Goal: Task Accomplishment & Management: Use online tool/utility

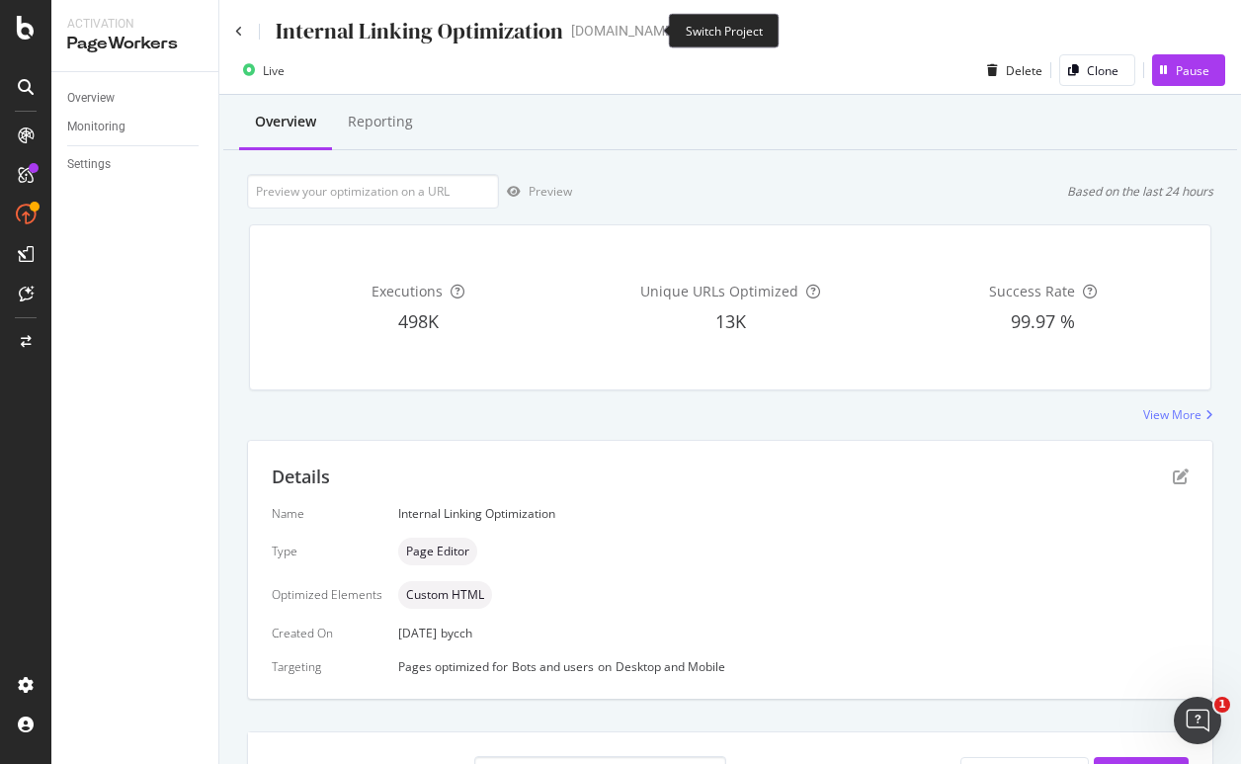
click at [685, 33] on icon "arrow-right-arrow-left" at bounding box center [691, 31] width 12 height 14
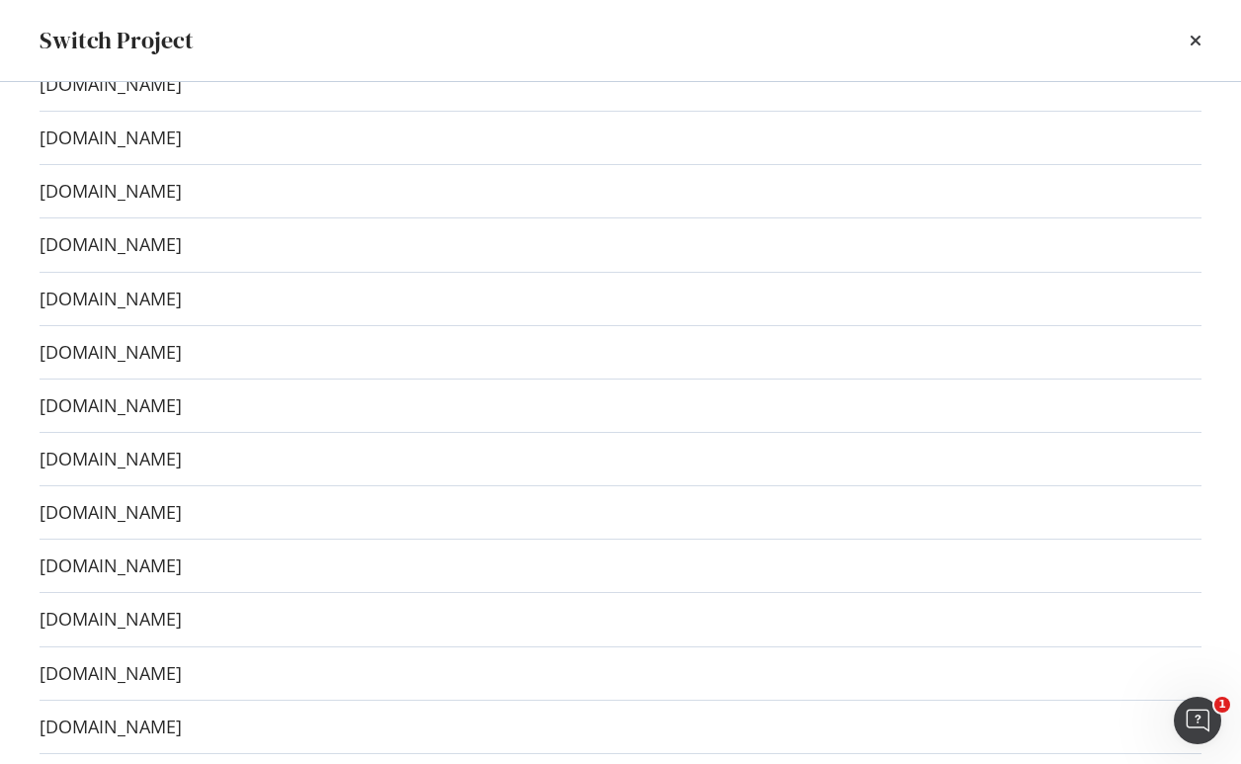
scroll to position [32, 0]
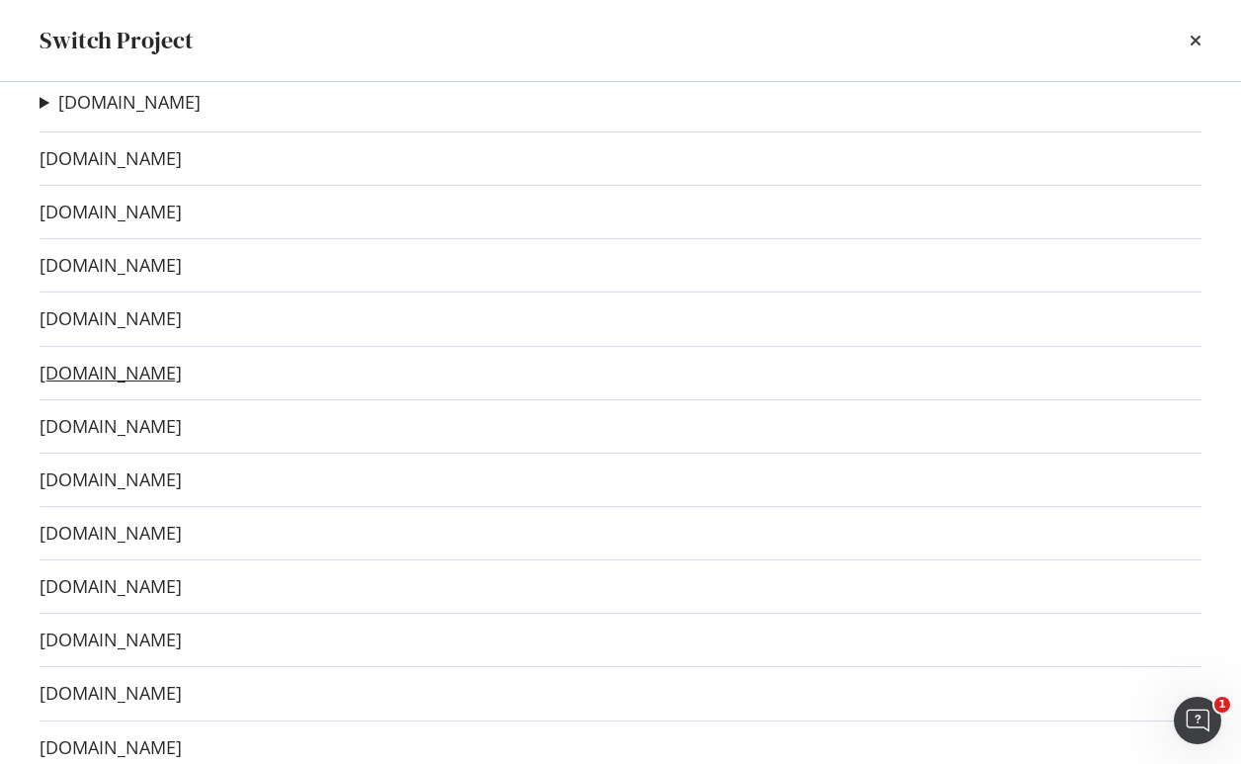
click at [121, 376] on link "[DOMAIN_NAME]" at bounding box center [111, 373] width 142 height 21
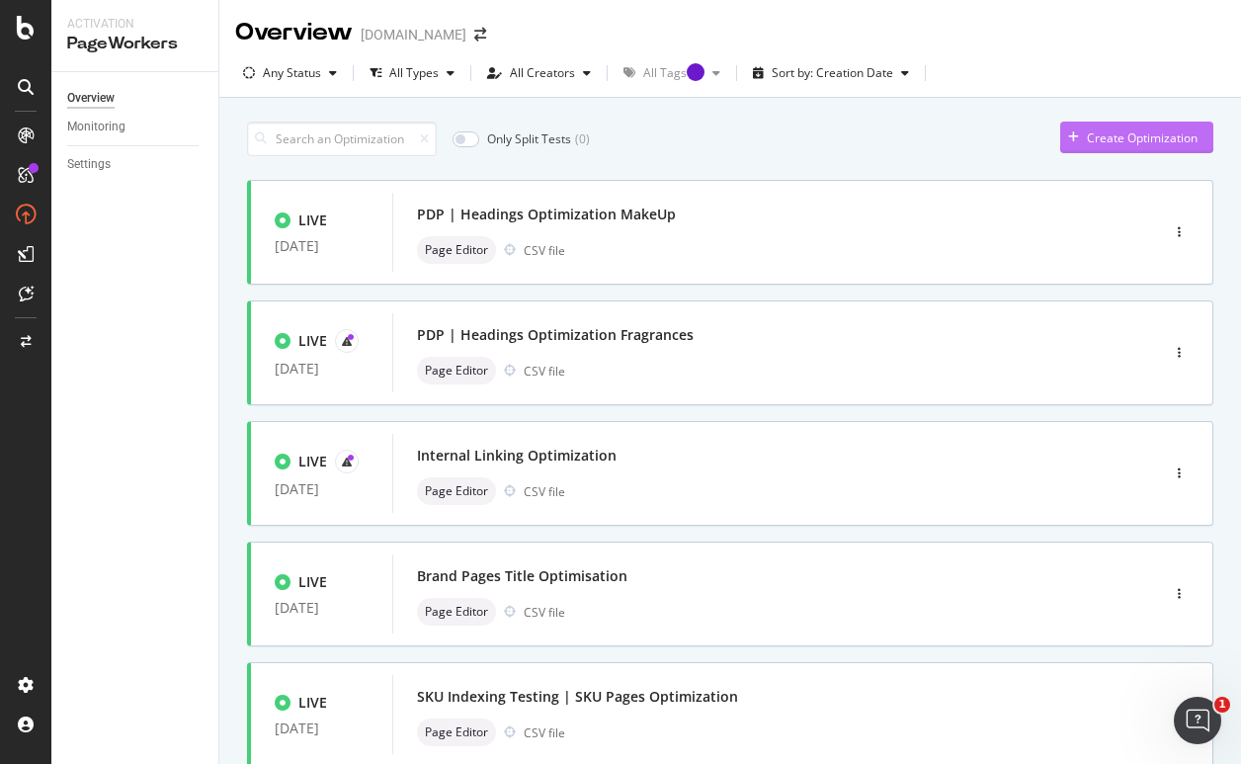
click at [1153, 144] on div "Create Optimization" at bounding box center [1142, 137] width 111 height 17
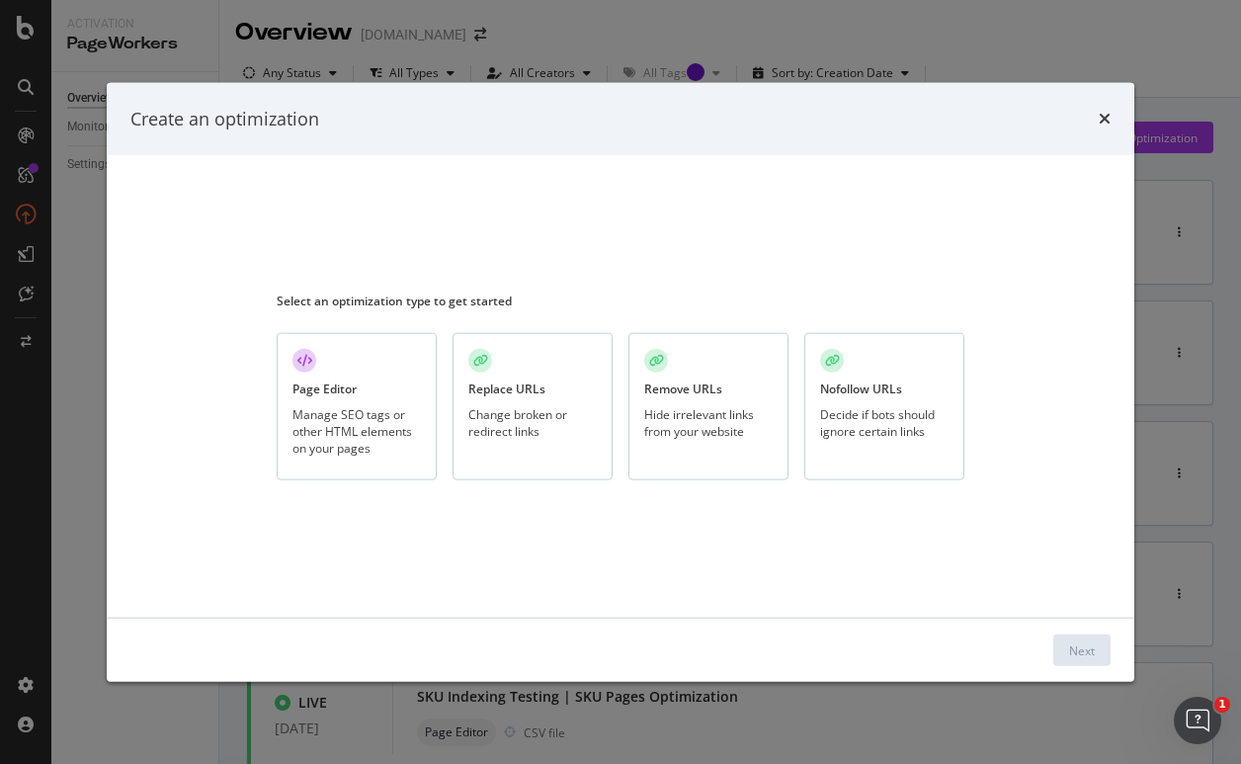
click at [412, 395] on div "Page Editor Manage SEO tags or other HTML elements on your pages" at bounding box center [357, 406] width 160 height 147
click at [1081, 646] on div "Next" at bounding box center [1082, 649] width 26 height 17
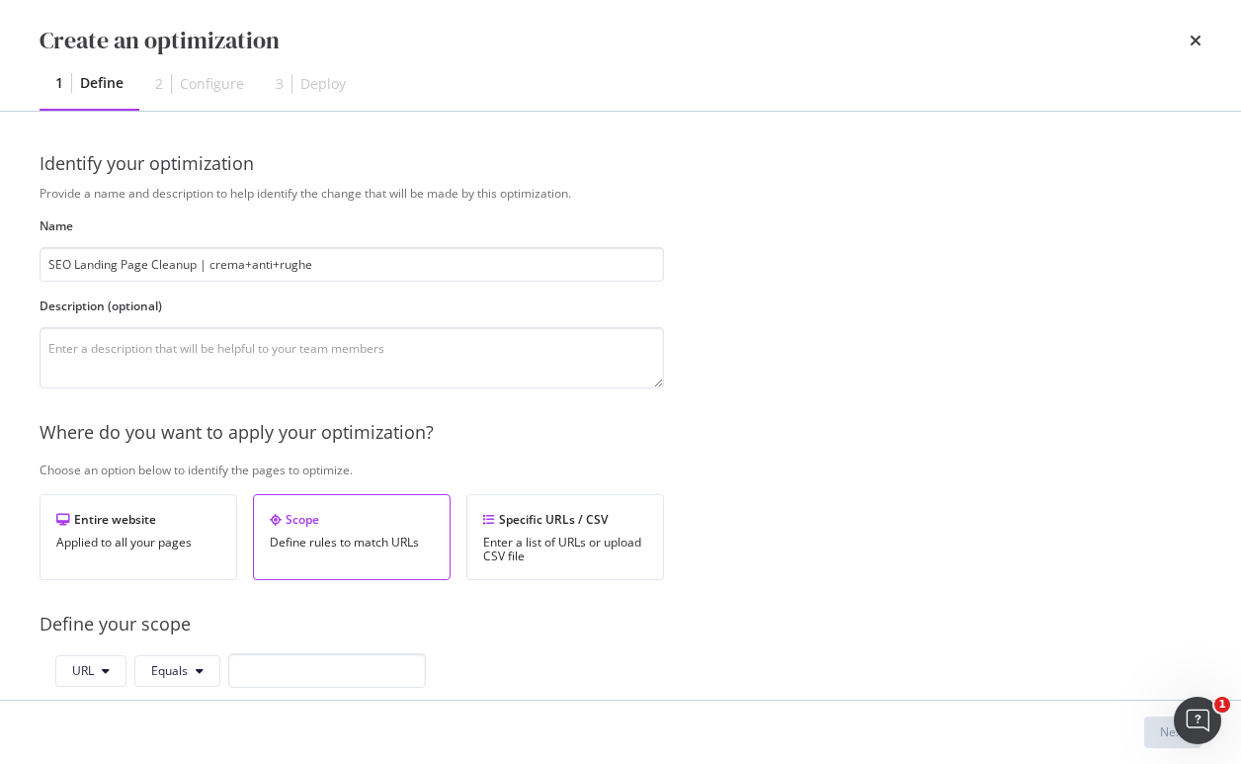
type input "SEO Landing Page Cleanup | crema+anti+rughe"
click at [285, 667] on input "modal" at bounding box center [327, 670] width 198 height 35
paste input "[URL][DOMAIN_NAME]"
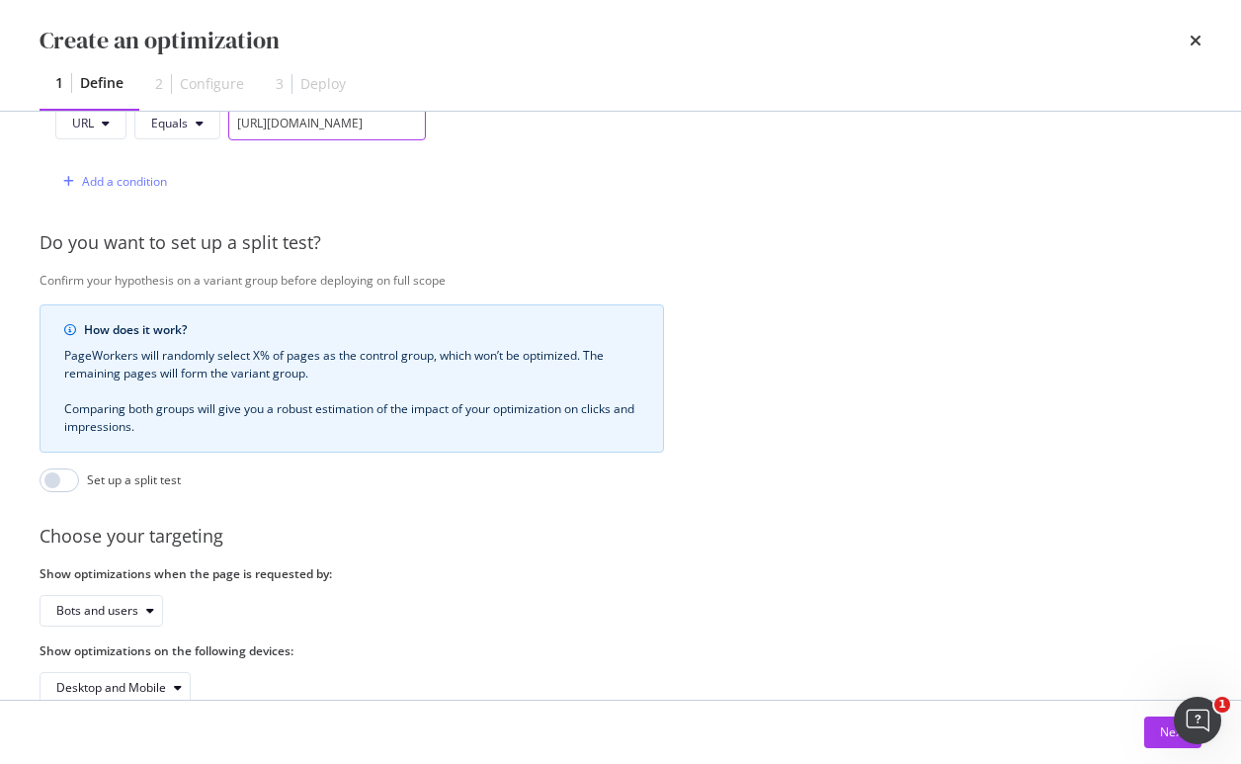
scroll to position [591, 0]
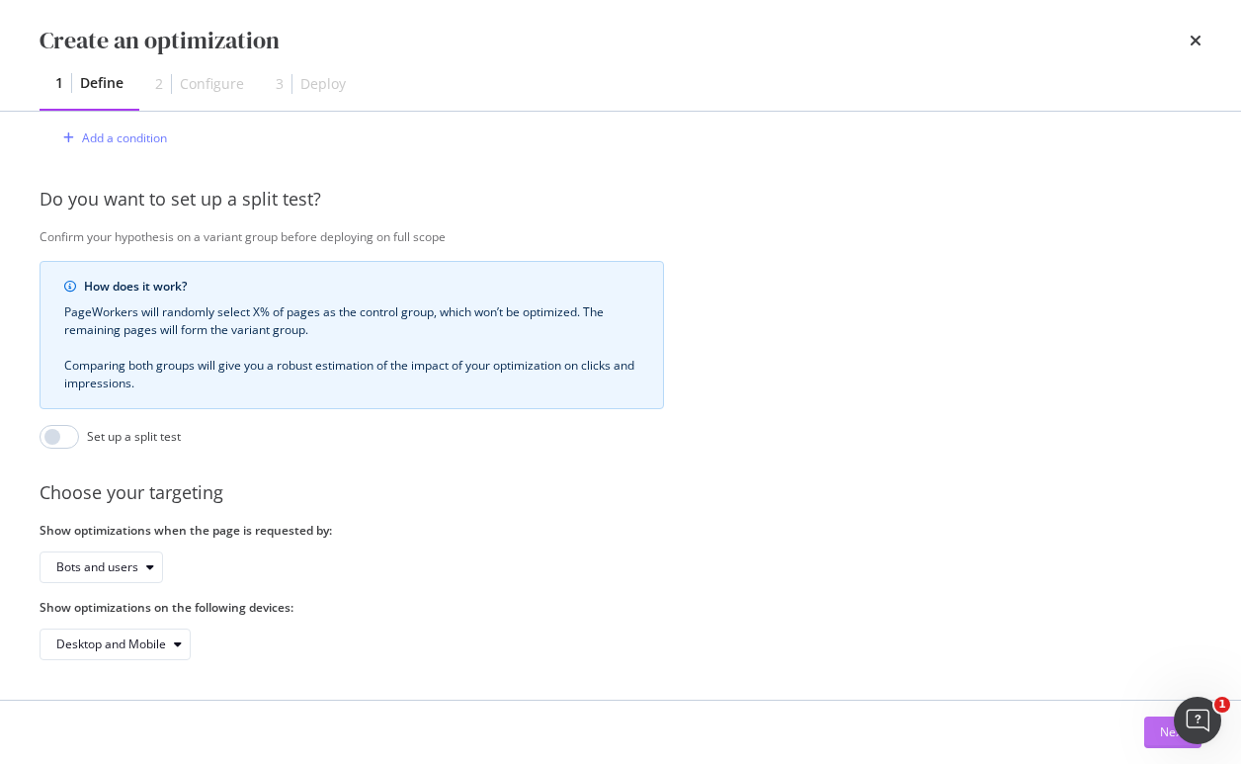
type input "[URL][DOMAIN_NAME]"
click at [1152, 731] on button "Next" at bounding box center [1172, 732] width 57 height 32
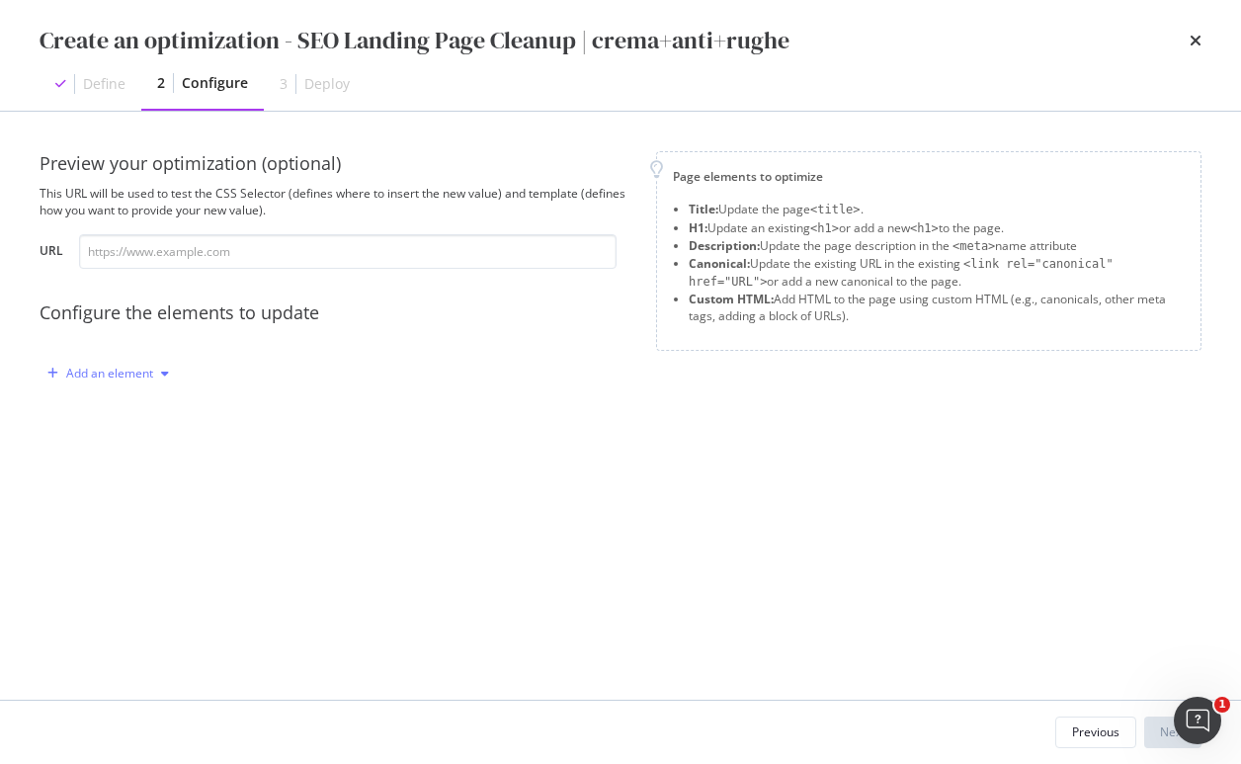
click at [124, 379] on div "Add an element" at bounding box center [109, 374] width 87 height 12
click at [143, 538] on div "Custom HTML" at bounding box center [131, 542] width 78 height 17
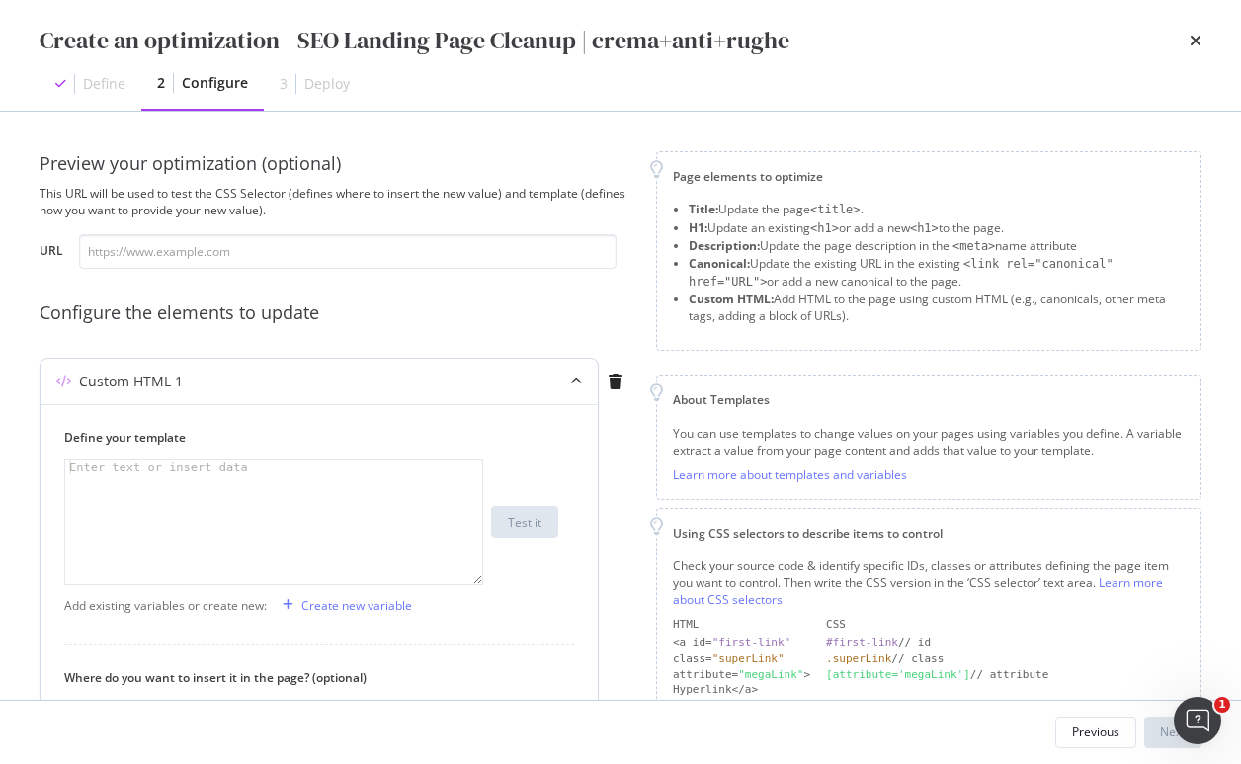
click at [342, 506] on div "modal" at bounding box center [273, 537] width 417 height 156
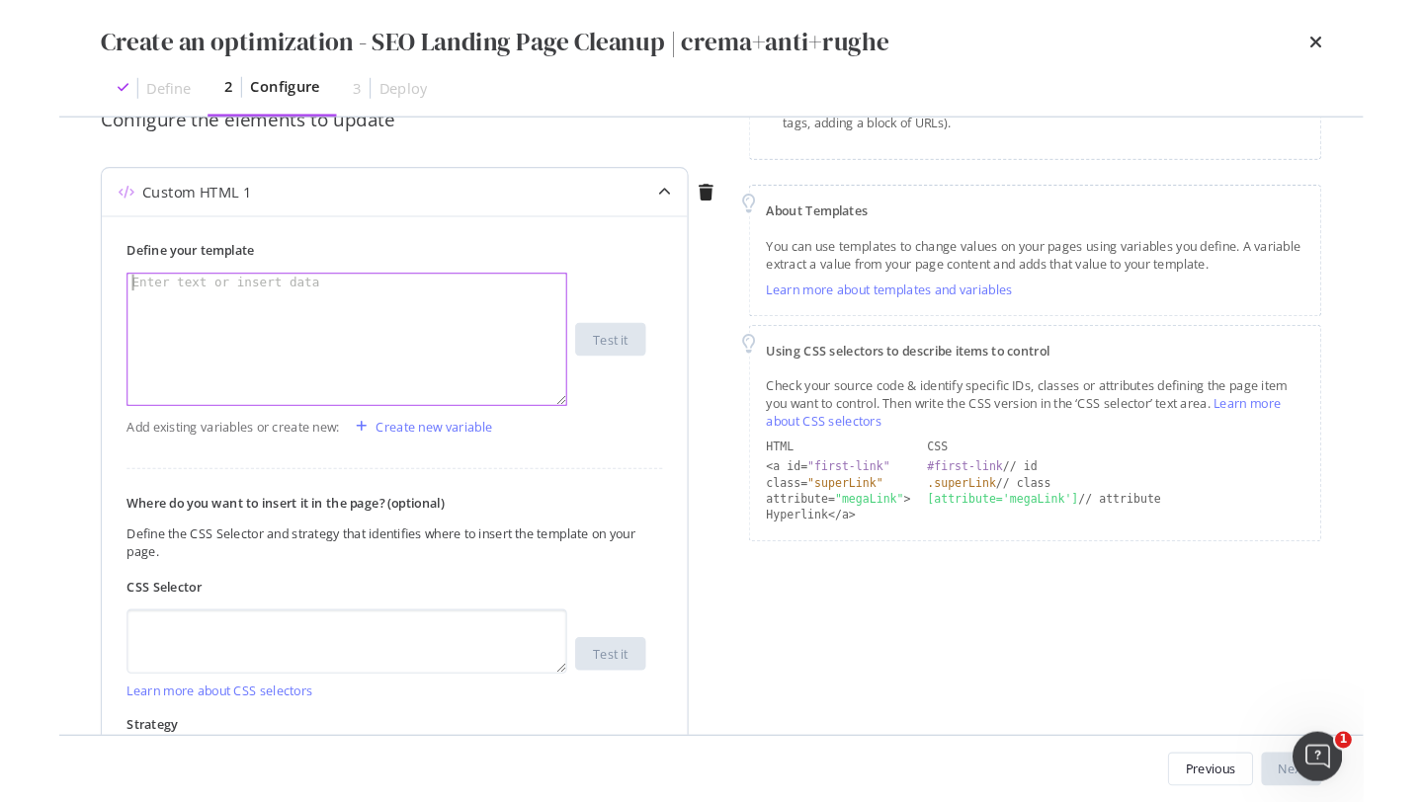
scroll to position [202, 0]
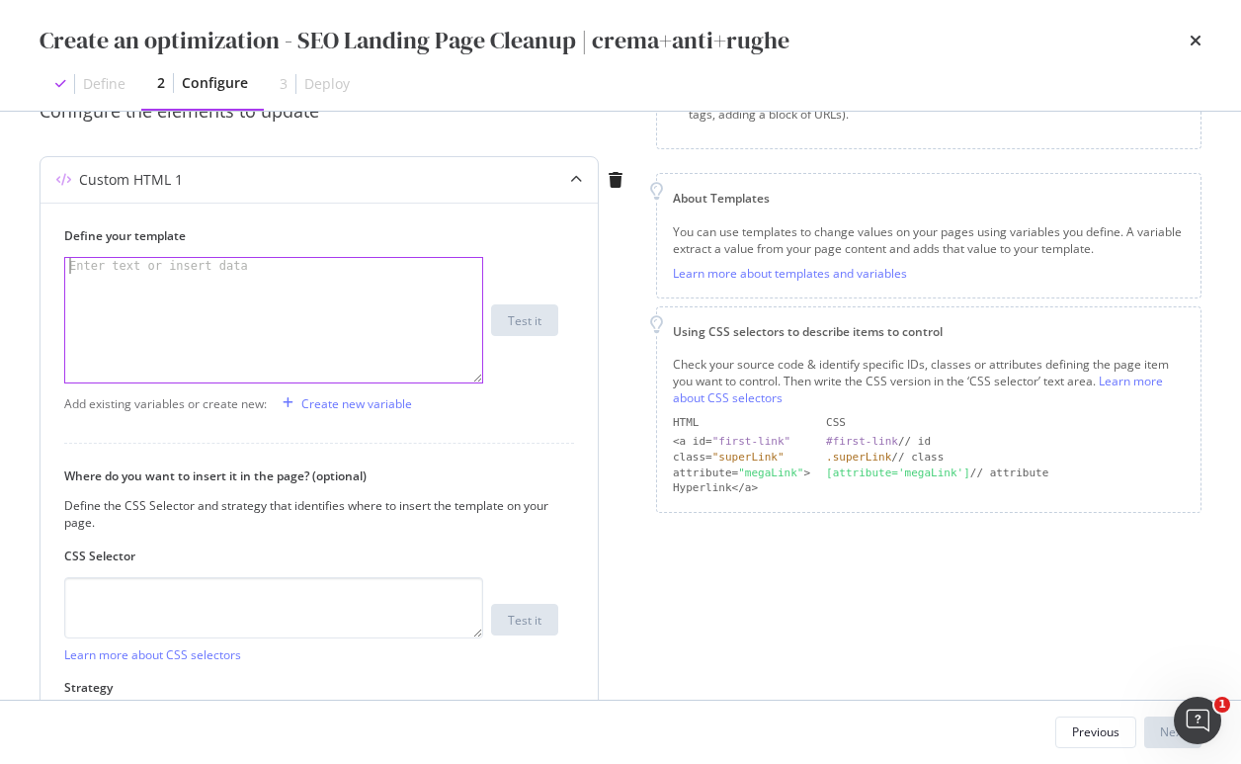
click at [289, 358] on div "modal" at bounding box center [273, 336] width 417 height 156
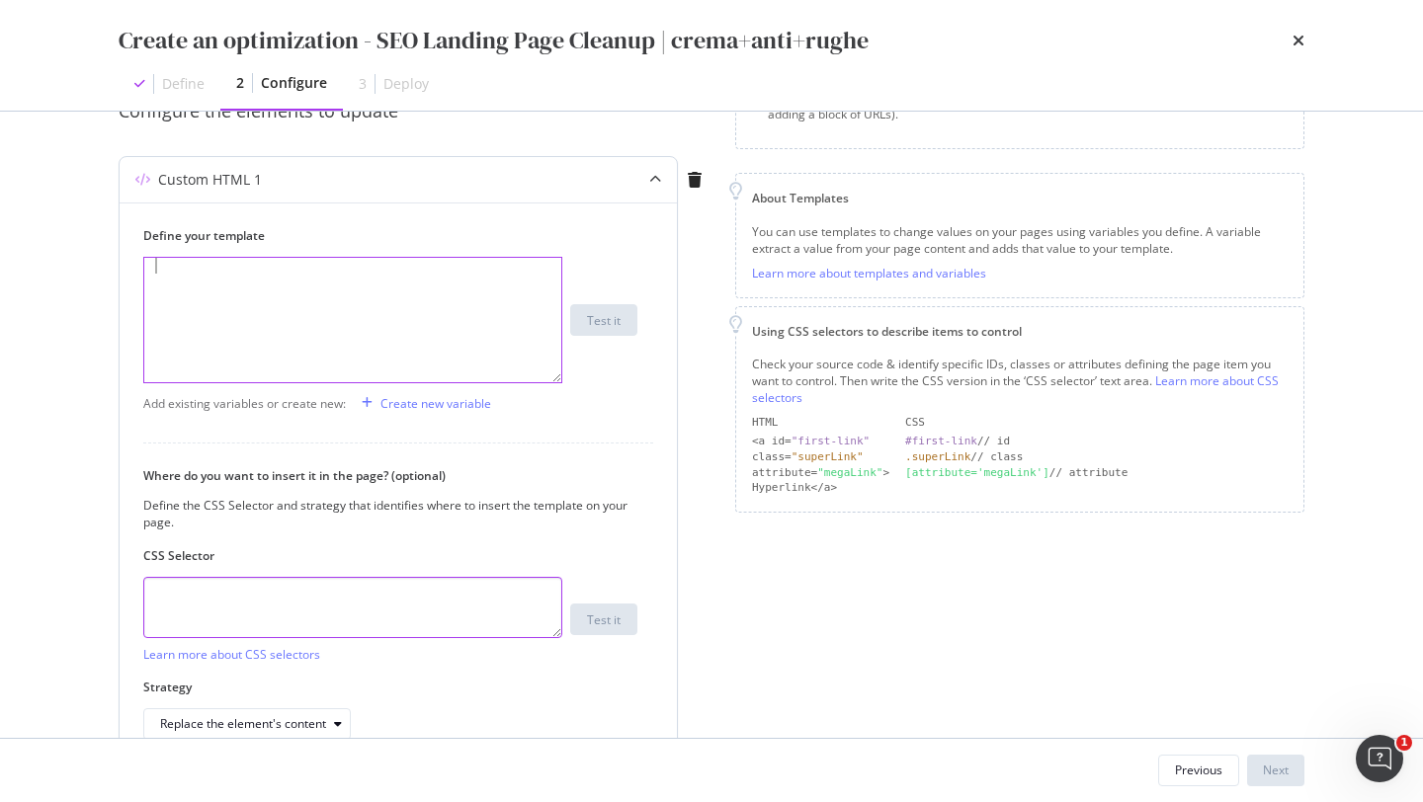
click at [240, 615] on textarea "modal" at bounding box center [352, 607] width 419 height 61
paste textarea "li:has(> div[data-id="123456"])"
click at [242, 598] on textarea "li:has(> div[data-id="123456"])" at bounding box center [352, 607] width 419 height 61
click at [306, 597] on textarea "li:has(> div[data-itemid="123456"])" at bounding box center [352, 607] width 419 height 61
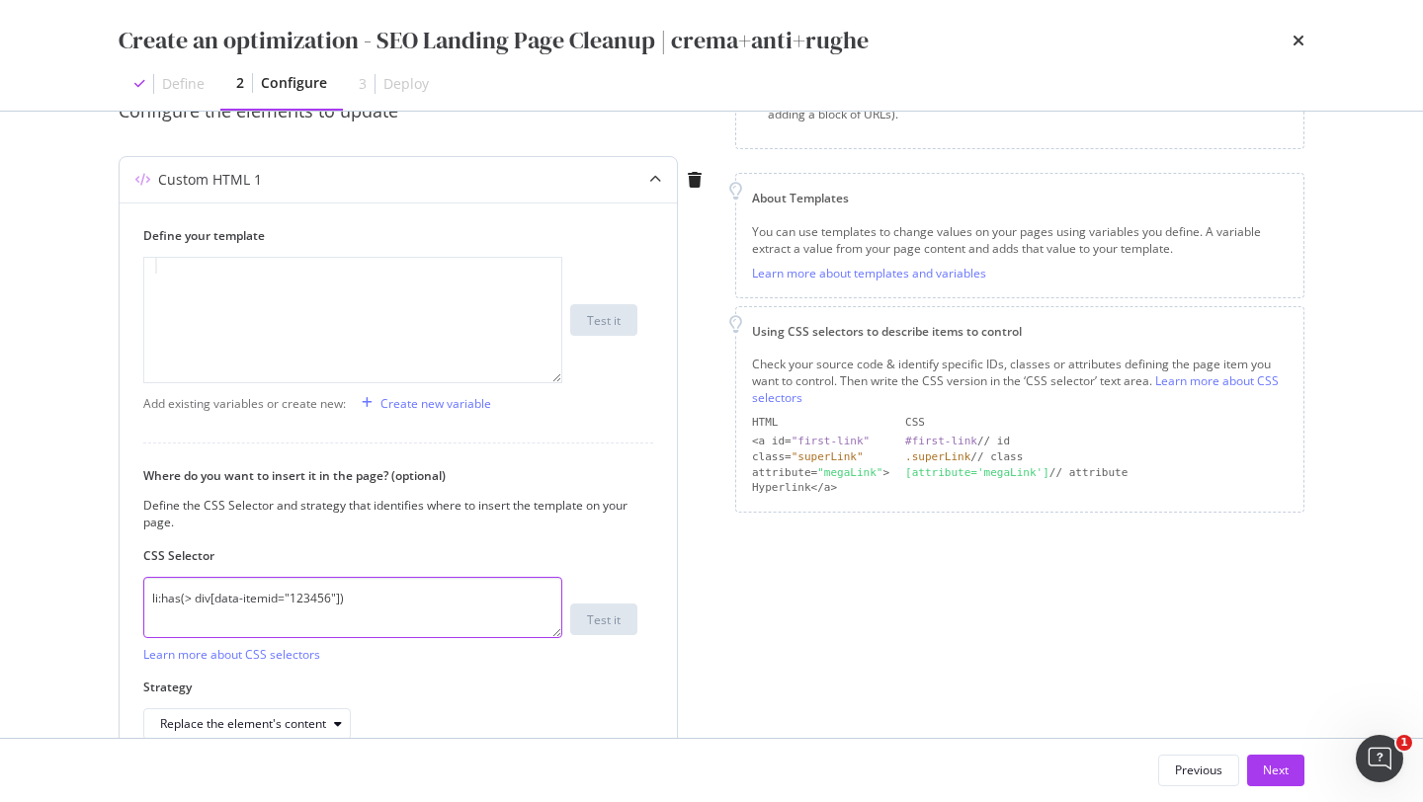
paste textarea "P100020303"
type textarea "li:has(> div[data-itemid="P1000203036"])"
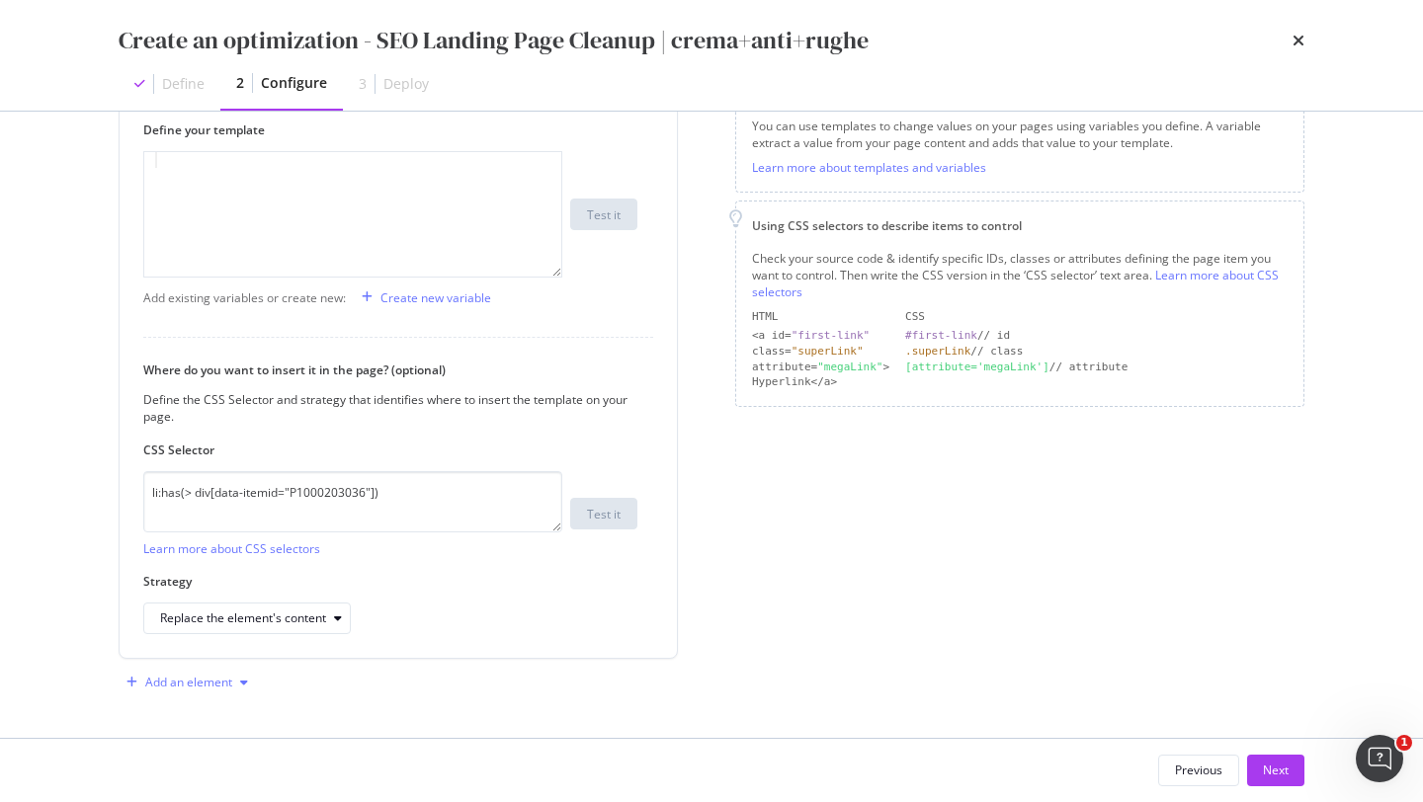
click at [219, 687] on div "Add an element" at bounding box center [188, 683] width 87 height 12
click at [209, 647] on div "Custom HTML" at bounding box center [210, 645] width 78 height 17
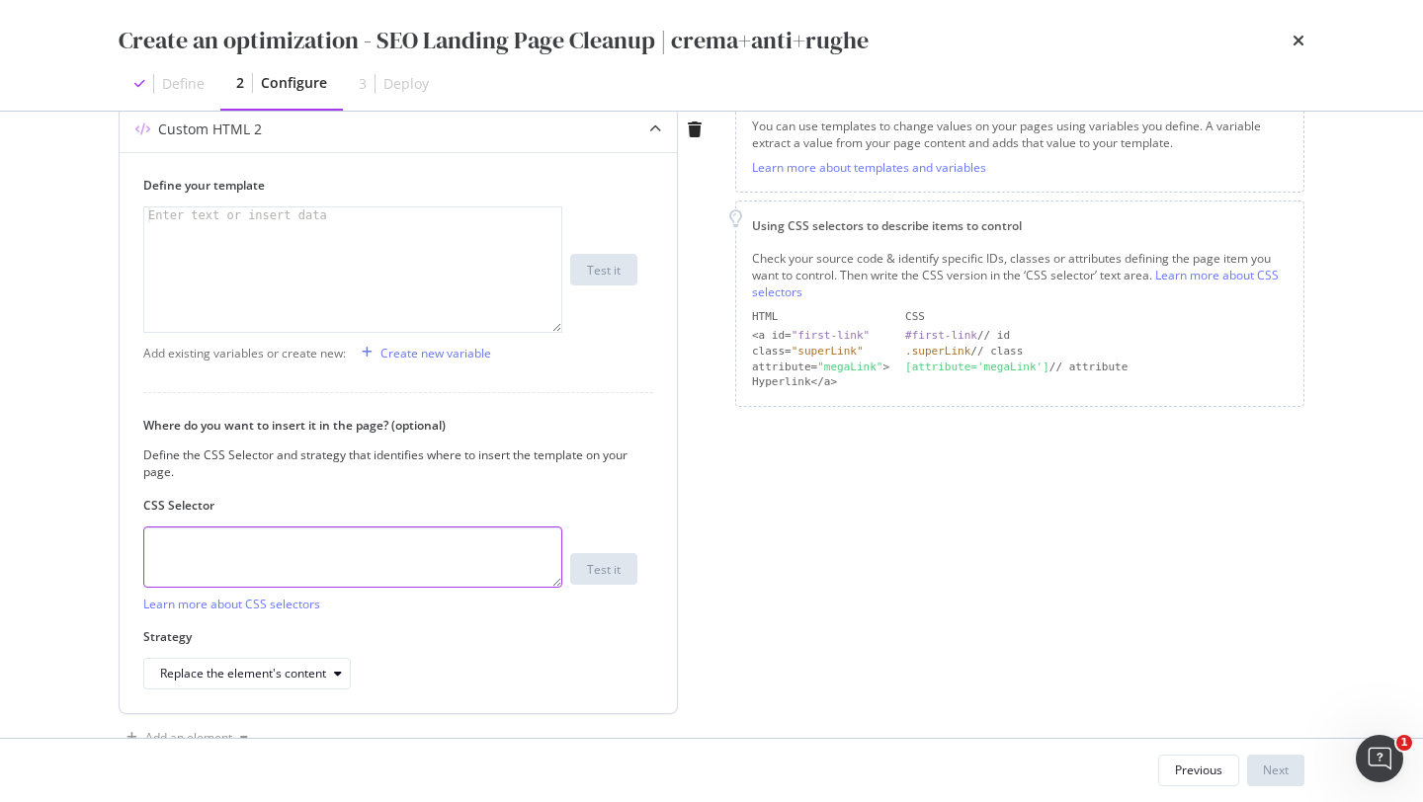
click at [356, 552] on textarea "modal" at bounding box center [352, 557] width 419 height 61
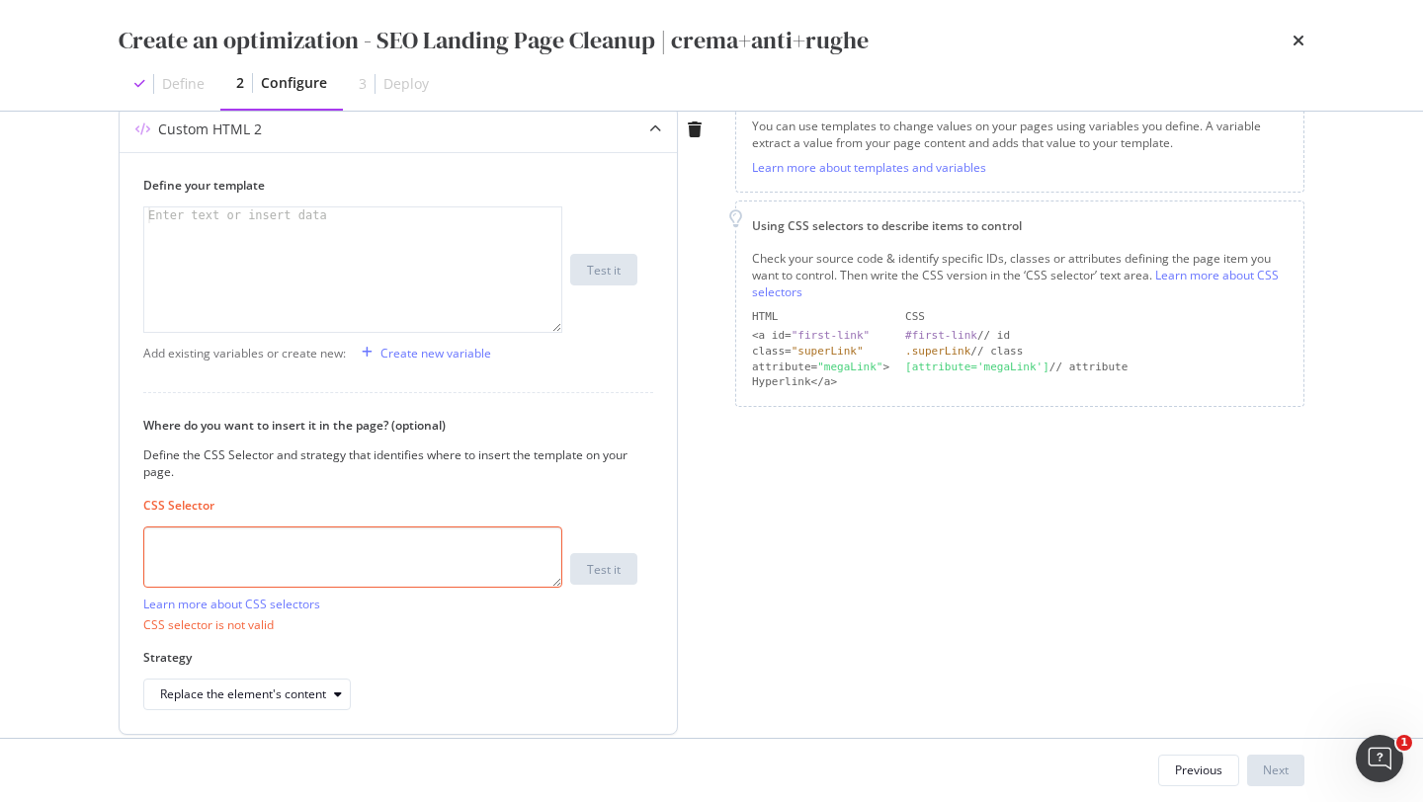
paste textarea "762582"
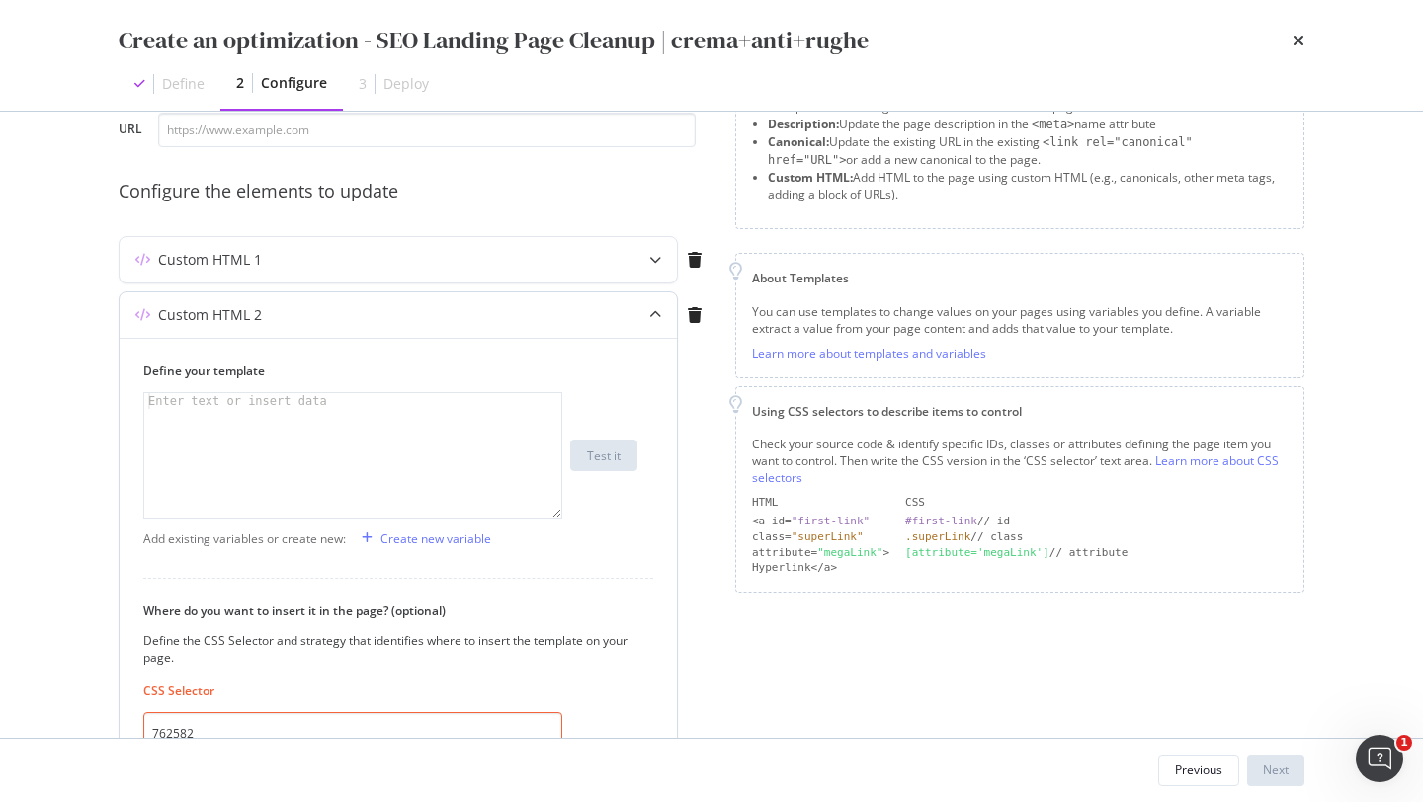
scroll to position [108, 0]
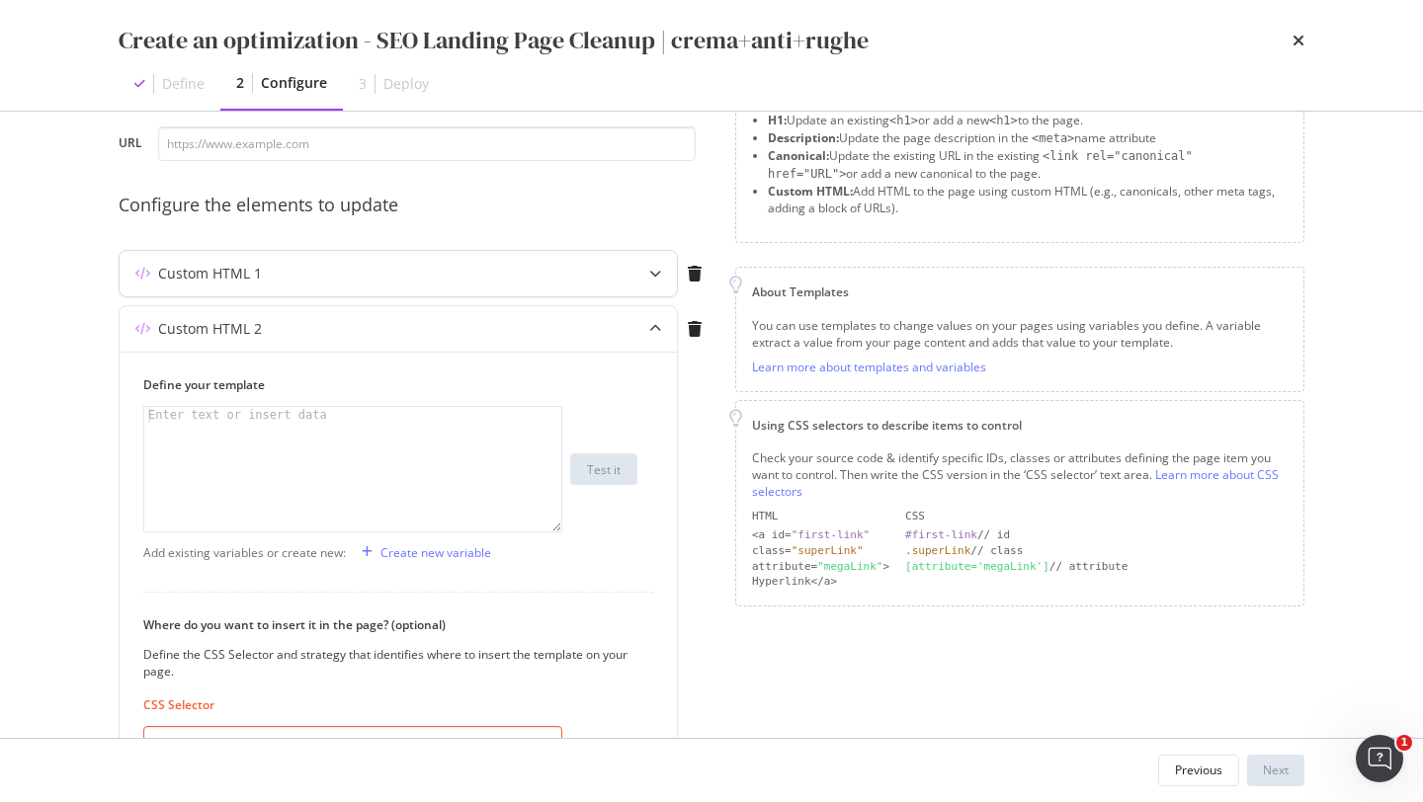
type textarea "762582"
click at [345, 277] on div "Custom HTML 1" at bounding box center [359, 274] width 479 height 20
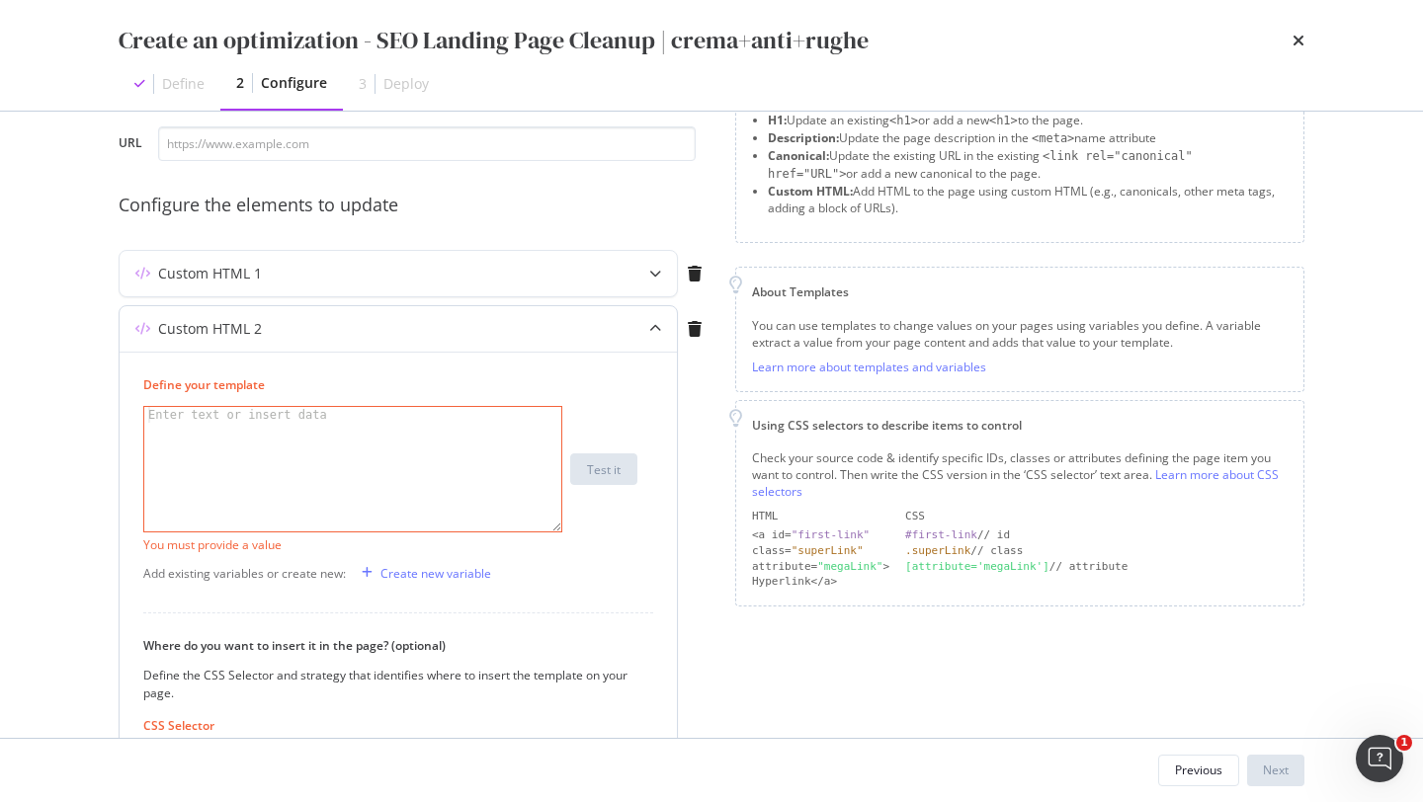
click at [369, 442] on div "modal" at bounding box center [352, 485] width 417 height 156
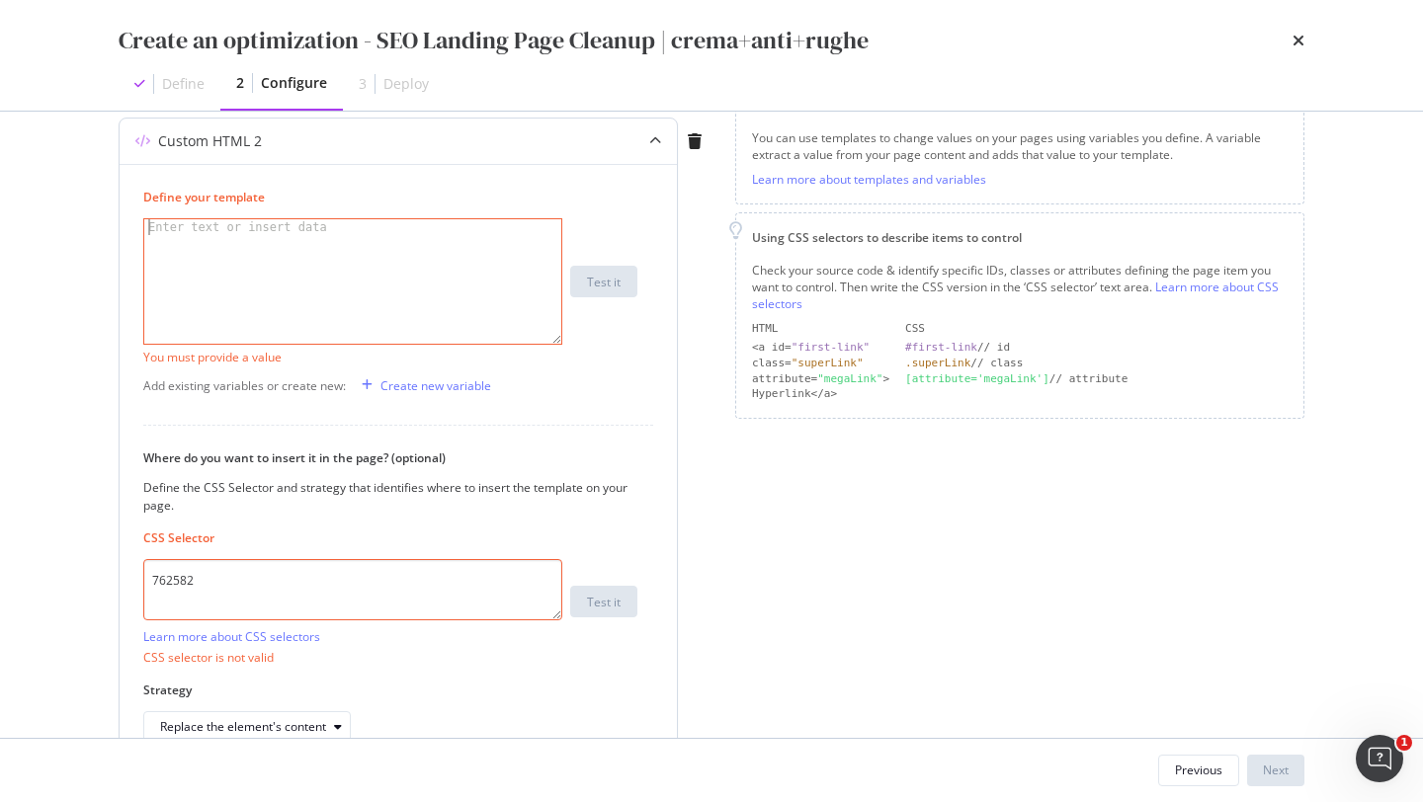
scroll to position [316, 0]
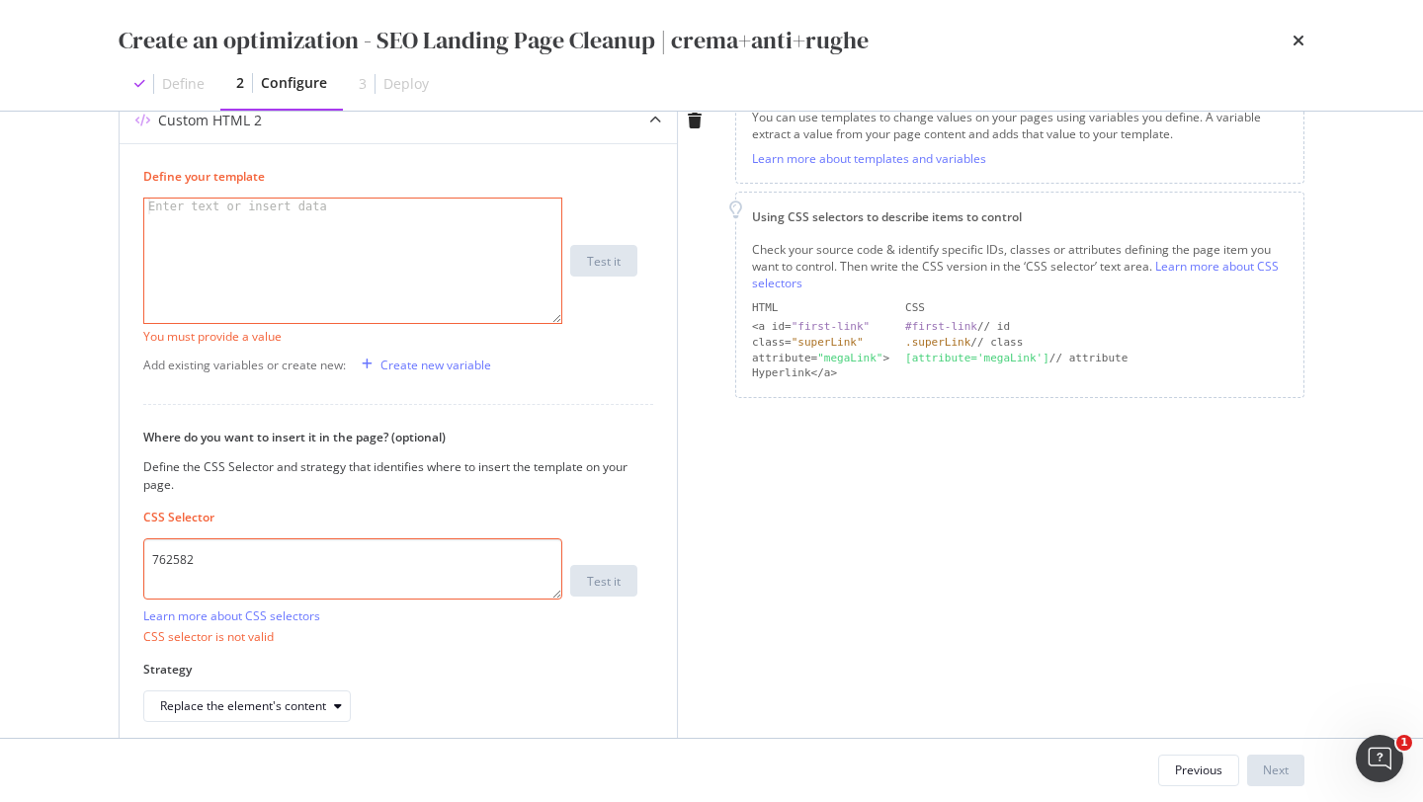
click at [300, 567] on textarea "762582" at bounding box center [352, 568] width 419 height 61
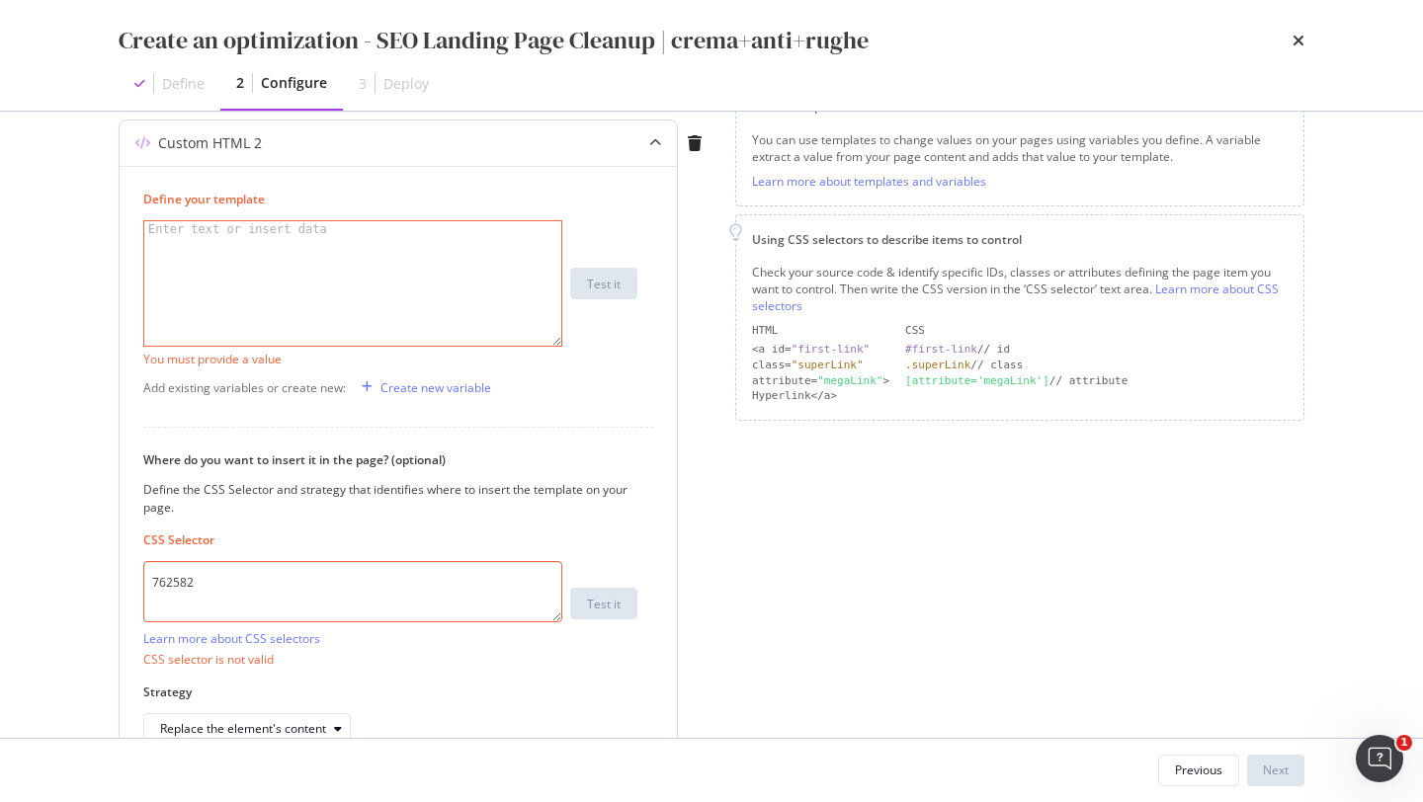
scroll to position [336, 0]
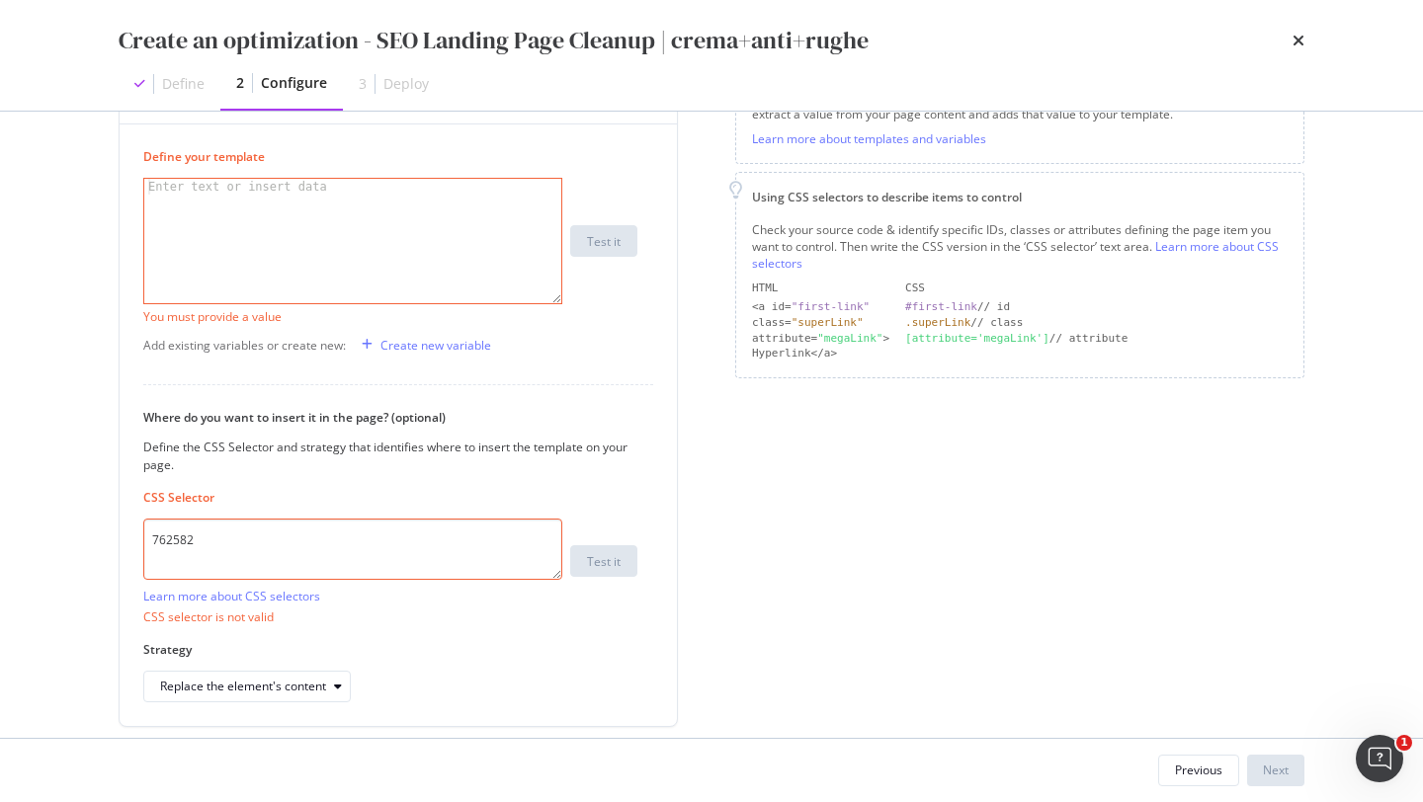
drag, startPoint x: 245, startPoint y: 561, endPoint x: 108, endPoint y: 561, distance: 137.3
click at [107, 561] on div "Preview your optimization (optional) This URL will be used to test the CSS Sele…" at bounding box center [711, 425] width 1265 height 626
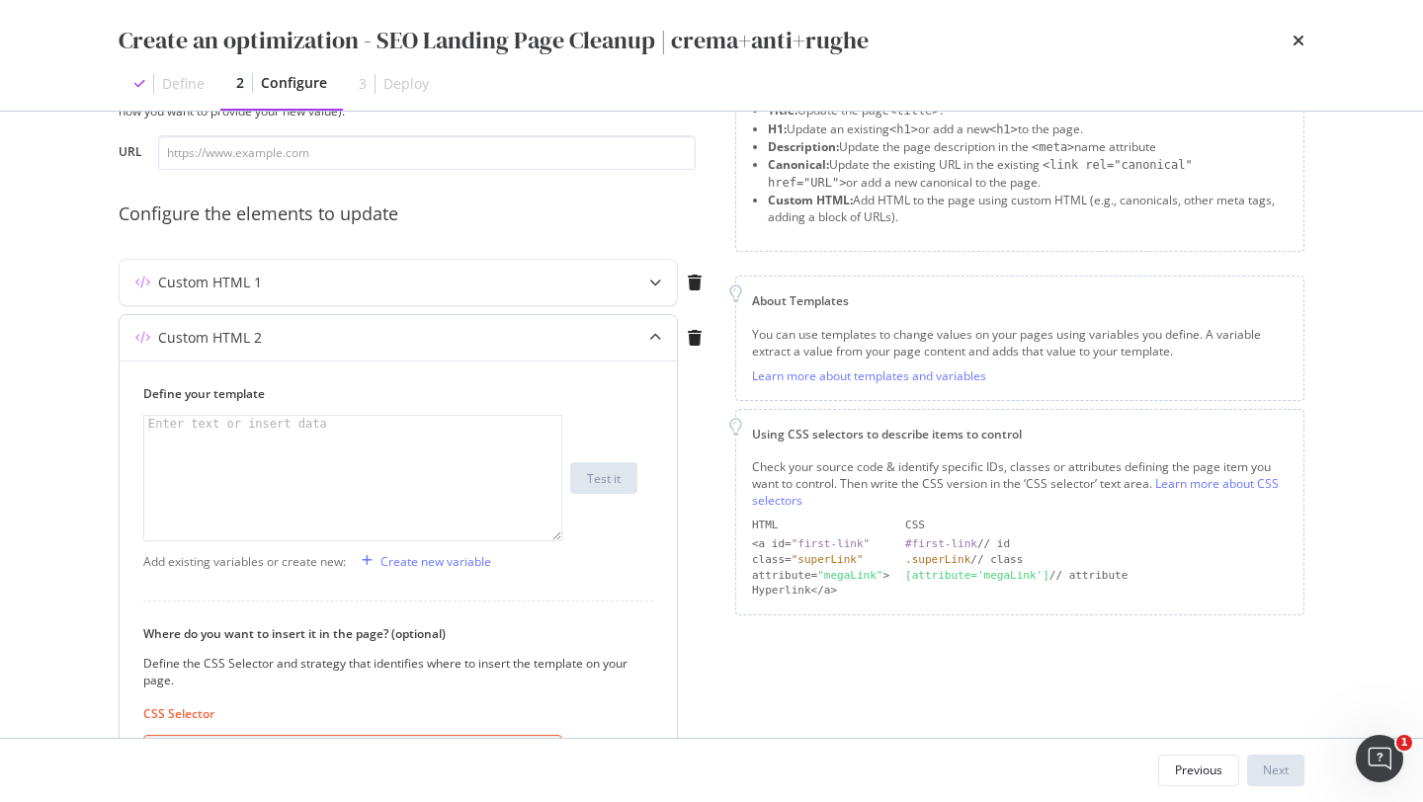
scroll to position [125, 0]
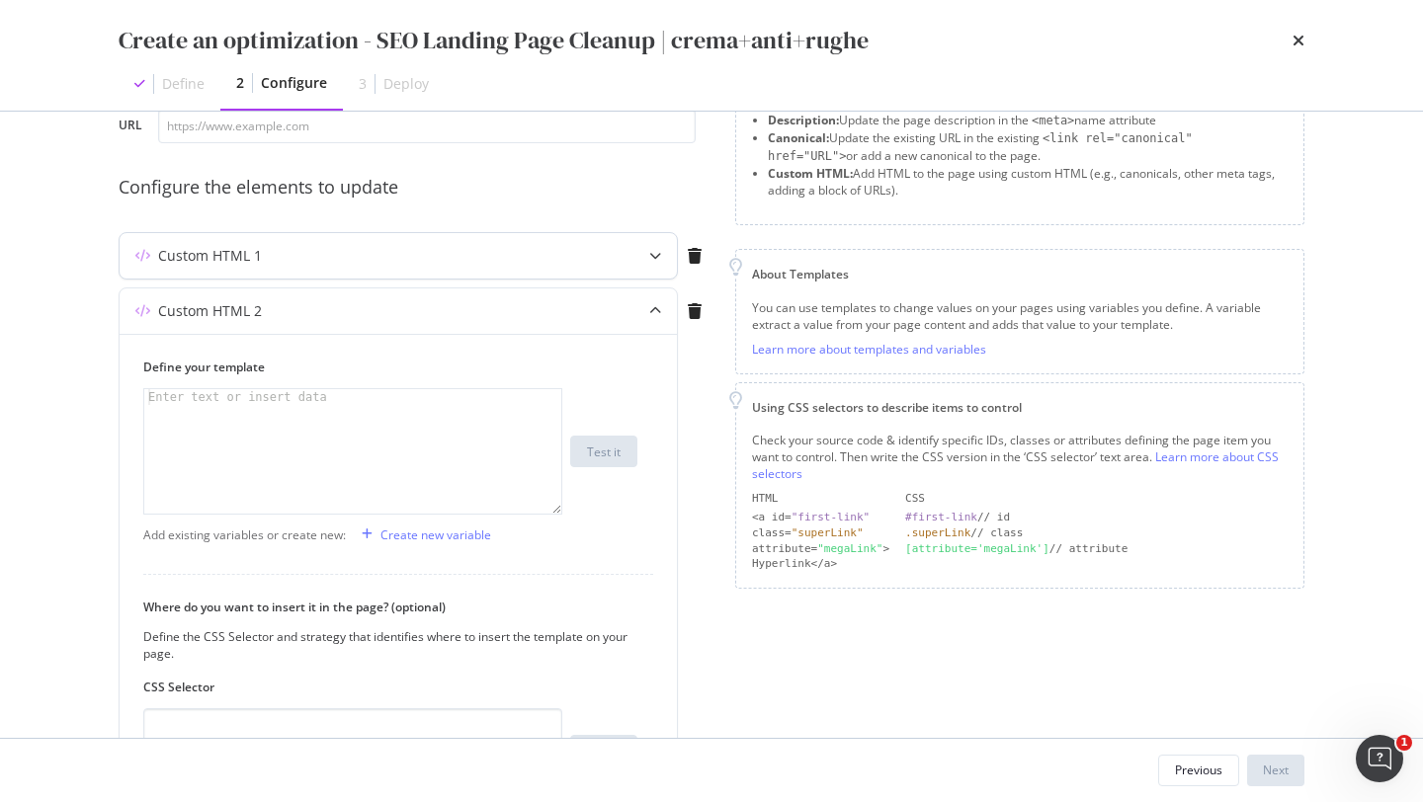
click at [277, 257] on div "Custom HTML 1" at bounding box center [359, 256] width 479 height 20
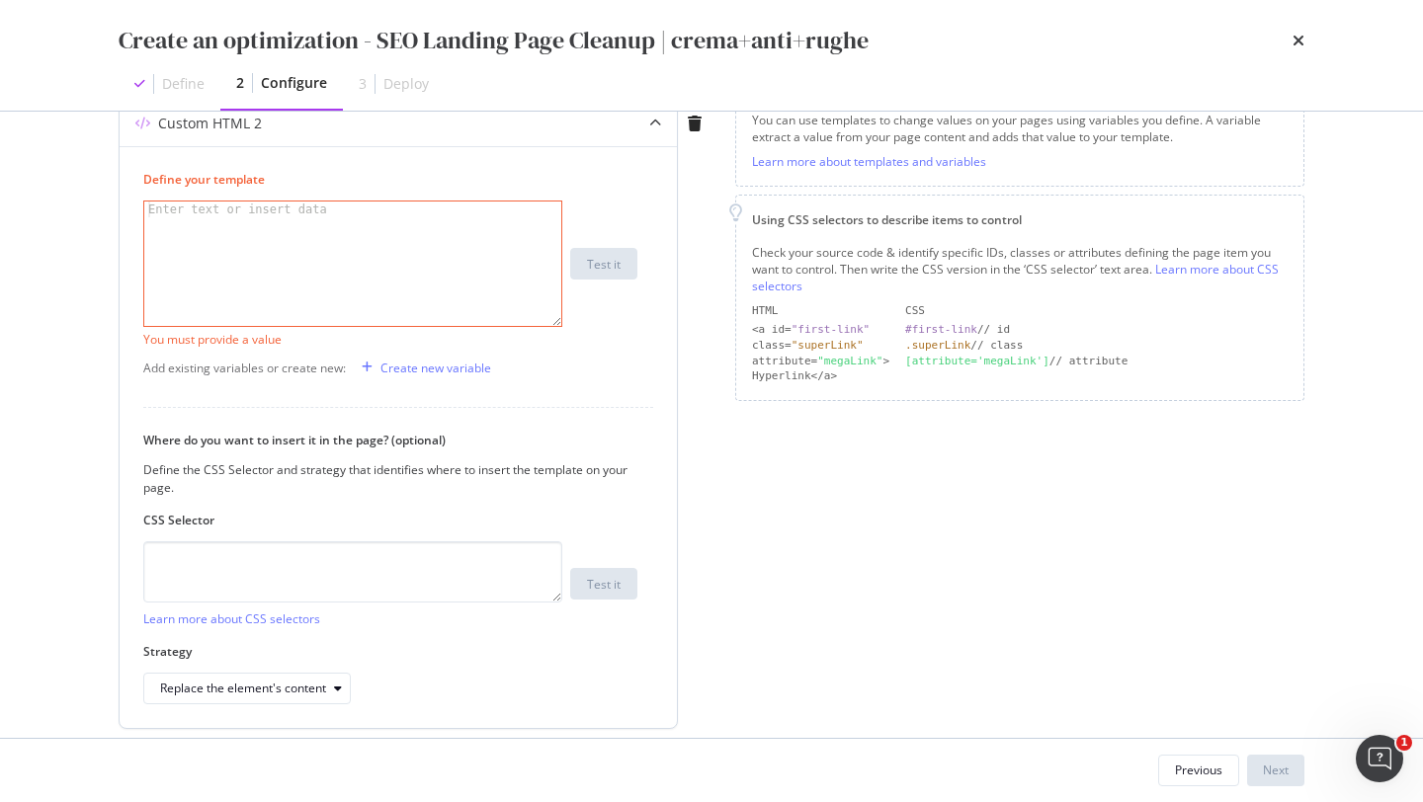
scroll to position [383, 0]
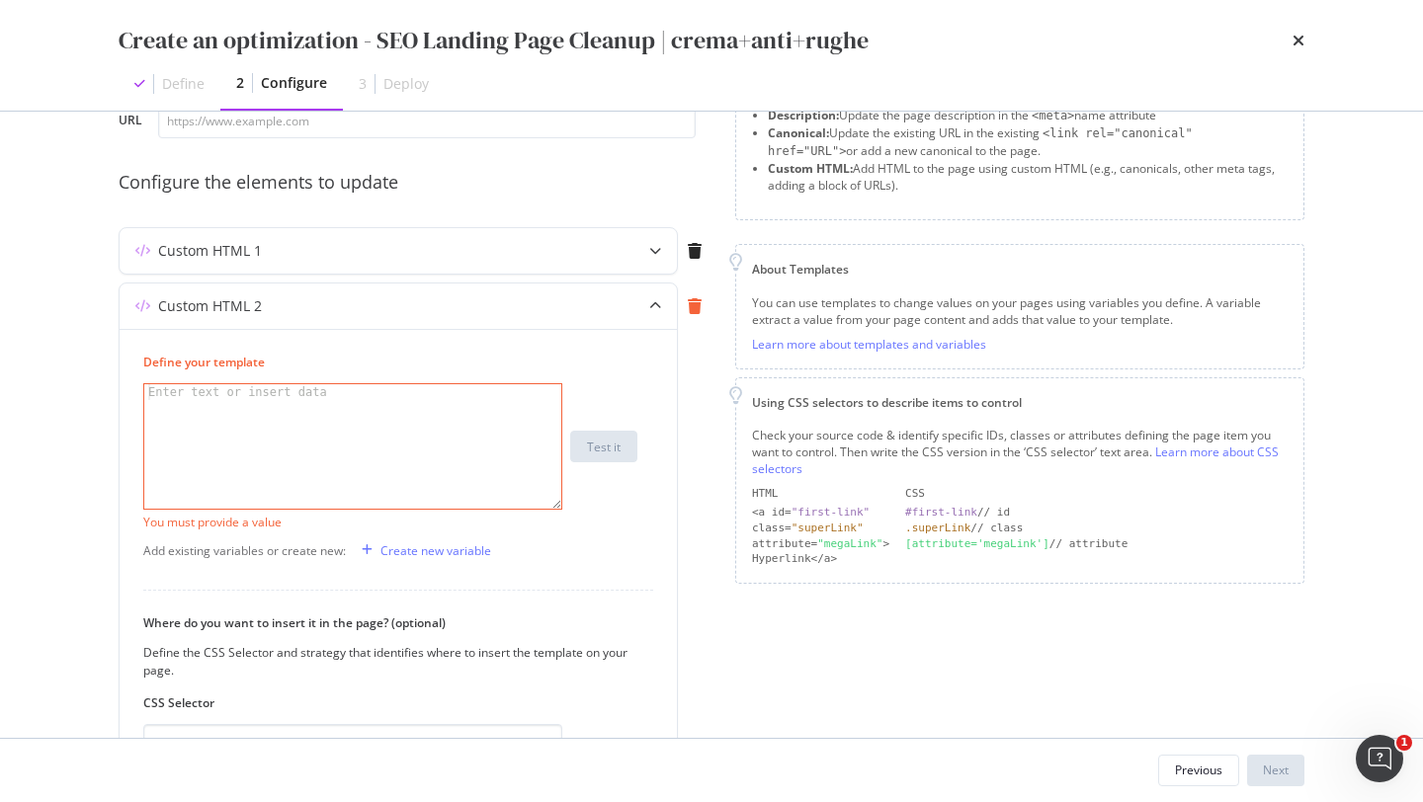
click at [698, 310] on icon "modal" at bounding box center [695, 306] width 14 height 16
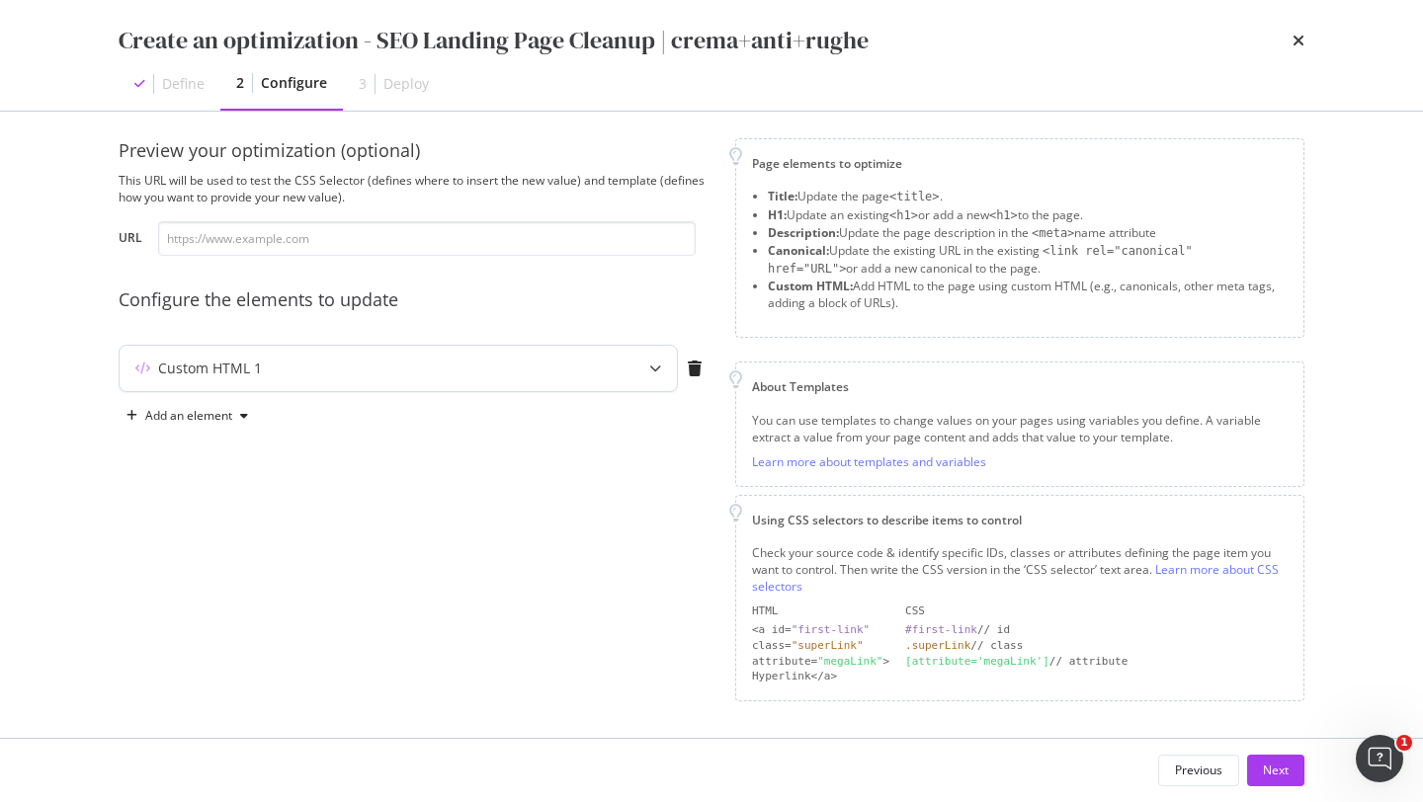
click at [593, 387] on div "Custom HTML 1" at bounding box center [398, 368] width 557 height 45
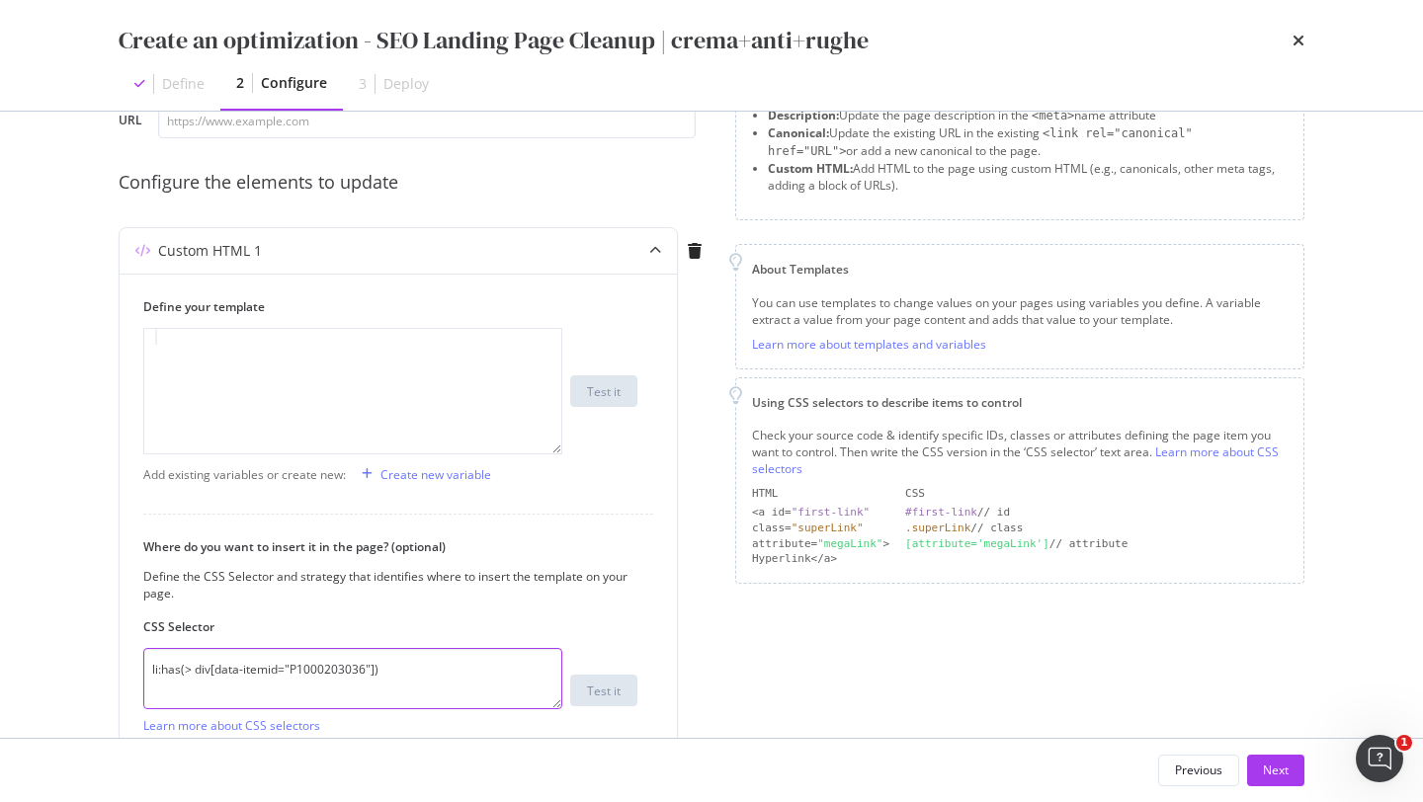
drag, startPoint x: 403, startPoint y: 678, endPoint x: 26, endPoint y: 665, distance: 377.7
click at [26, 665] on div "Create an optimization - SEO Landing Page Cleanup | crema+anti+rughe Define 2 C…" at bounding box center [711, 401] width 1423 height 802
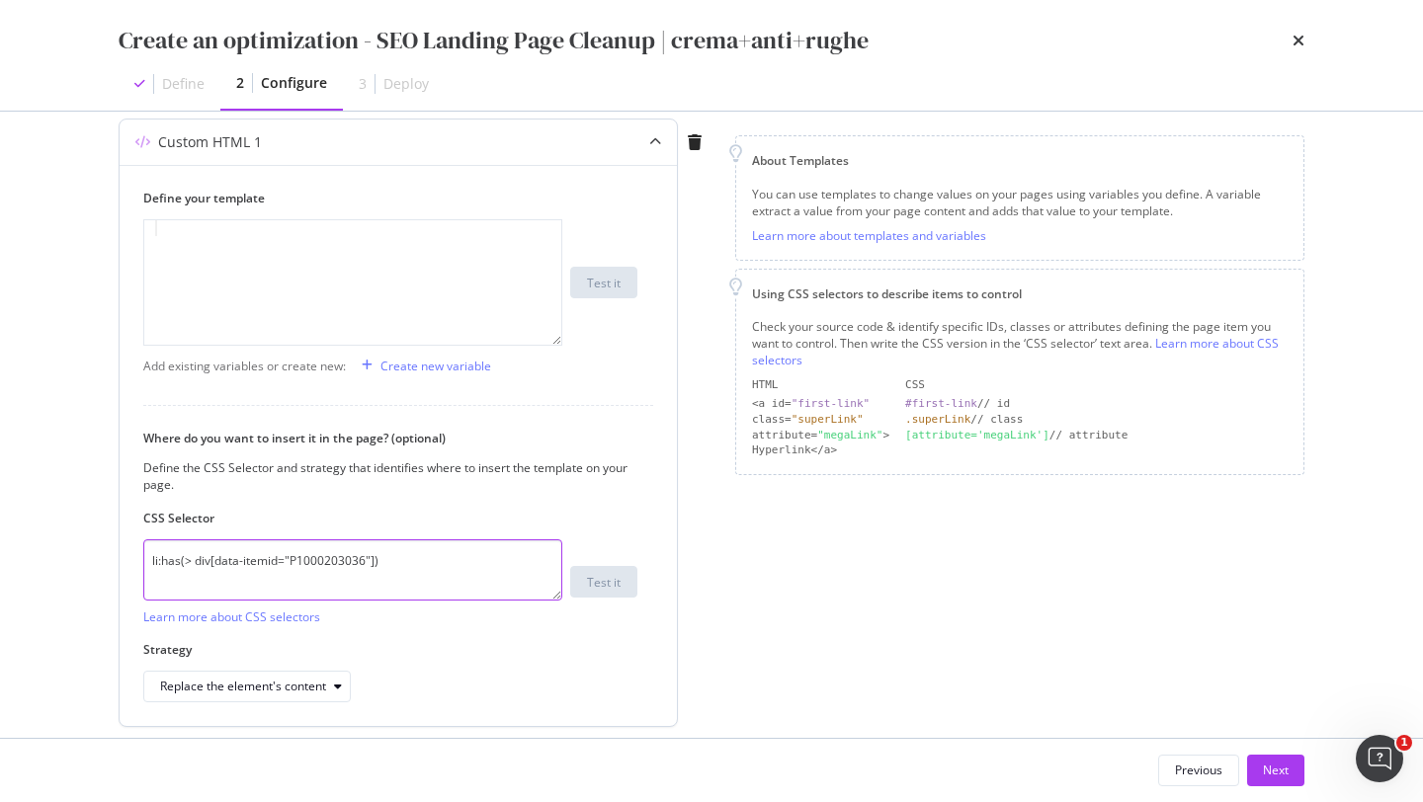
scroll to position [307, 0]
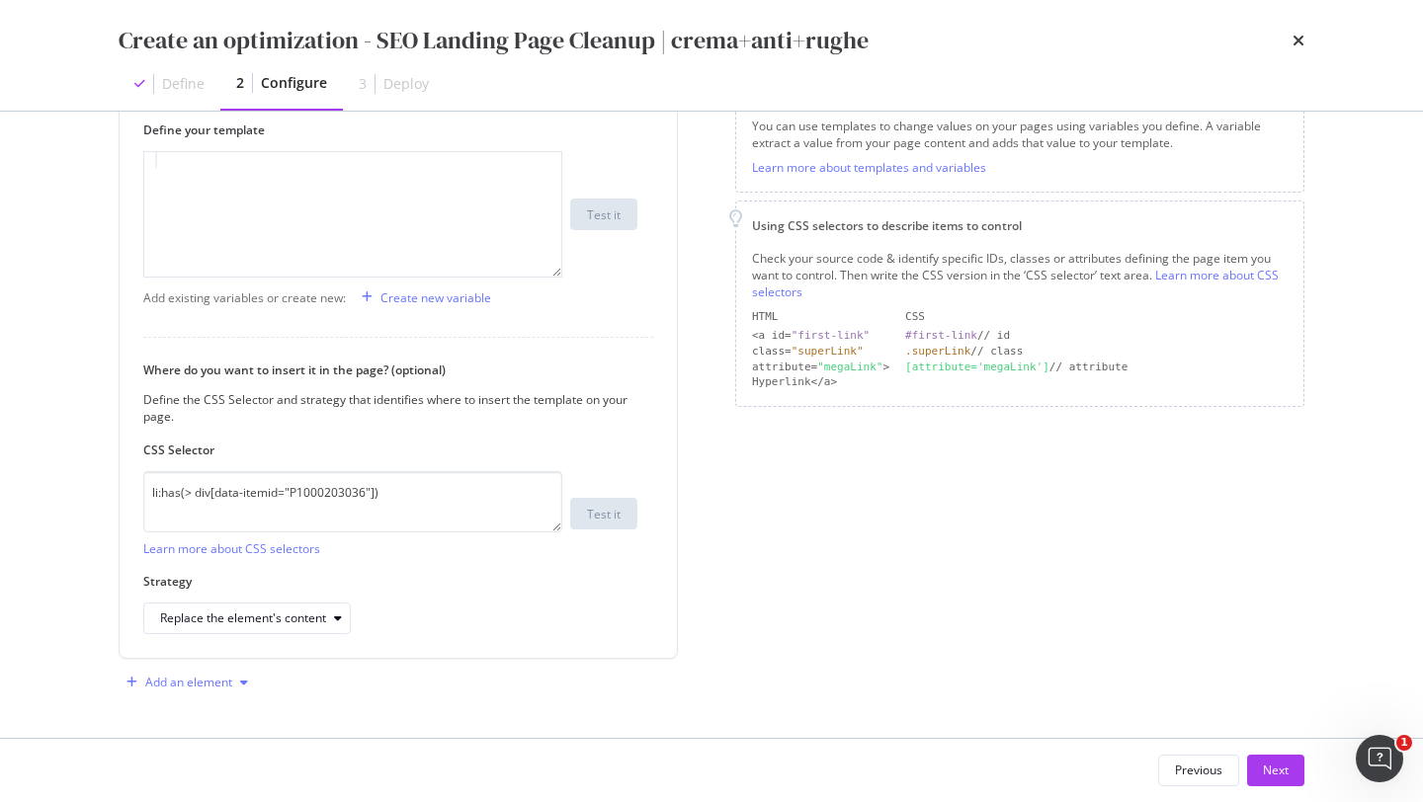
click at [189, 691] on div "Add an element" at bounding box center [187, 683] width 137 height 30
click at [217, 646] on div "Custom HTML" at bounding box center [210, 645] width 78 height 17
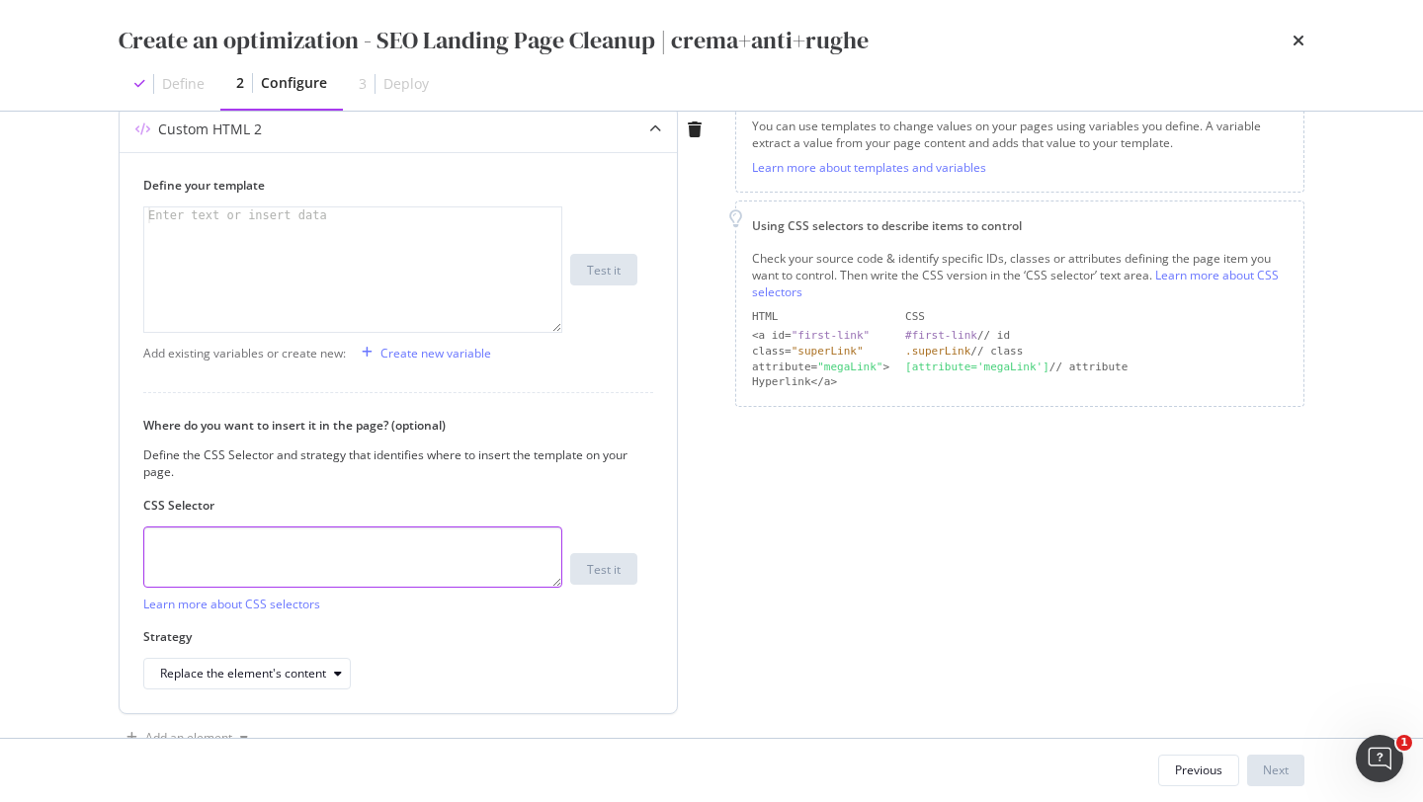
click at [240, 563] on textarea "modal" at bounding box center [352, 557] width 419 height 61
paste textarea "li:has(> div[data-itemid="P1000203036"])"
click at [329, 541] on textarea "li:has(> div[data-itemid="P1000203036"])" at bounding box center [352, 557] width 419 height 61
paste textarea "762582"
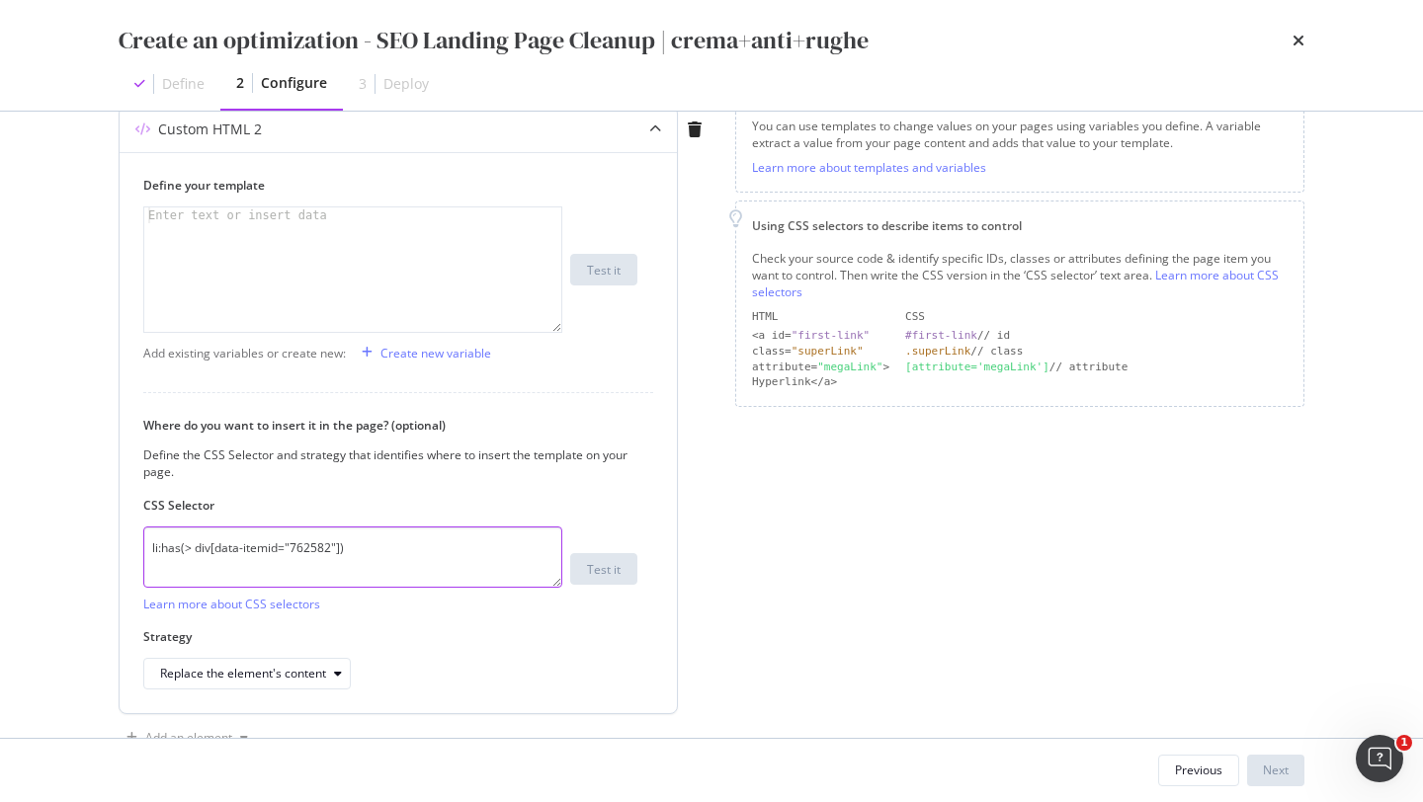
type textarea "li:has(> div[data-itemid="762582"])"
click at [256, 295] on div "modal" at bounding box center [352, 285] width 417 height 156
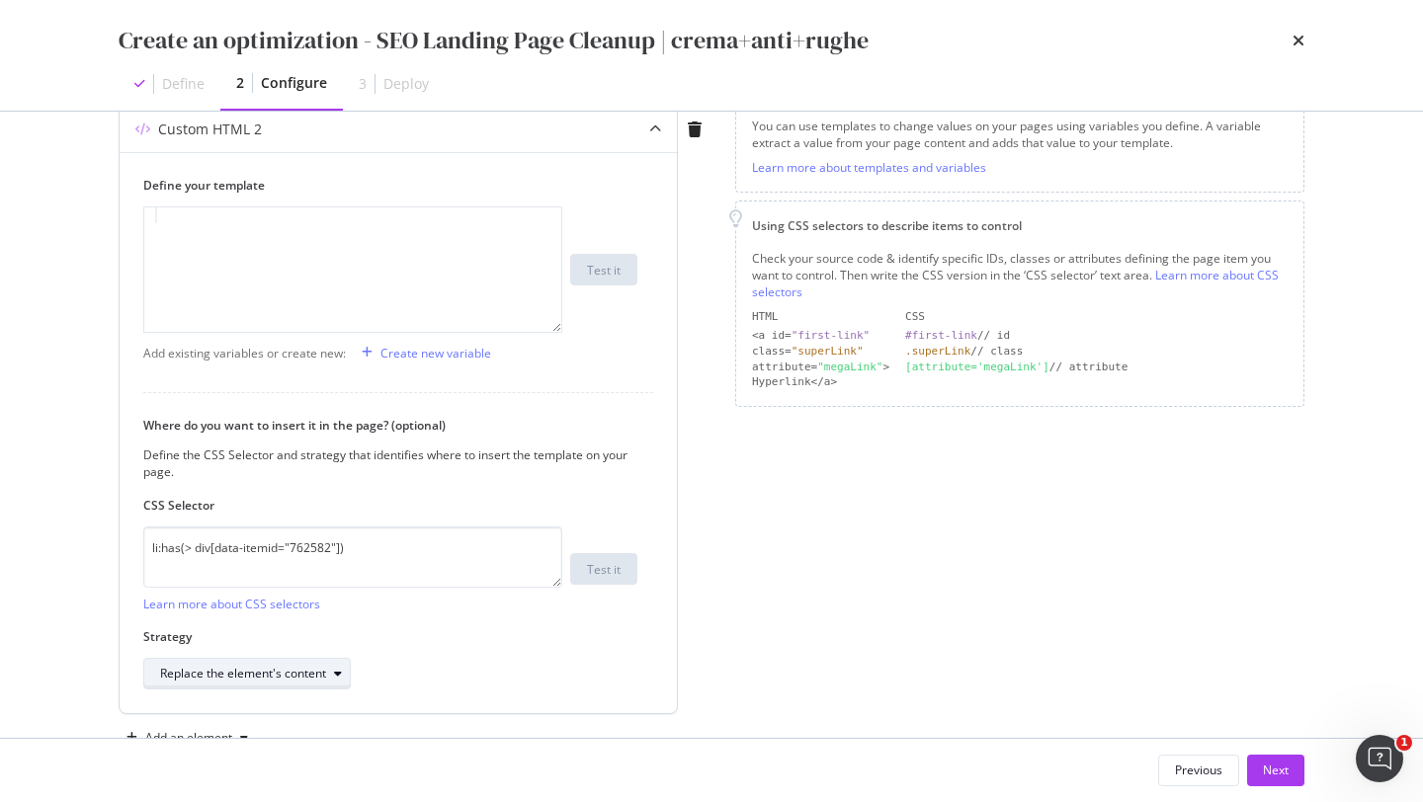
click at [283, 680] on div "Replace the element's content" at bounding box center [243, 674] width 166 height 12
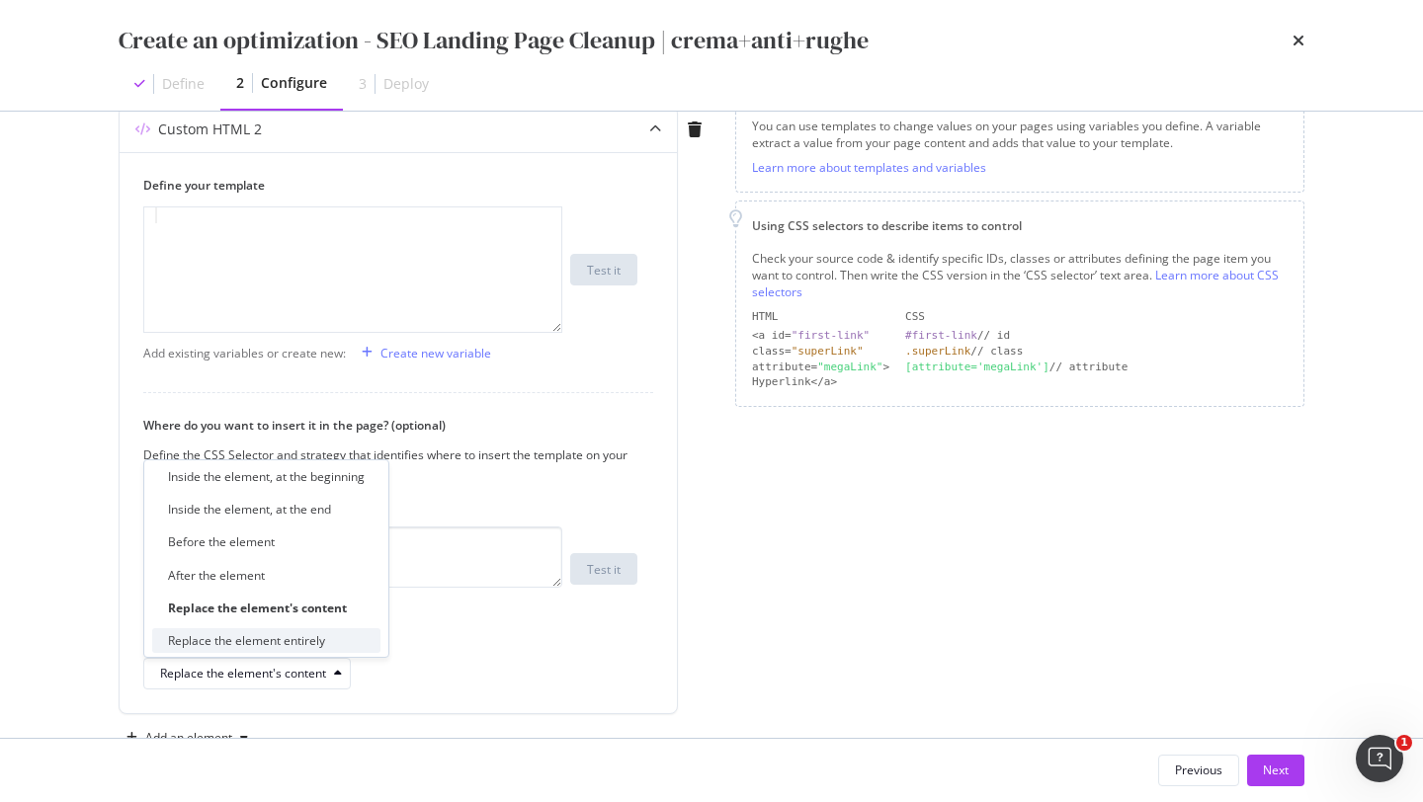
click at [300, 640] on div "Replace the element entirely" at bounding box center [246, 640] width 157 height 17
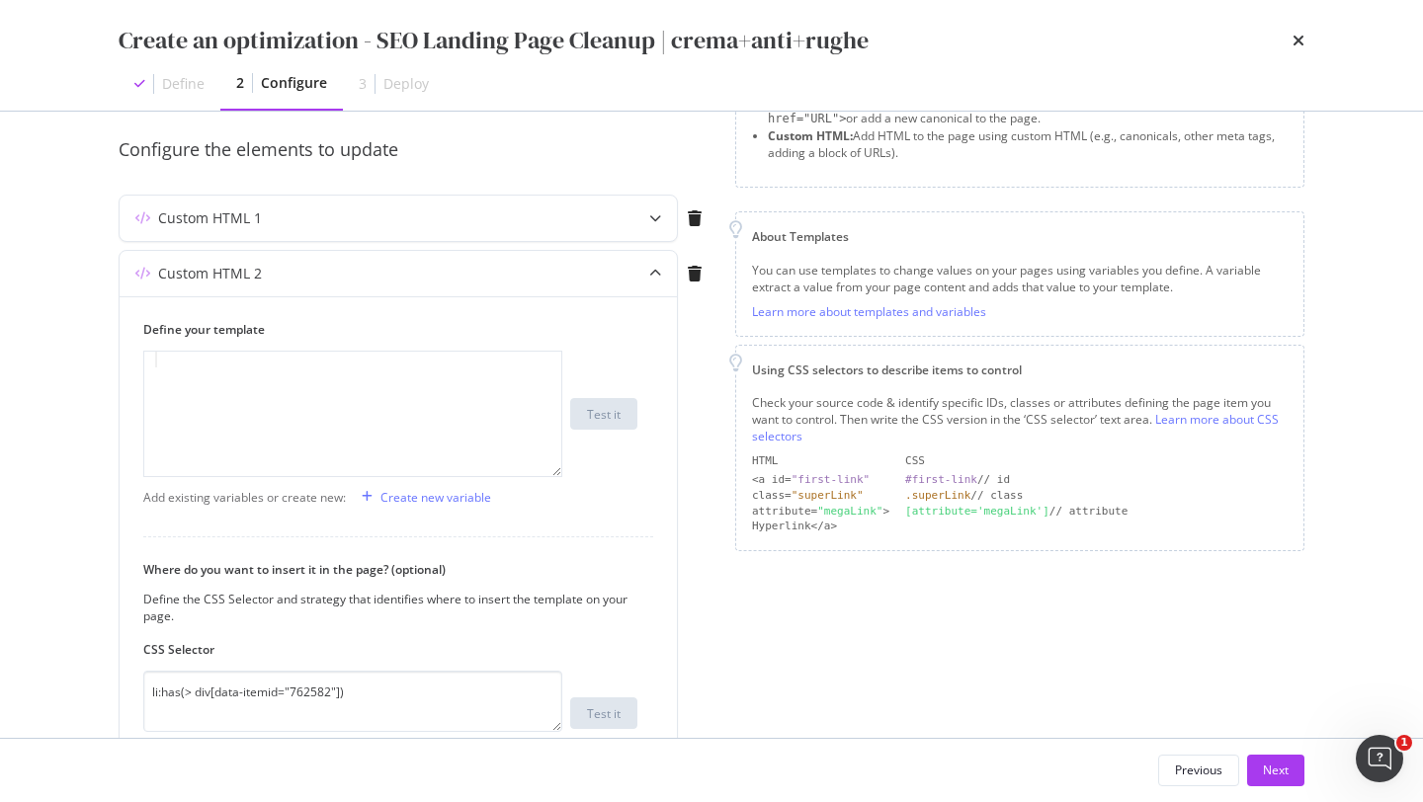
scroll to position [118, 0]
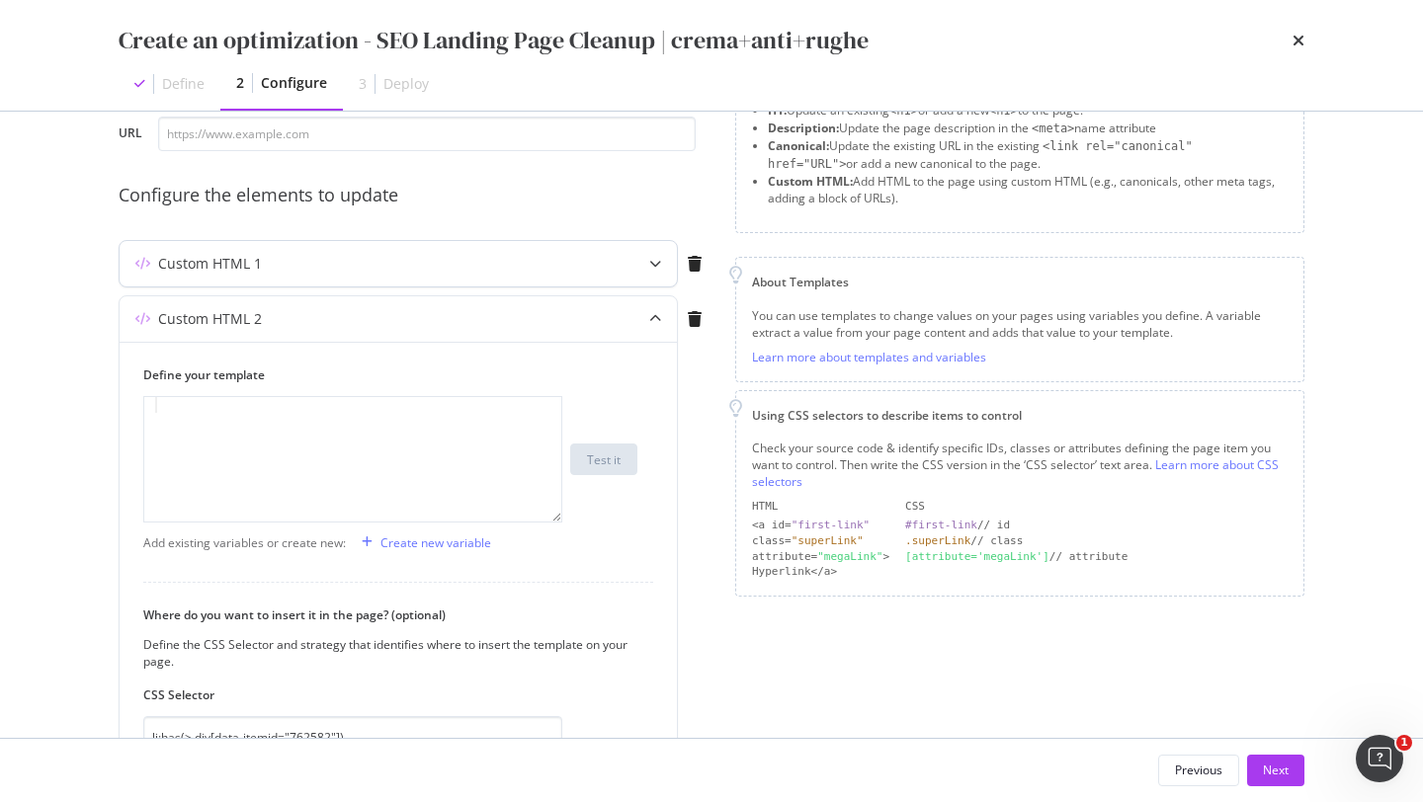
click at [207, 280] on div "Custom HTML 1" at bounding box center [398, 263] width 557 height 45
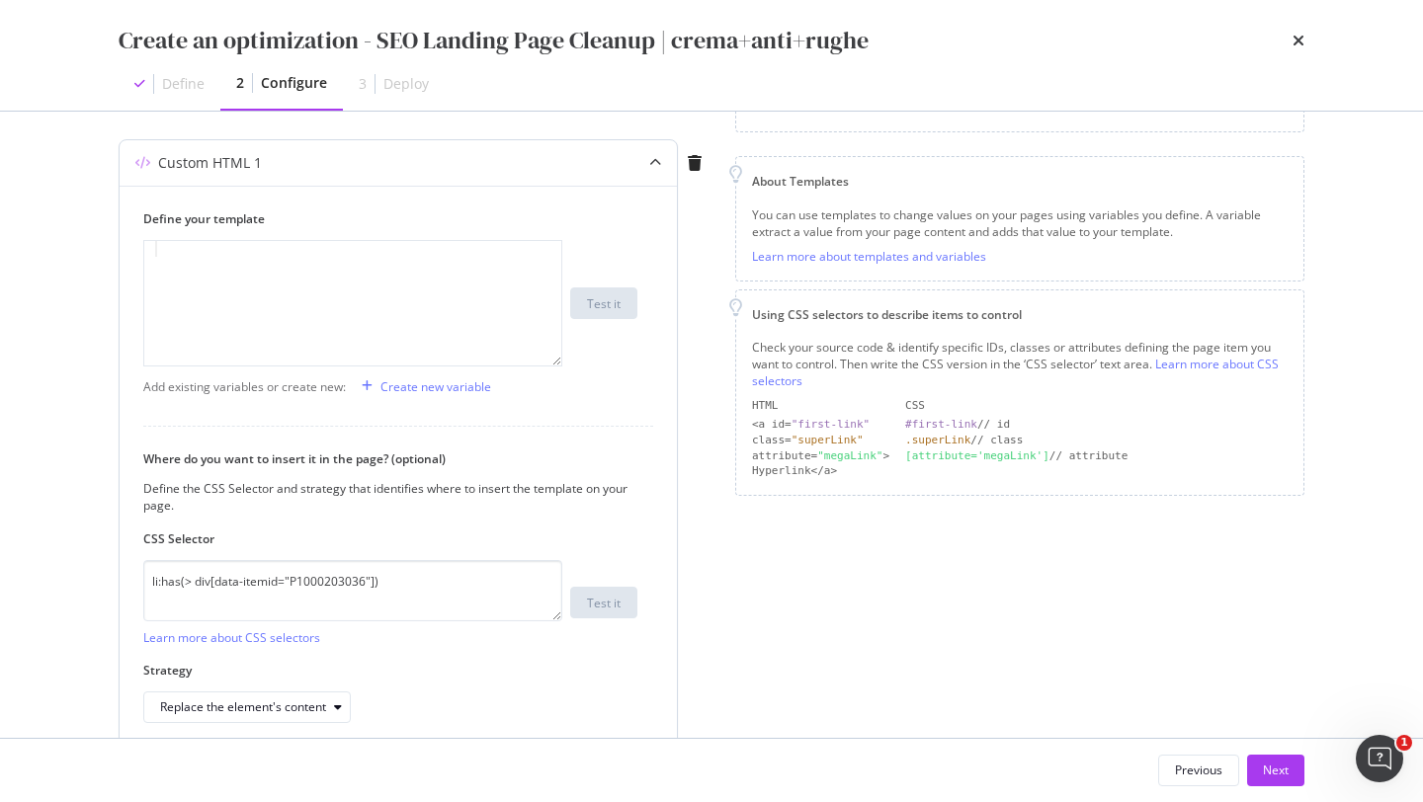
scroll to position [363, 0]
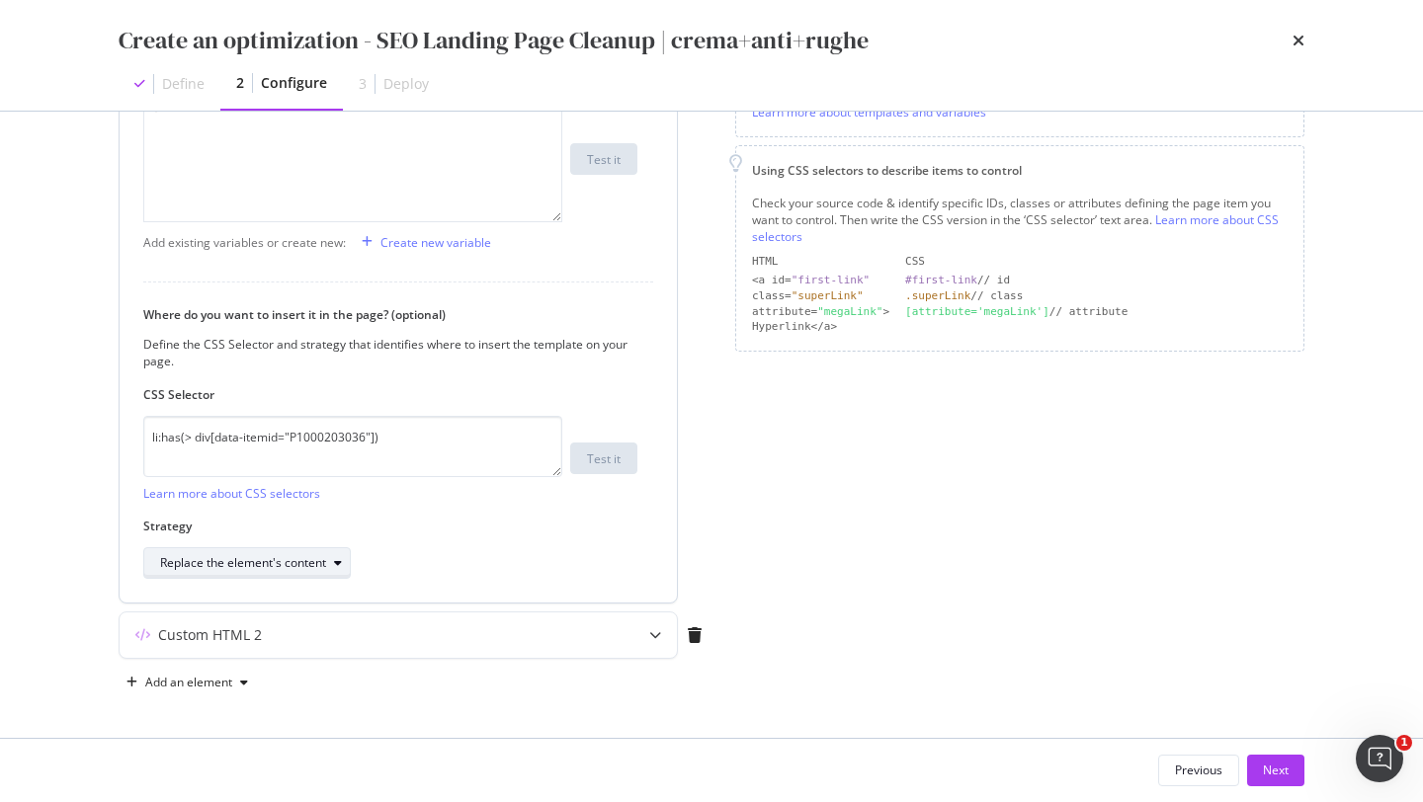
click at [250, 573] on div "Replace the element's content" at bounding box center [255, 563] width 190 height 28
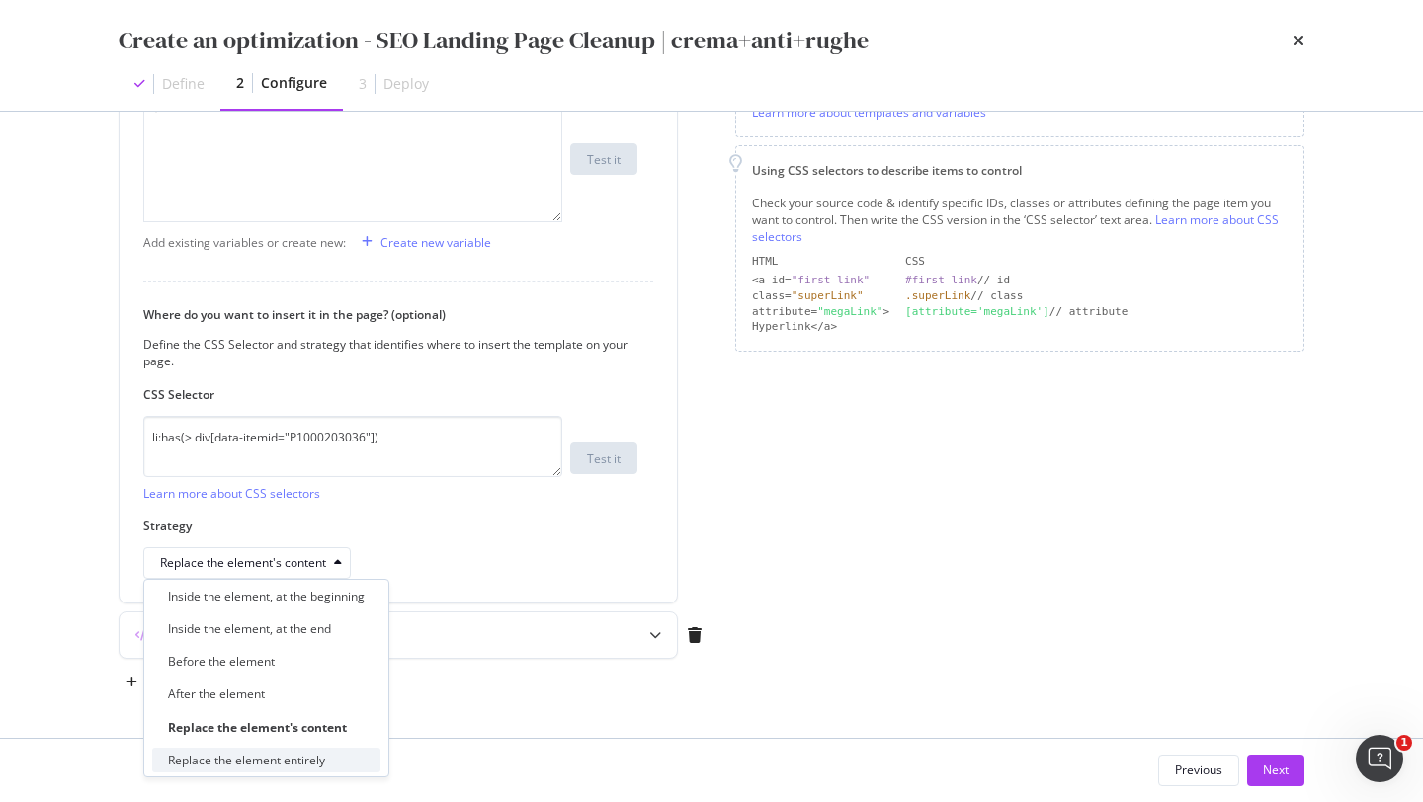
click at [241, 763] on div "Replace the element entirely" at bounding box center [246, 760] width 157 height 17
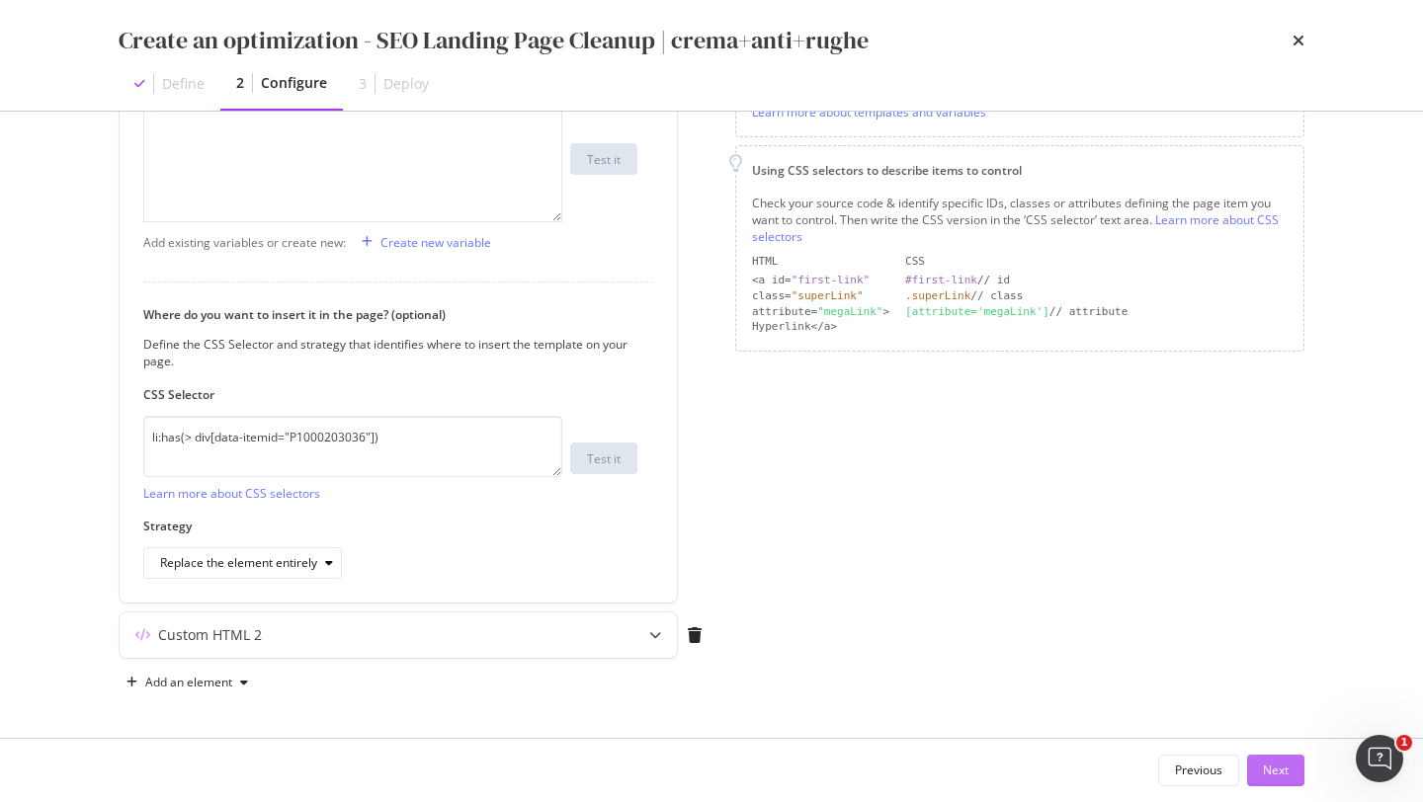
click at [1240, 763] on div "Next" at bounding box center [1276, 770] width 26 height 17
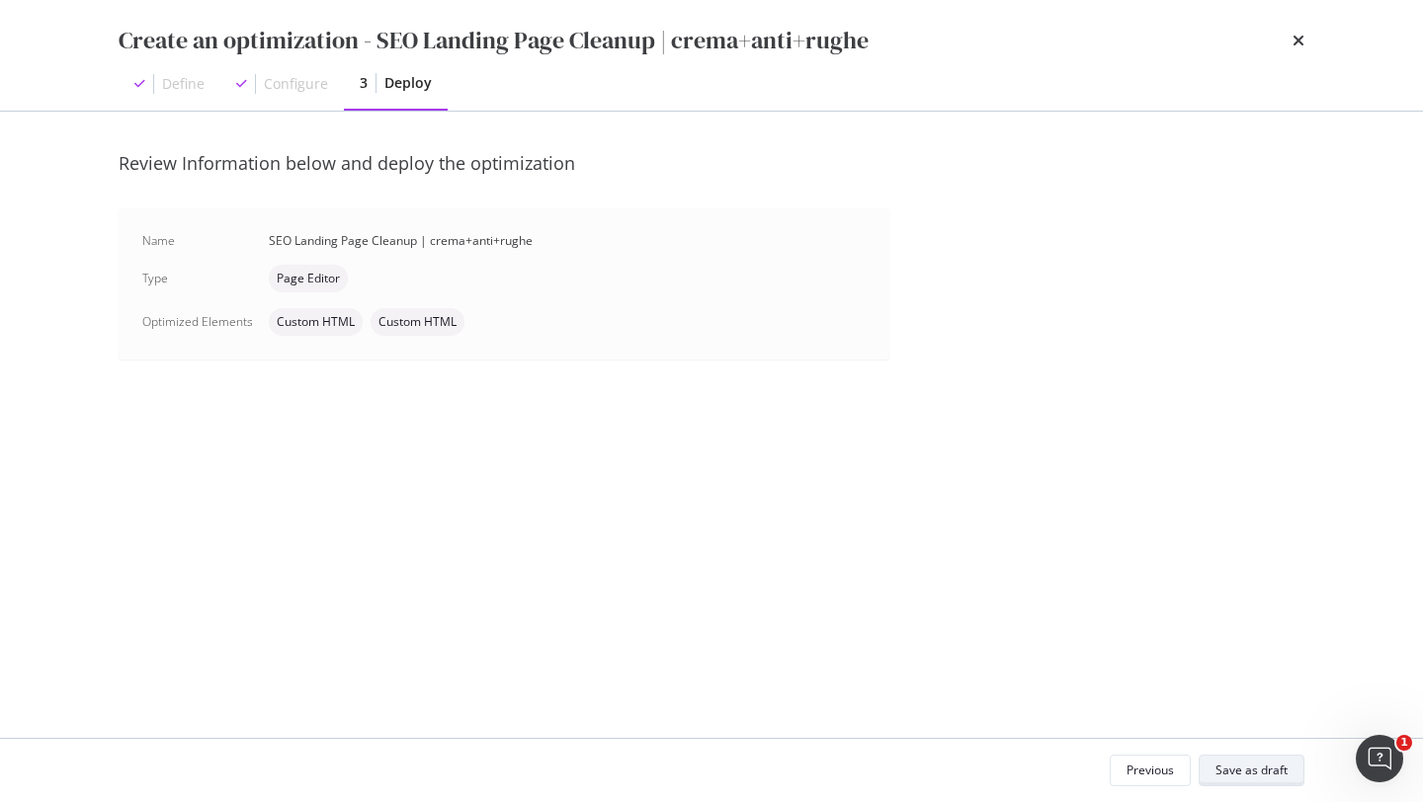
scroll to position [0, 0]
click at [1240, 763] on div "Save as draft" at bounding box center [1251, 770] width 72 height 17
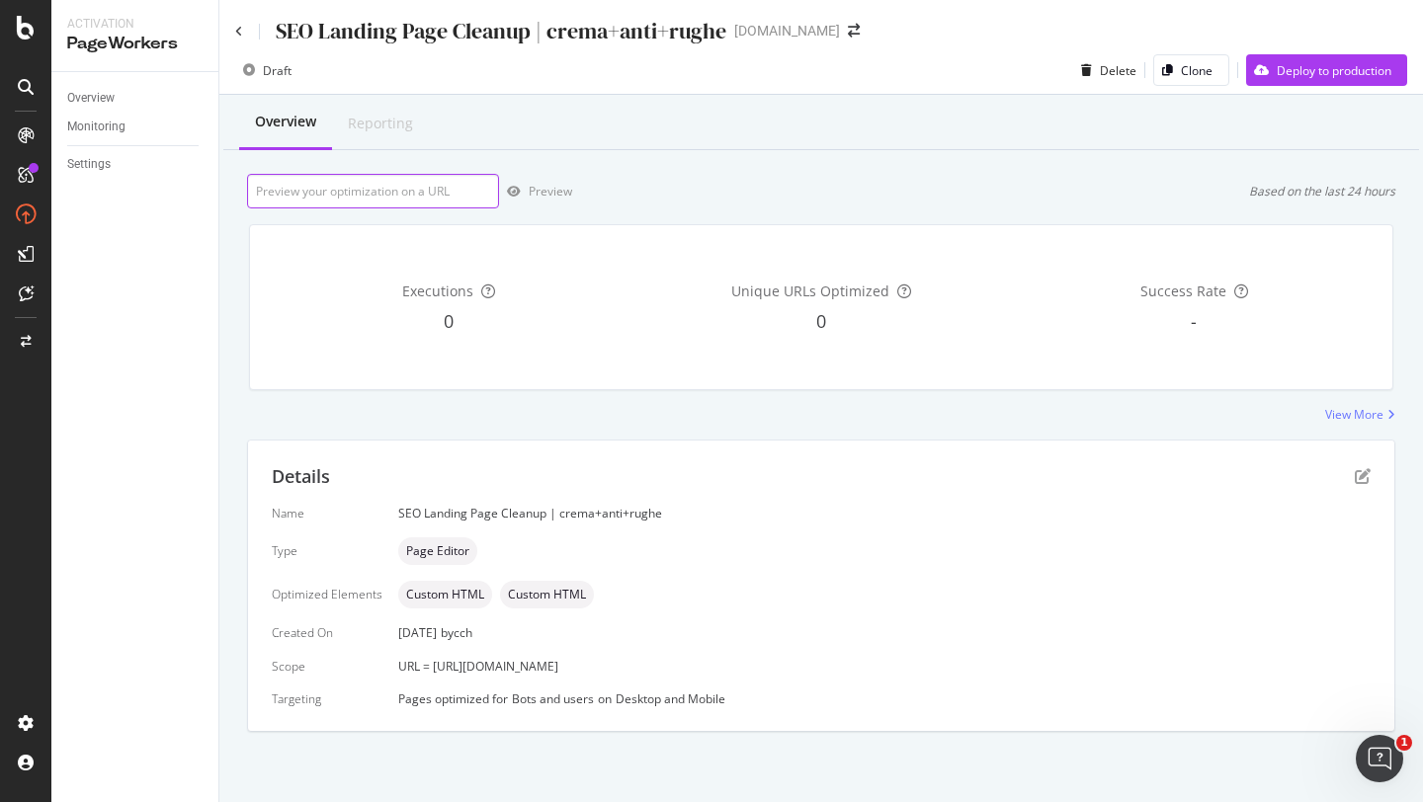
click at [409, 189] on input "url" at bounding box center [373, 191] width 252 height 35
paste input "[URL][DOMAIN_NAME]"
type input "[URL][DOMAIN_NAME]"
click at [558, 189] on div "Preview" at bounding box center [550, 191] width 43 height 17
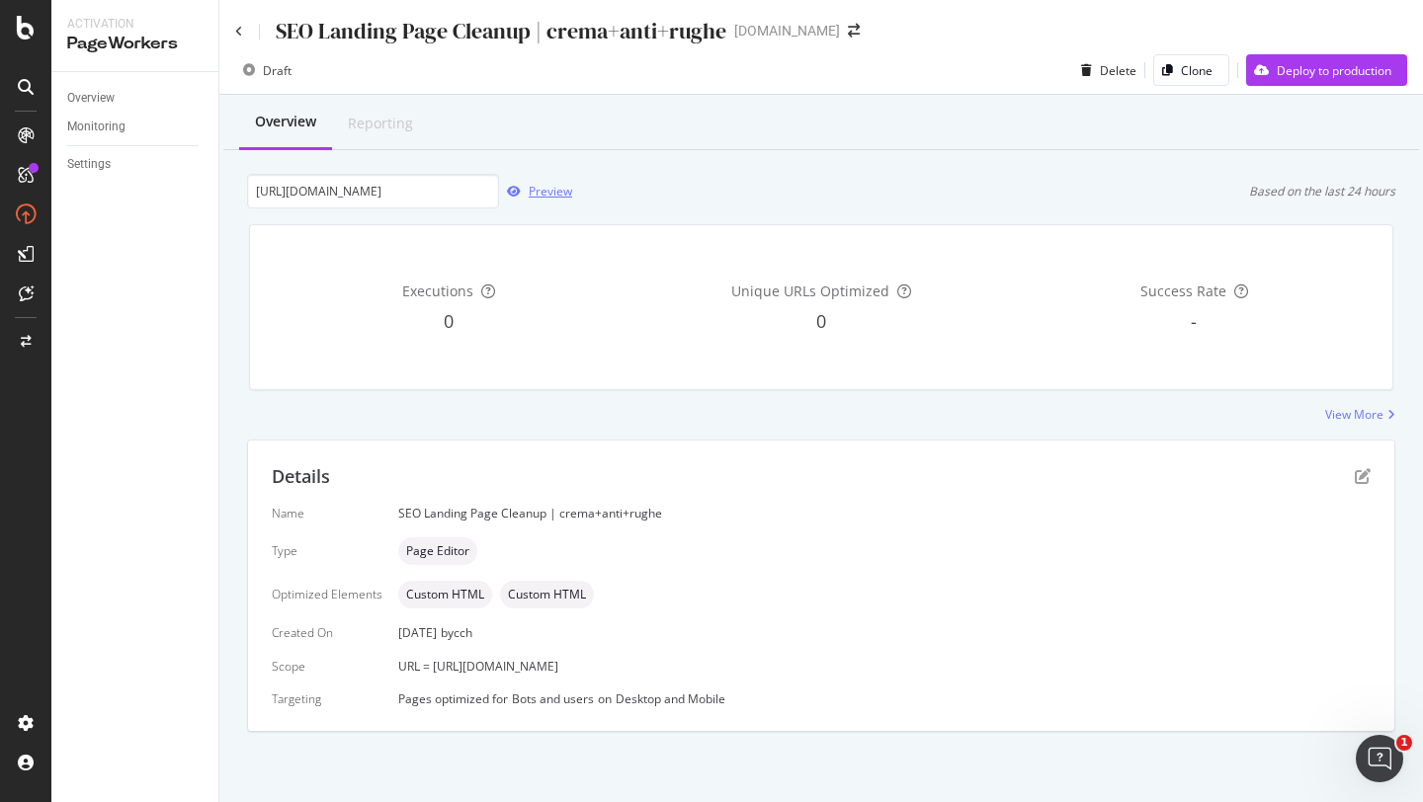
scroll to position [0, 0]
click at [848, 26] on icon "arrow-right-arrow-left" at bounding box center [854, 31] width 12 height 14
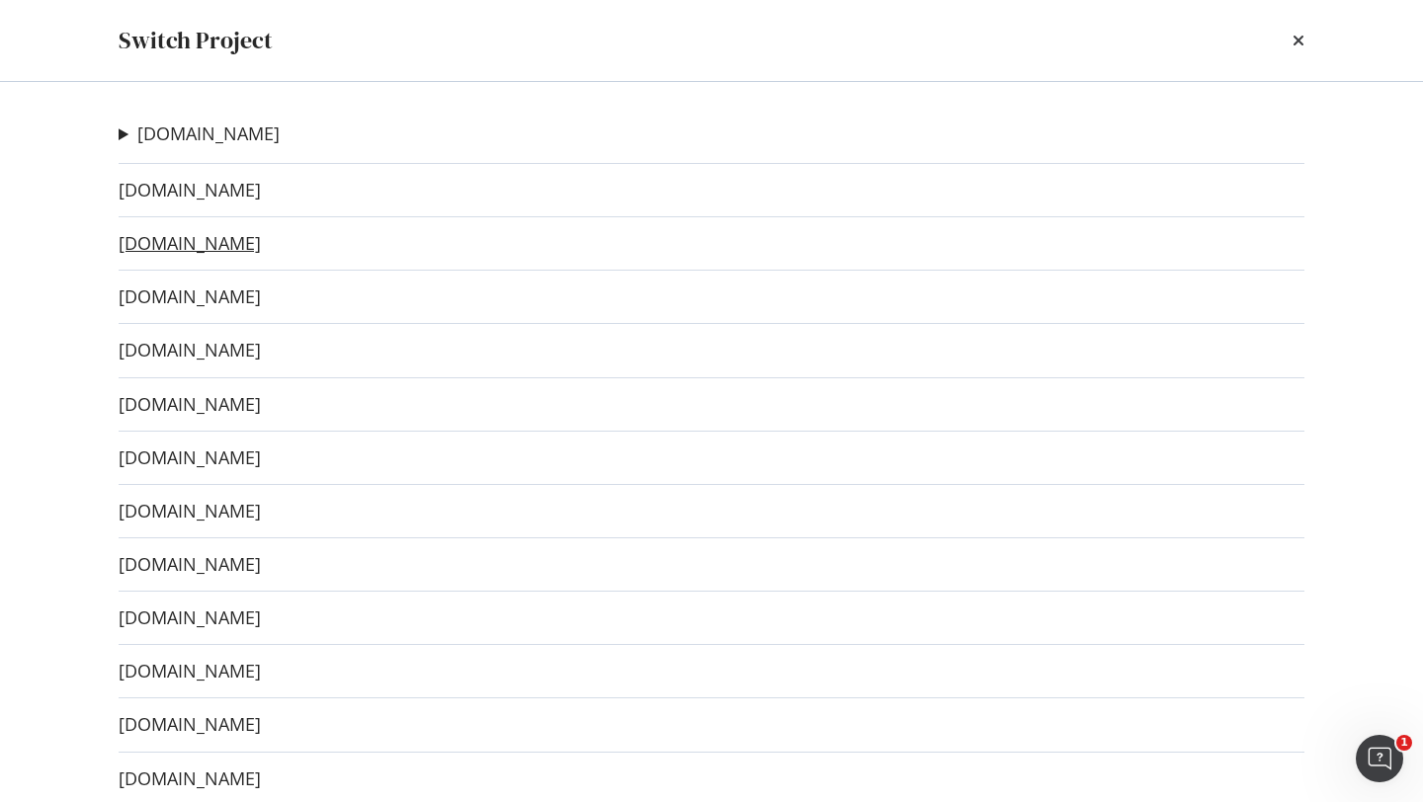
click at [219, 250] on link "[DOMAIN_NAME]" at bounding box center [190, 243] width 142 height 21
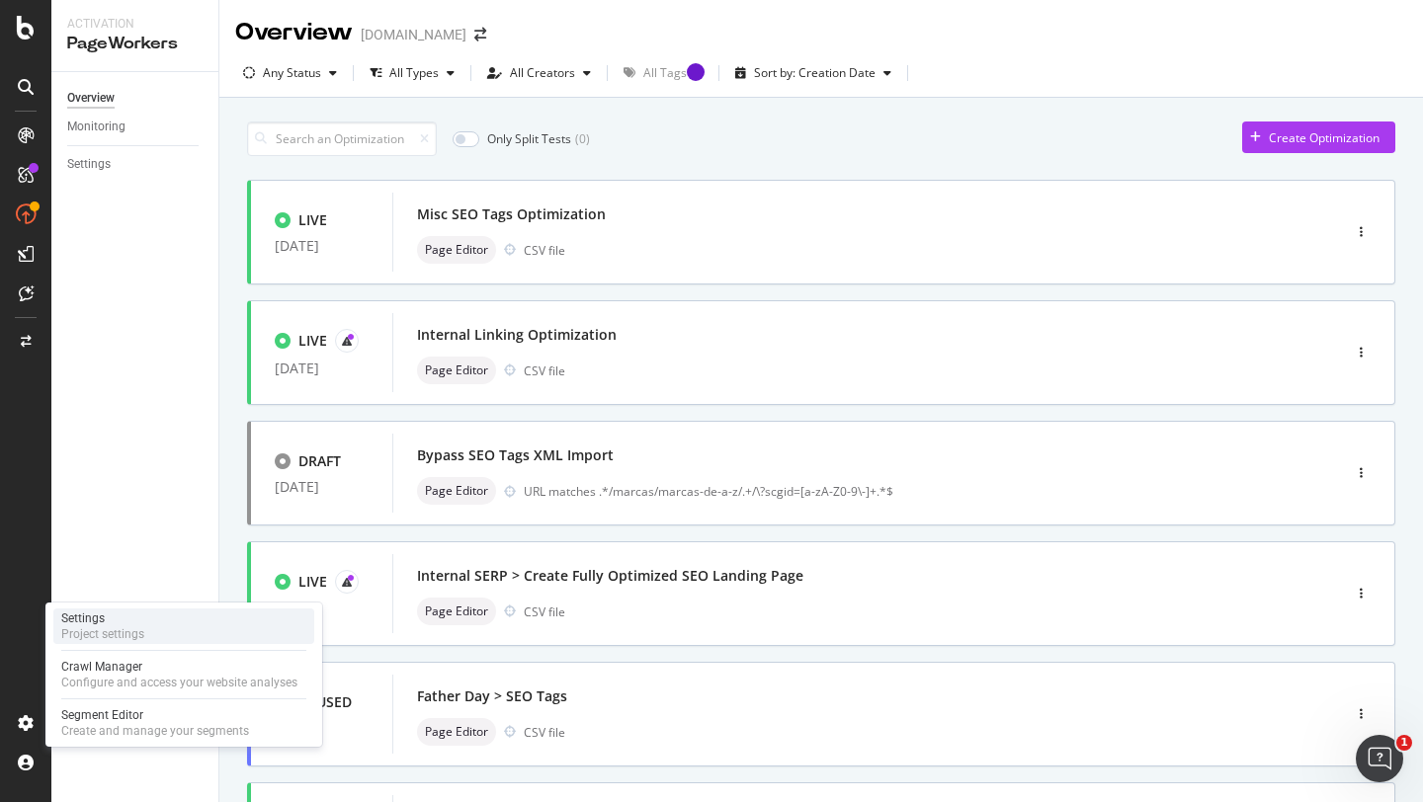
click at [149, 621] on div "Settings Project settings" at bounding box center [183, 627] width 261 height 36
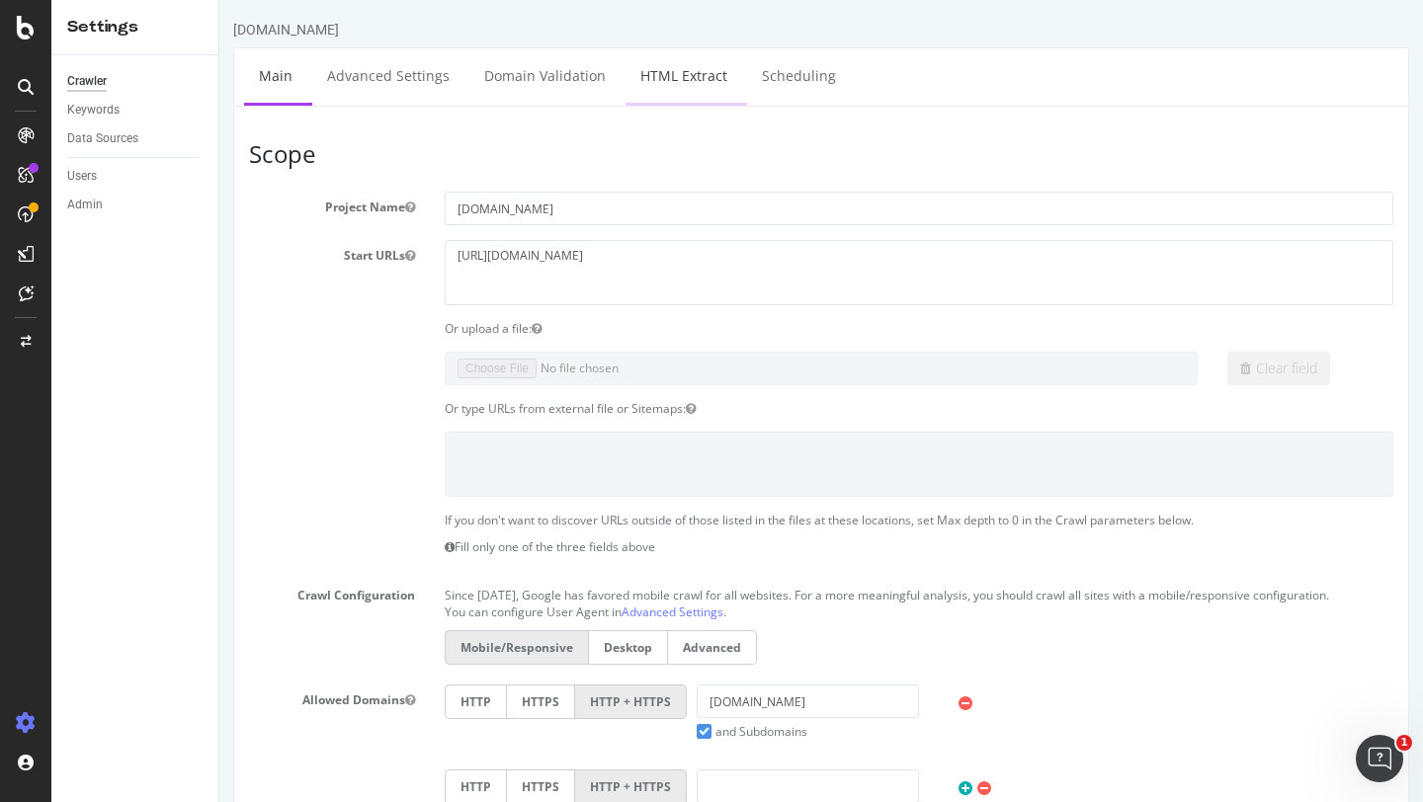
click at [684, 69] on link "HTML Extract" at bounding box center [683, 75] width 117 height 54
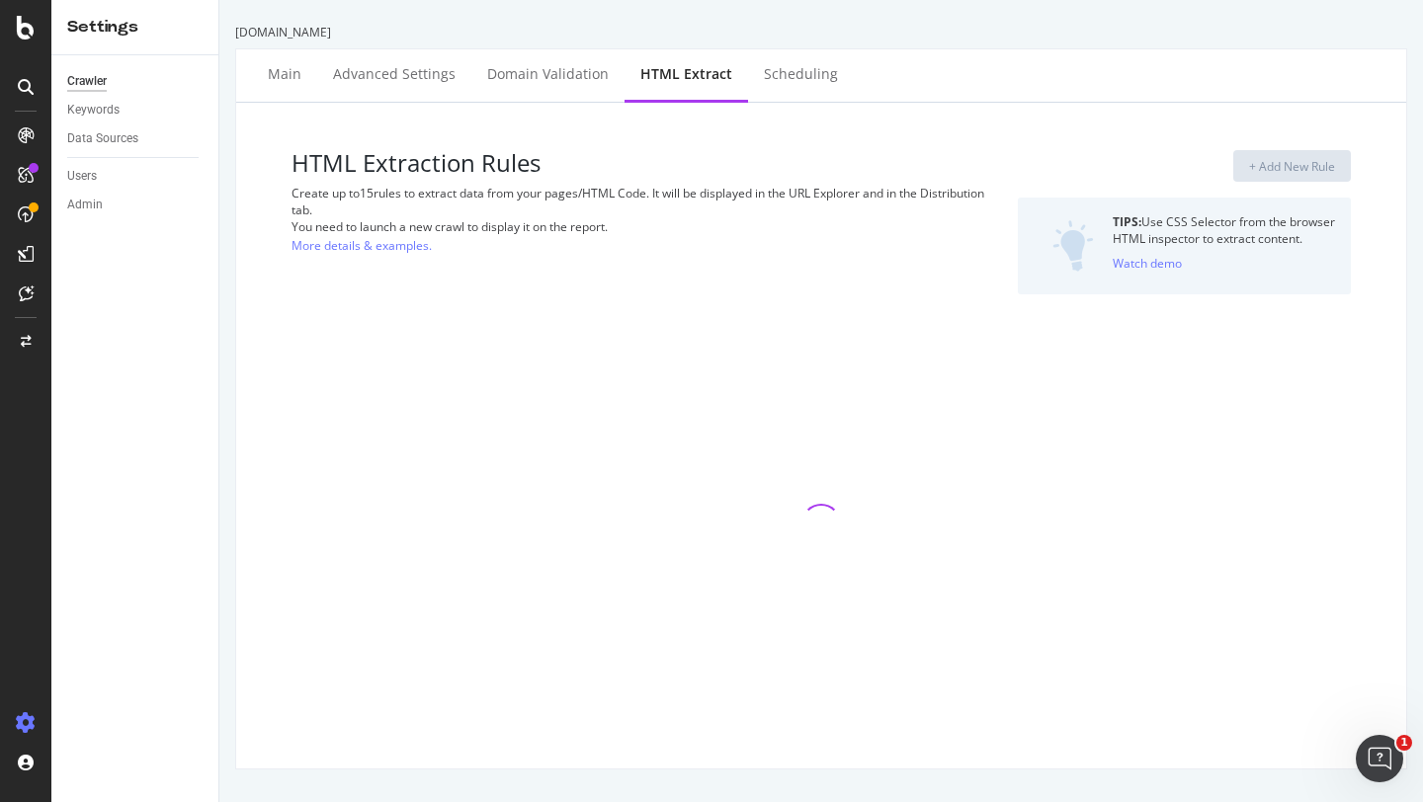
select select "exist"
select select "list"
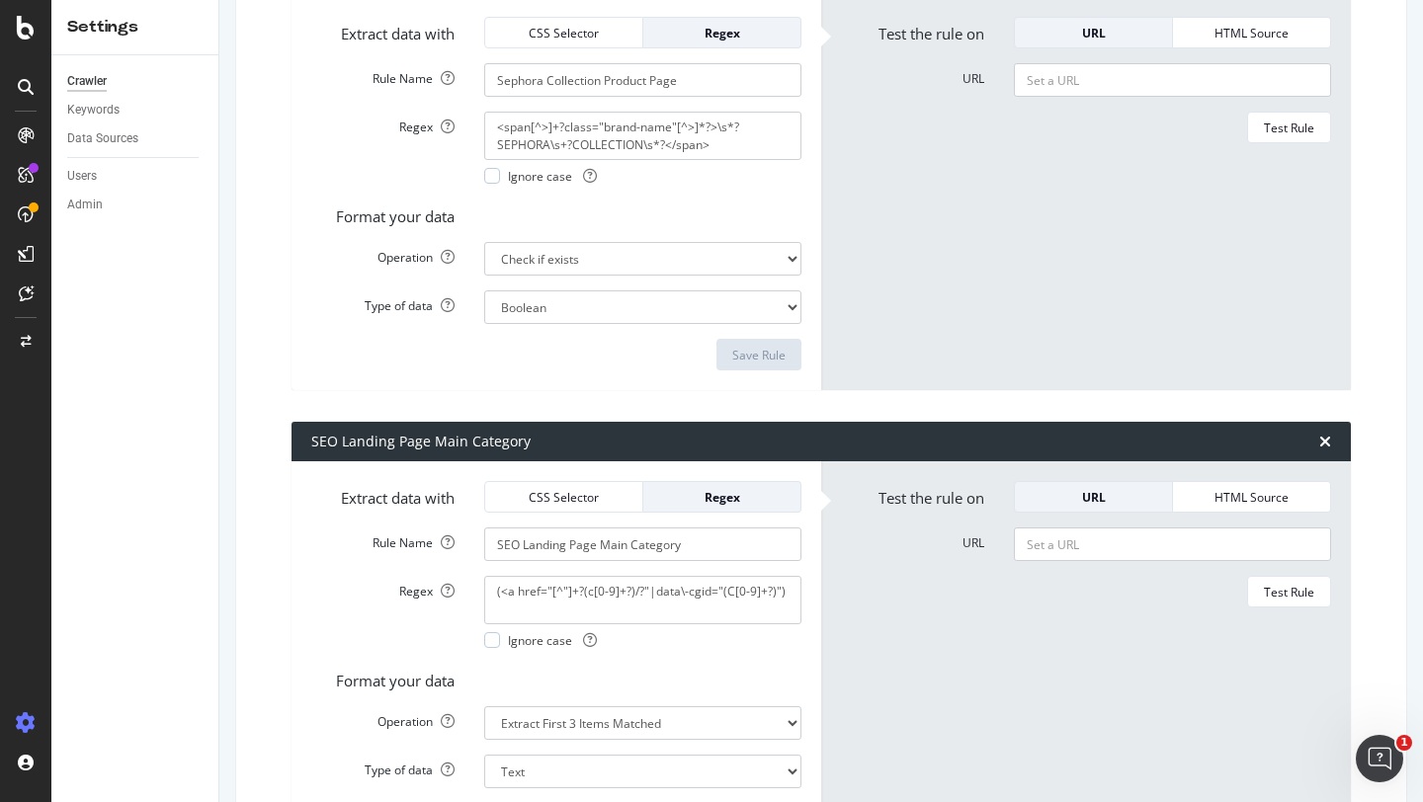
scroll to position [427, 0]
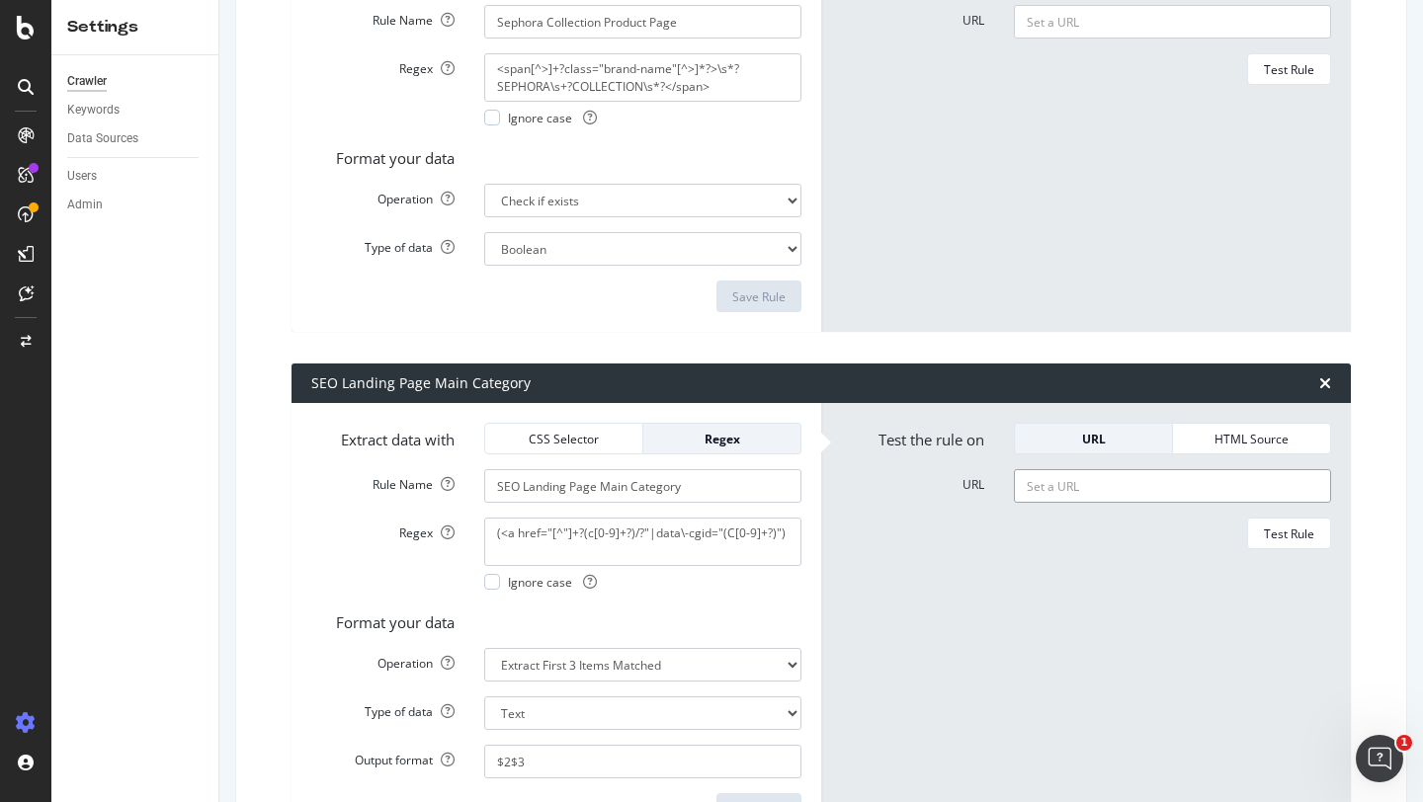
click at [1067, 480] on input "URL" at bounding box center [1172, 486] width 317 height 34
paste input "[URL][DOMAIN_NAME]"
type input "[URL][DOMAIN_NAME]"
click at [1240, 534] on div "Test Rule" at bounding box center [1289, 534] width 50 height 17
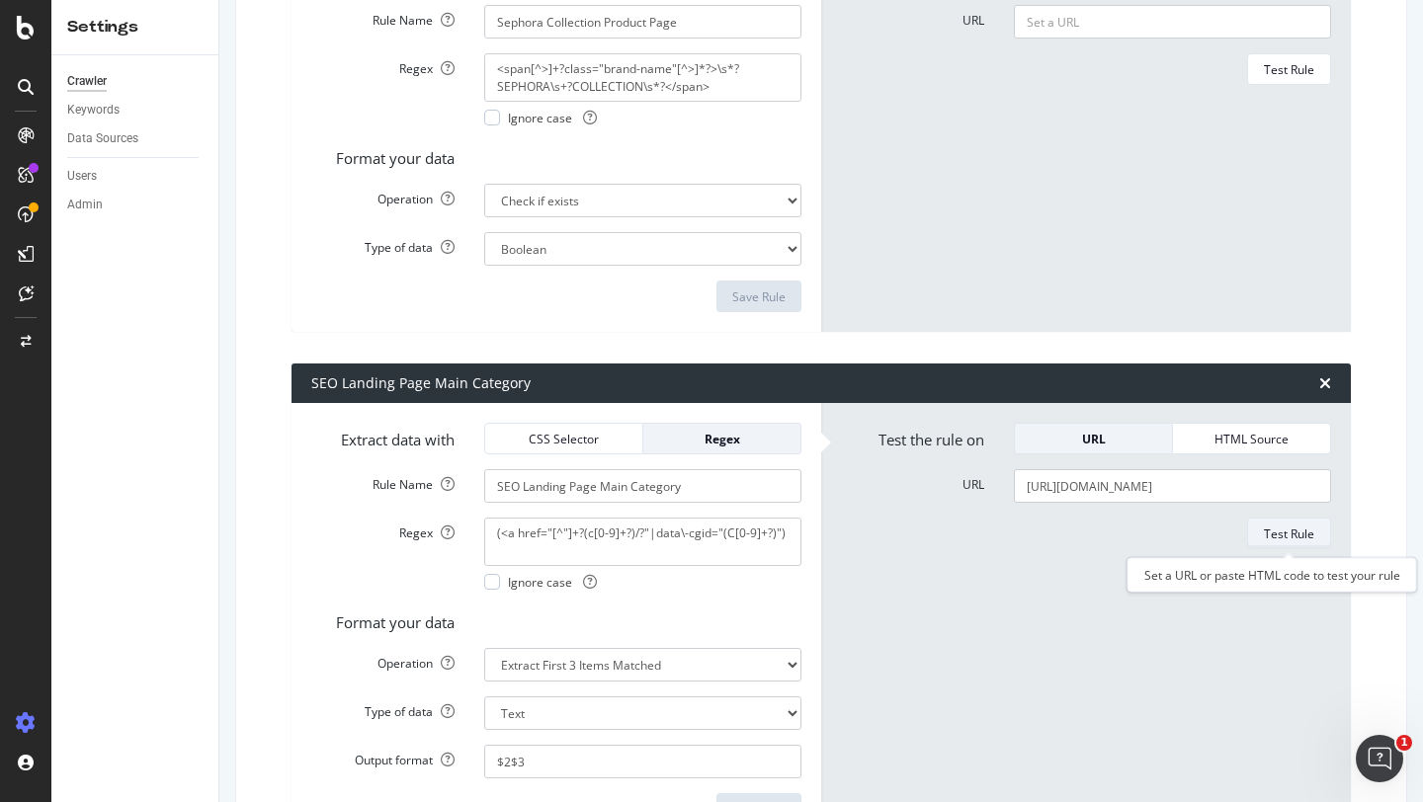
scroll to position [0, 0]
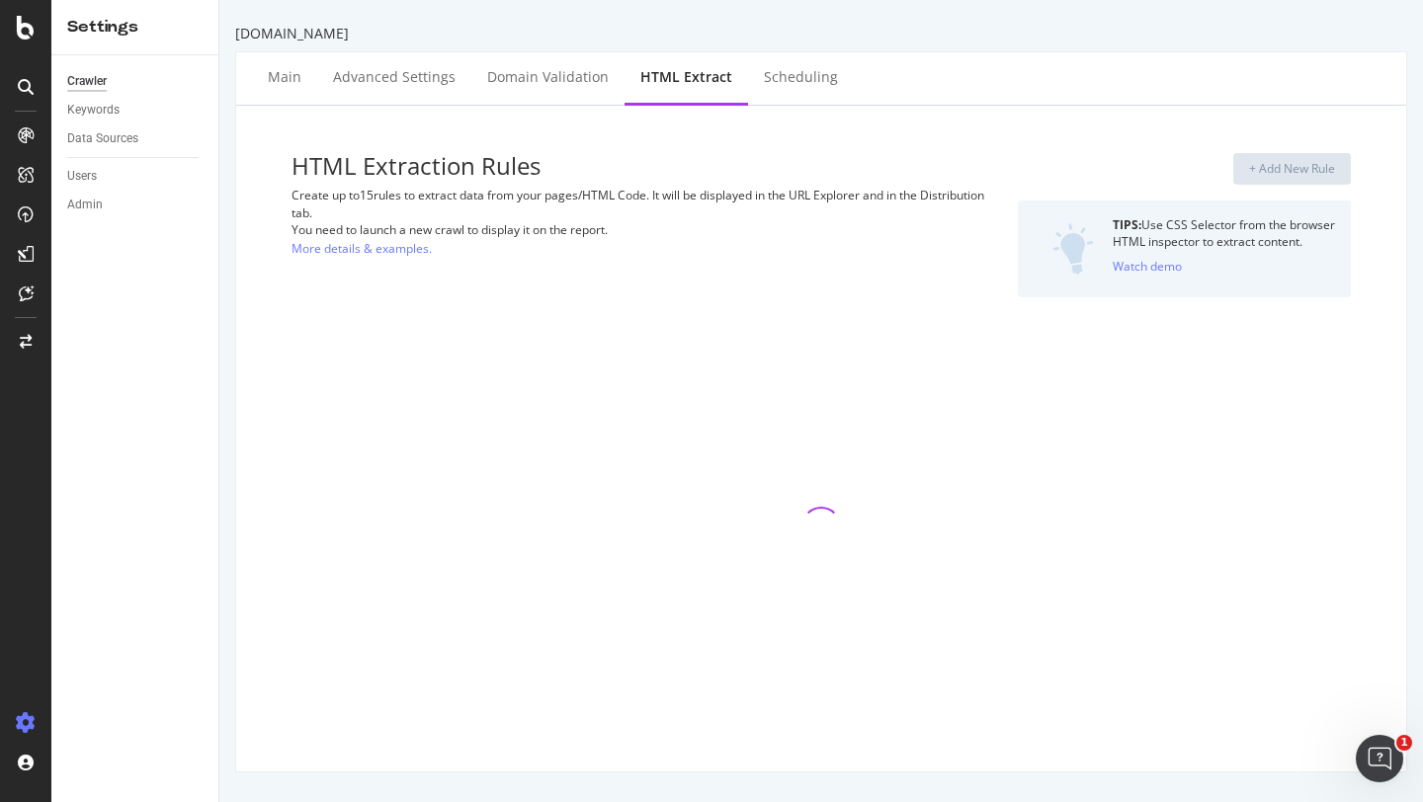
select select "exist"
select select "list"
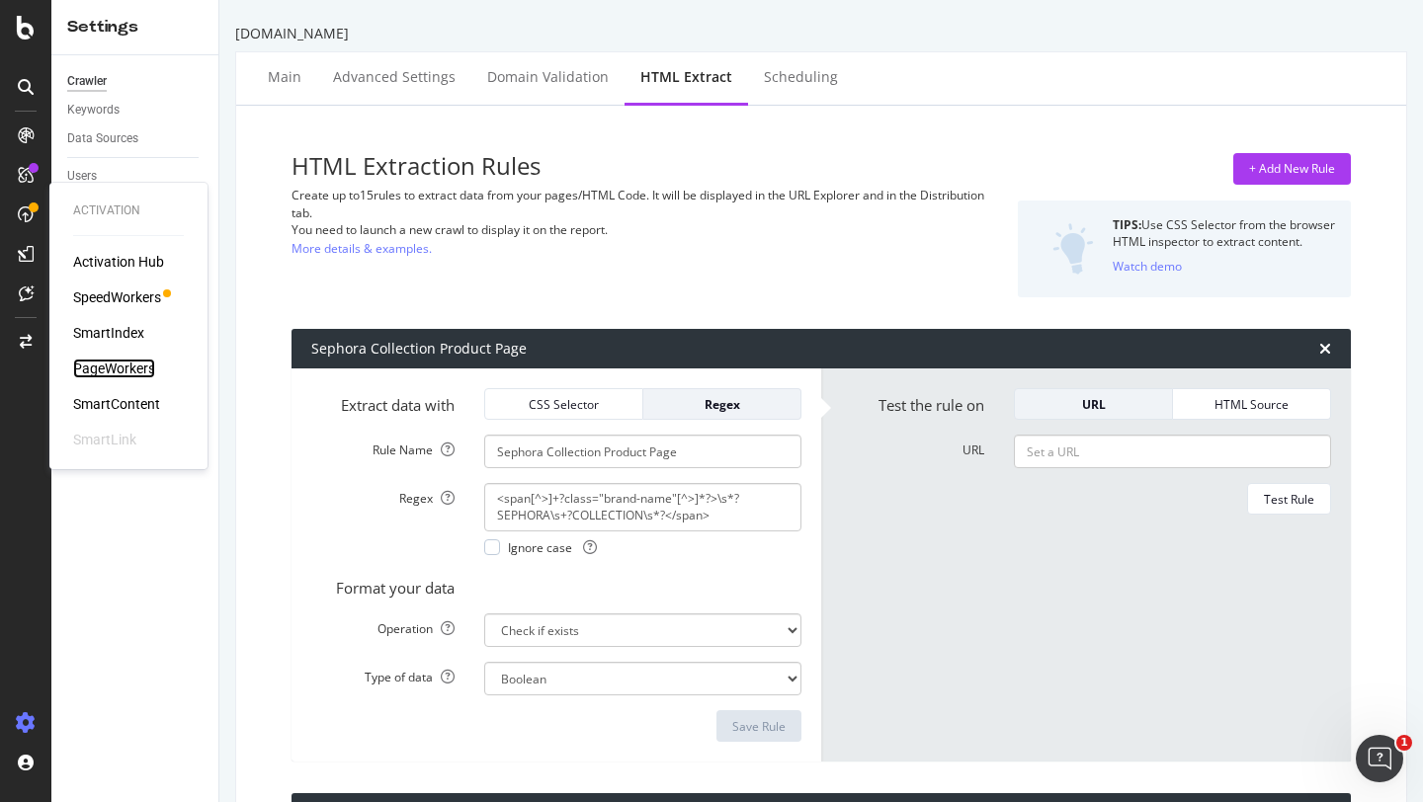
click at [101, 363] on div "PageWorkers" at bounding box center [114, 369] width 82 height 20
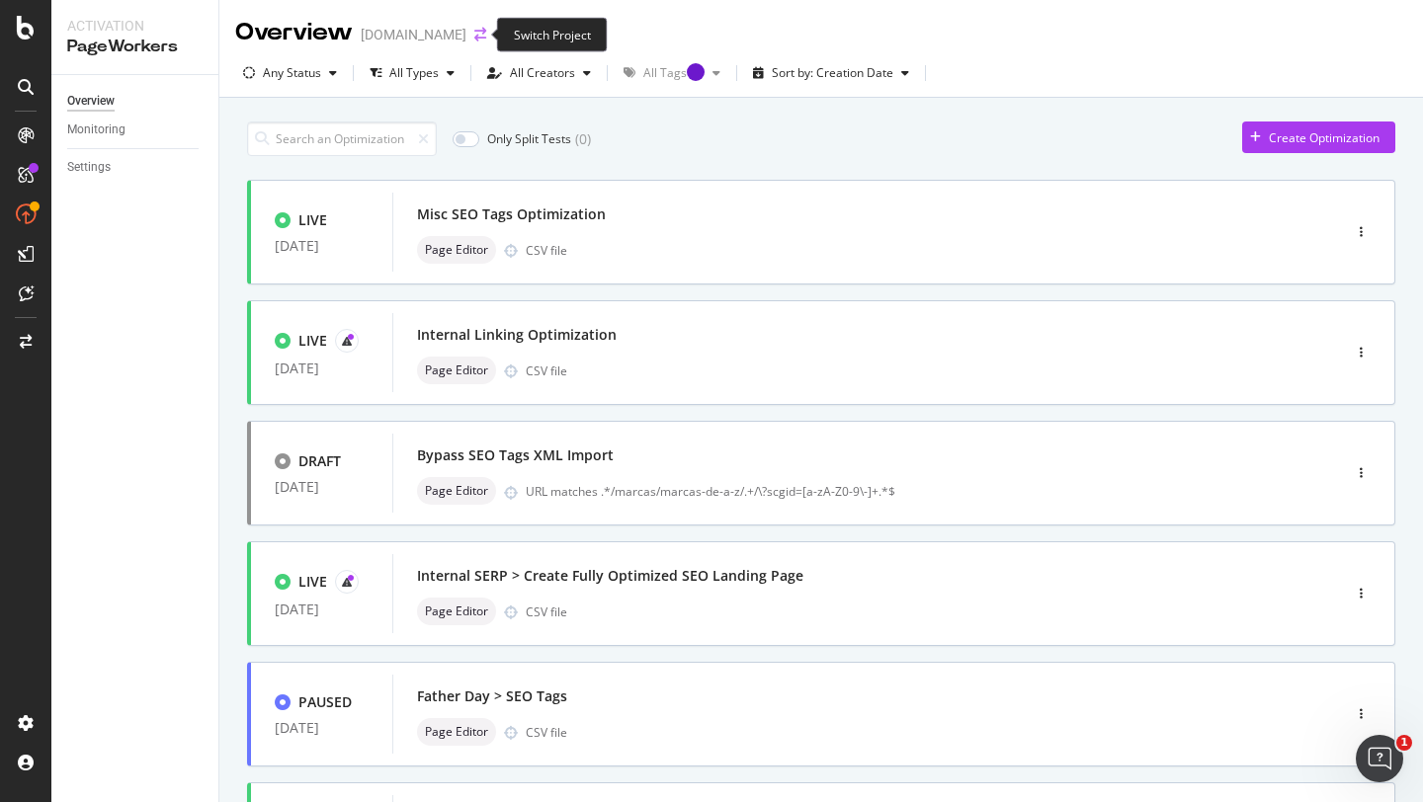
click at [476, 34] on icon "arrow-right-arrow-left" at bounding box center [480, 35] width 12 height 14
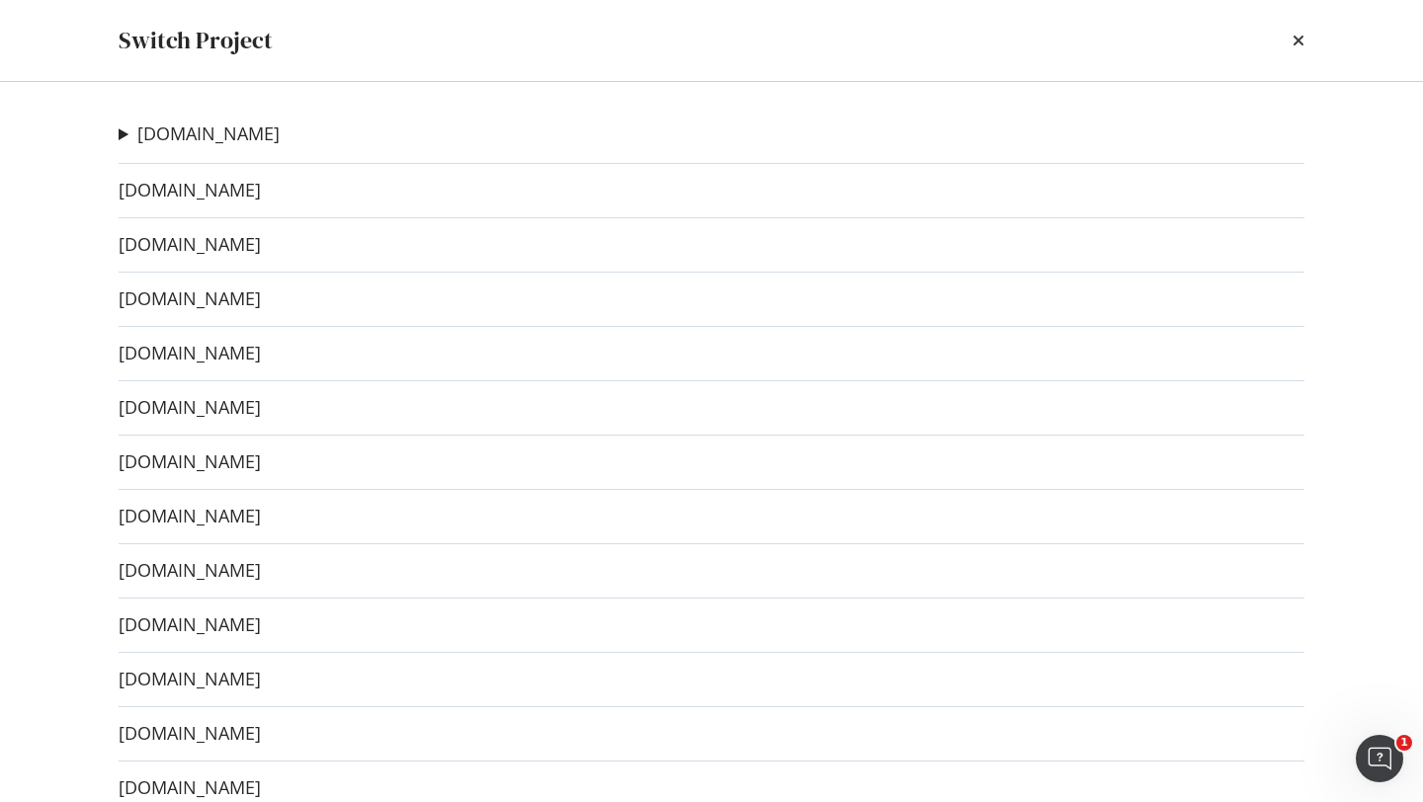
click at [202, 421] on div "Sephora.fr Test LP SEO Ad-Hoc Project Sephora IT Ad-Hoc Project Staging site Se…" at bounding box center [711, 442] width 1265 height 720
click at [229, 407] on link "[DOMAIN_NAME]" at bounding box center [190, 407] width 142 height 21
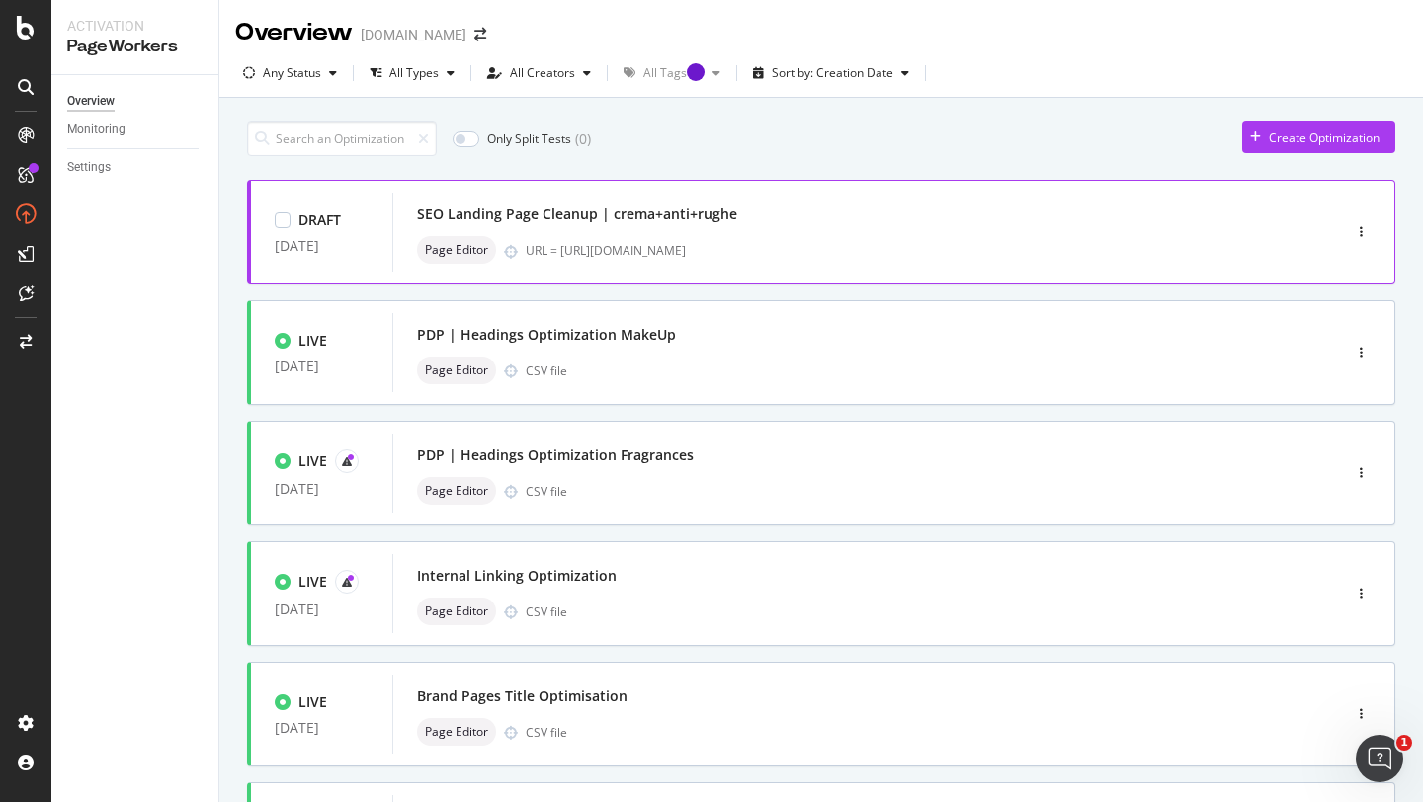
click at [926, 224] on div "SEO Landing Page Cleanup | crema+anti+rughe" at bounding box center [837, 215] width 840 height 28
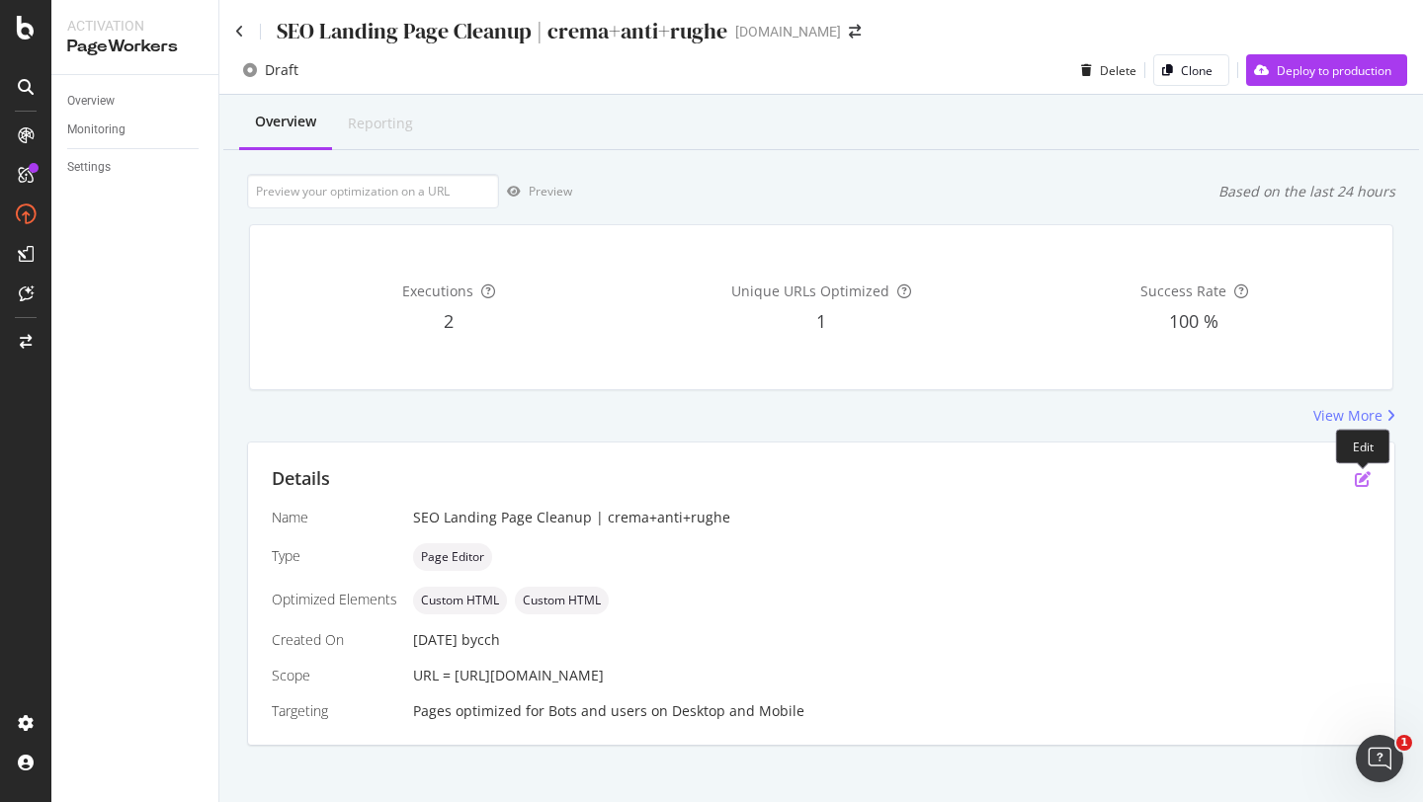
click at [1355, 475] on icon "pen-to-square" at bounding box center [1363, 479] width 16 height 16
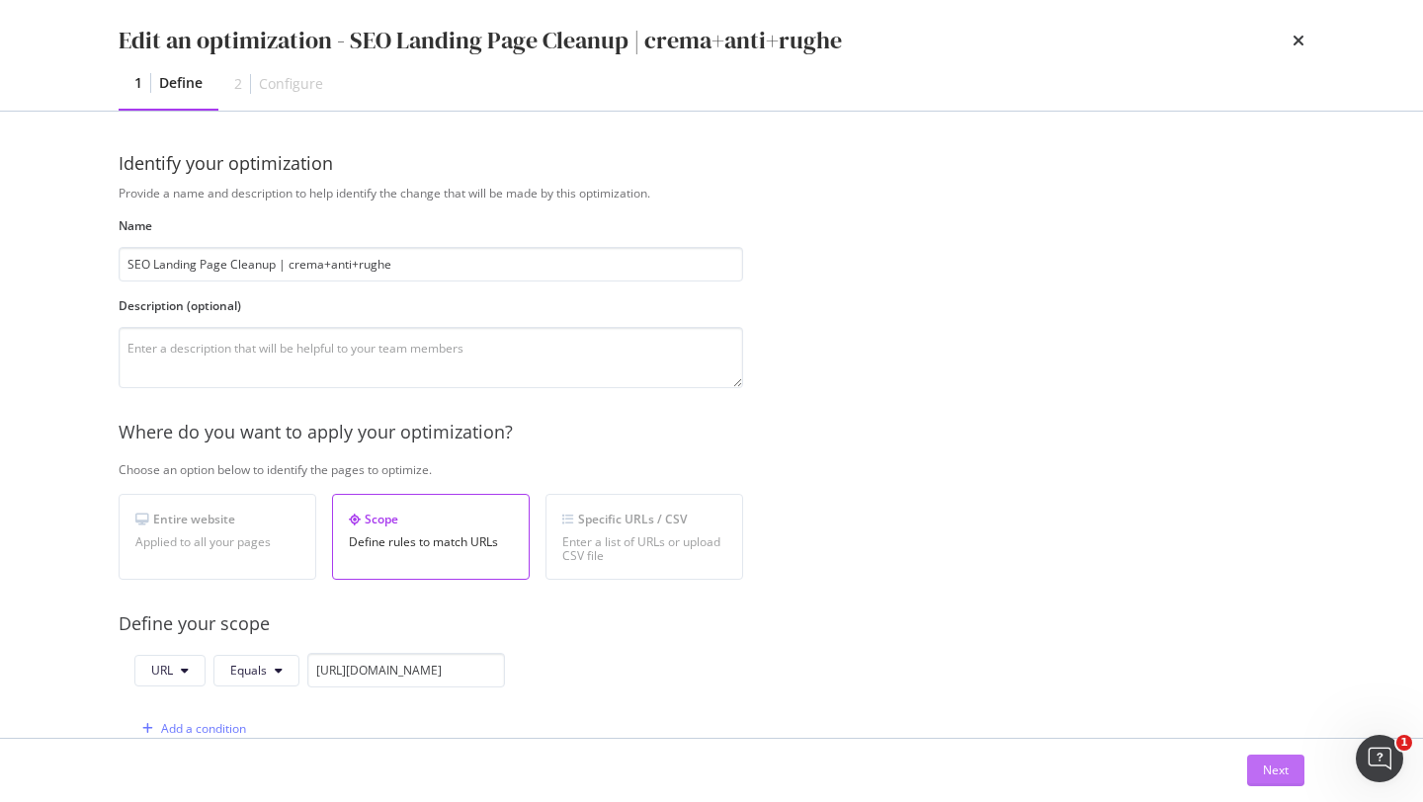
click at [1269, 770] on div "Next" at bounding box center [1276, 770] width 26 height 17
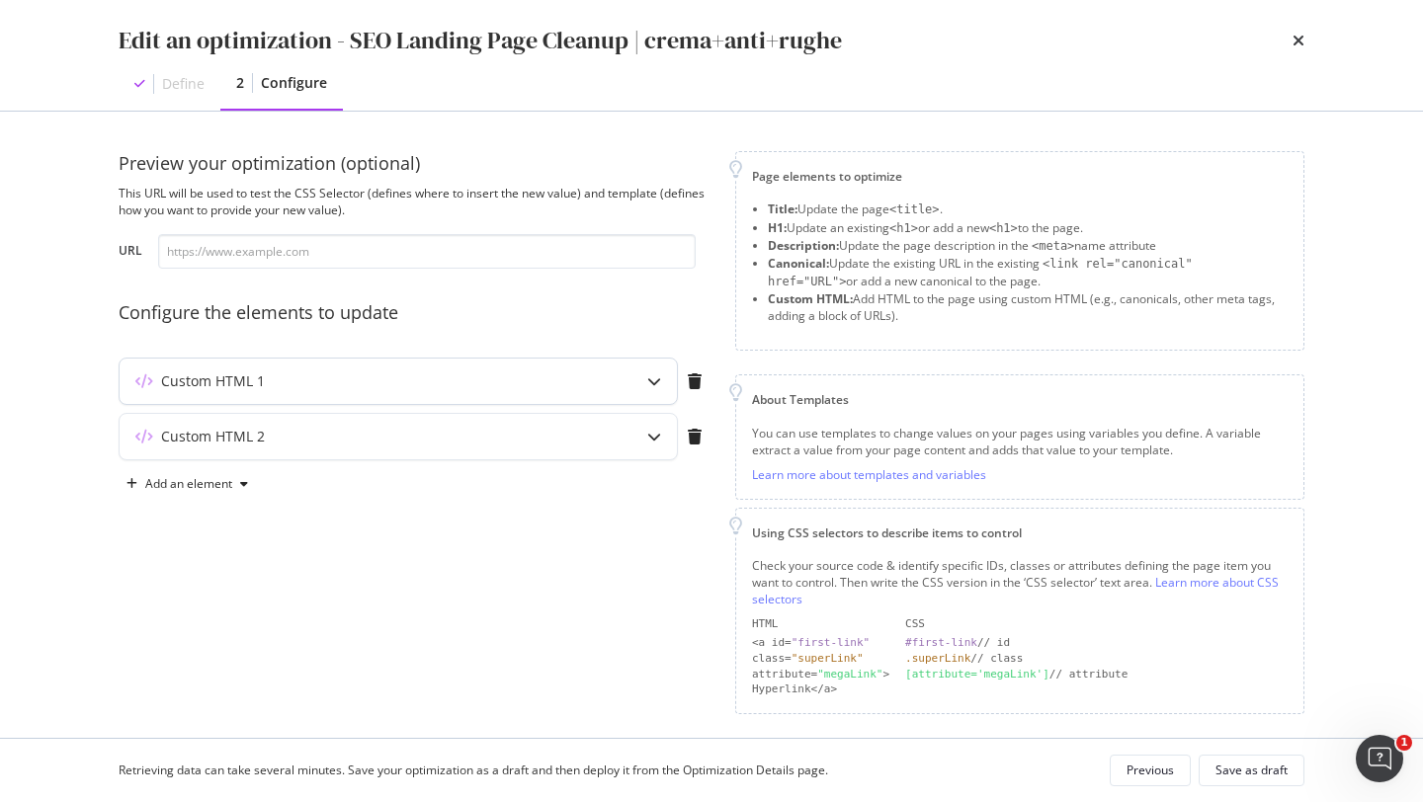
click at [605, 382] on div "Custom HTML 1" at bounding box center [398, 381] width 557 height 45
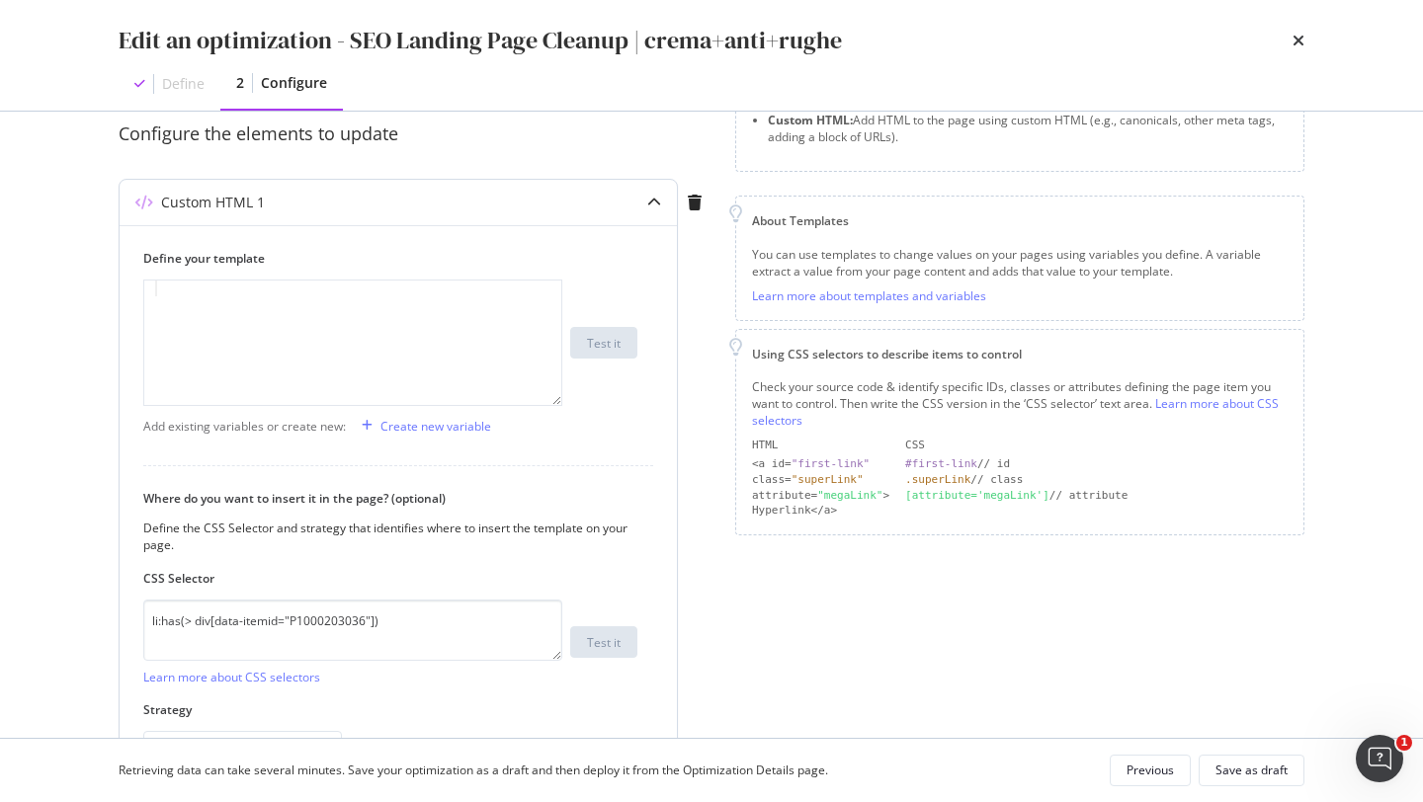
scroll to position [249, 0]
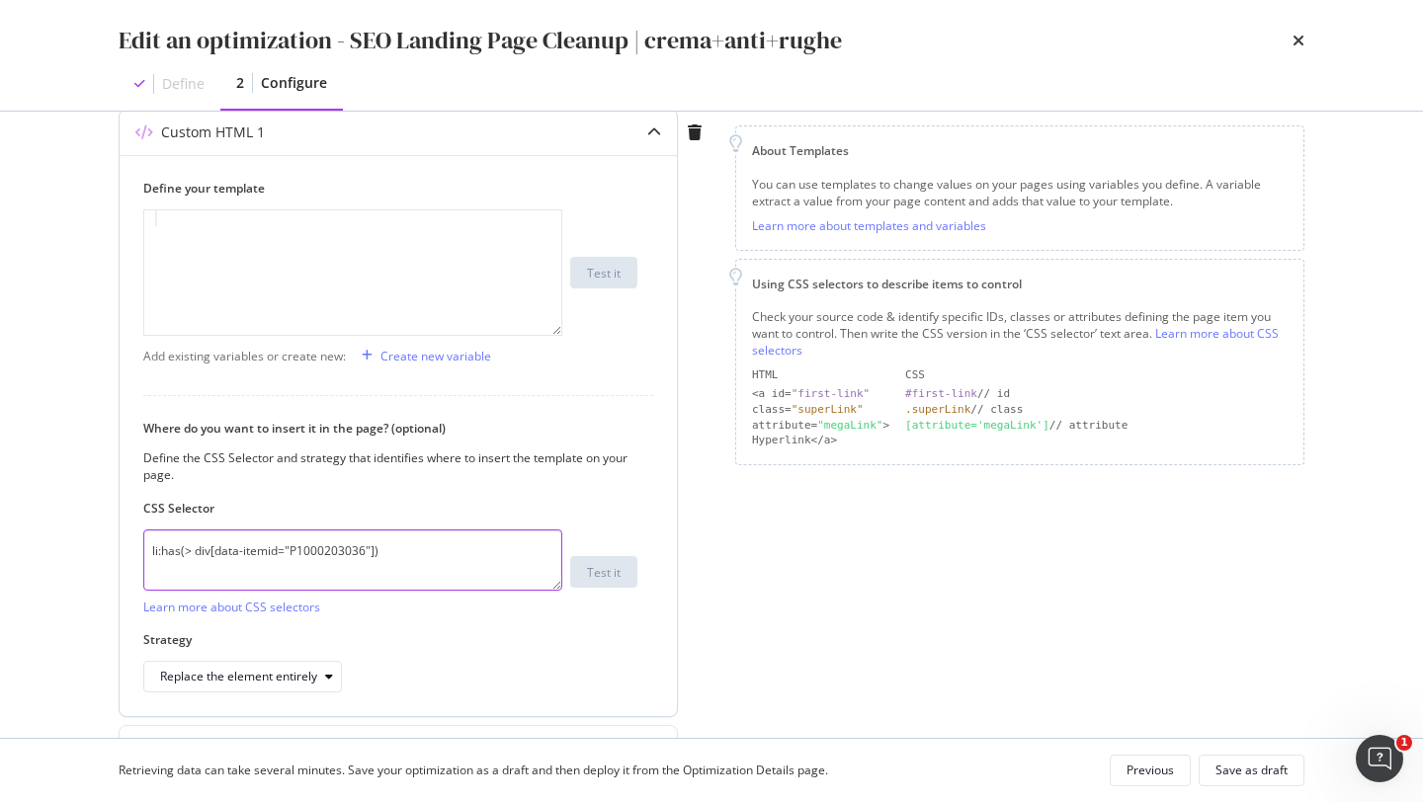
click at [421, 550] on textarea "li:has(> div[data-itemid="P1000203036"])" at bounding box center [352, 560] width 419 height 61
drag, startPoint x: 421, startPoint y: 550, endPoint x: 51, endPoint y: 528, distance: 370.2
click at [51, 528] on div "Edit an optimization - SEO Landing Page Cleanup | crema+anti+rughe Define 2 Con…" at bounding box center [711, 401] width 1423 height 802
click at [191, 573] on textarea "li:has(> div[data-itemid="P1000203036"])" at bounding box center [352, 560] width 419 height 61
drag, startPoint x: 213, startPoint y: 551, endPoint x: 276, endPoint y: 551, distance: 62.2
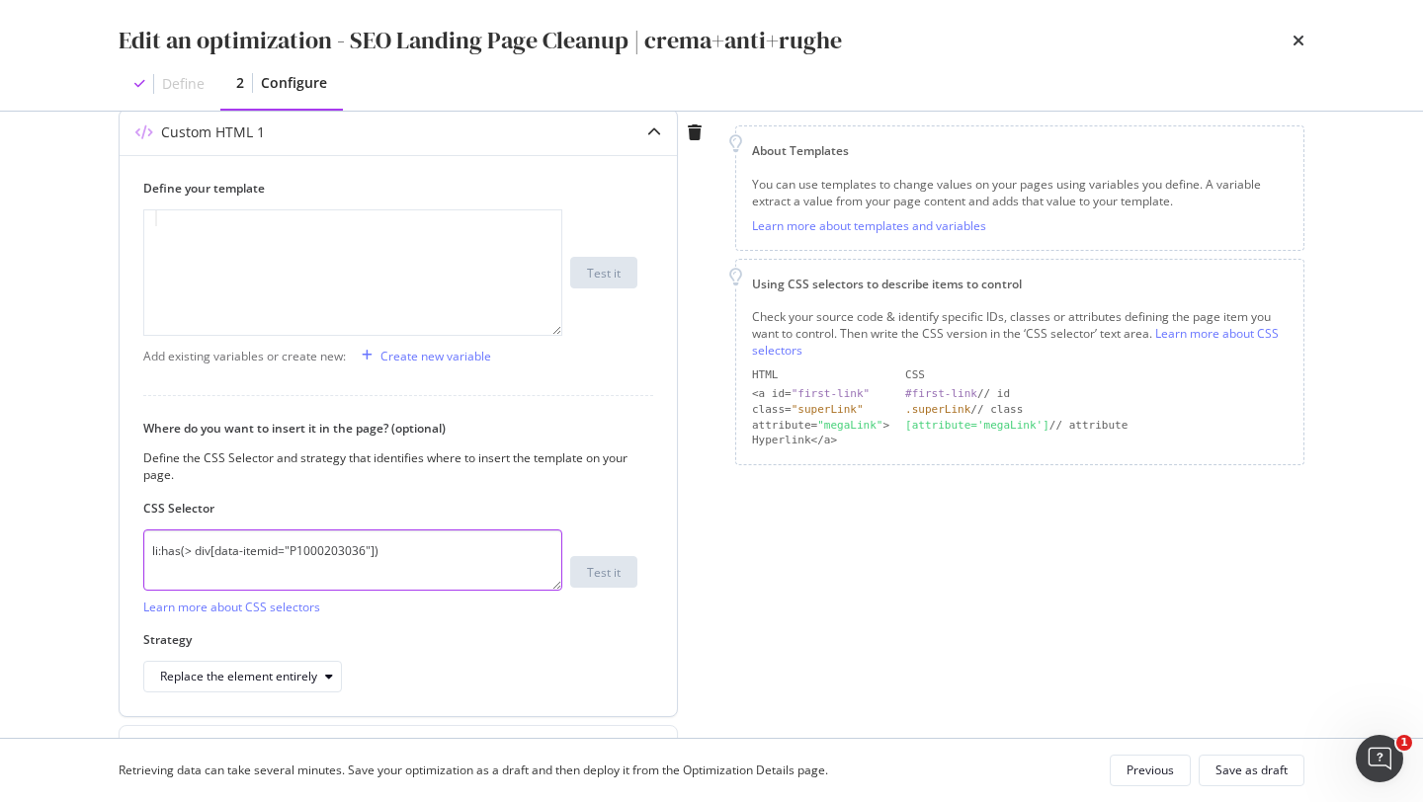
click at [276, 551] on textarea "li:has(> div[data-itemid="P1000203036"])" at bounding box center [352, 560] width 419 height 61
click at [313, 549] on textarea "li:has(> div[data-itemid="P1000203036"])" at bounding box center [352, 560] width 419 height 61
drag, startPoint x: 255, startPoint y: 267, endPoint x: 129, endPoint y: 220, distance: 133.8
click at [129, 220] on div "Define your template 1 XXXXXXXXXXXXXXXXXXXXXXXXXXXXXXXXXXXXXXXXXXXXXXXXXXXXXXXX…" at bounding box center [398, 435] width 557 height 561
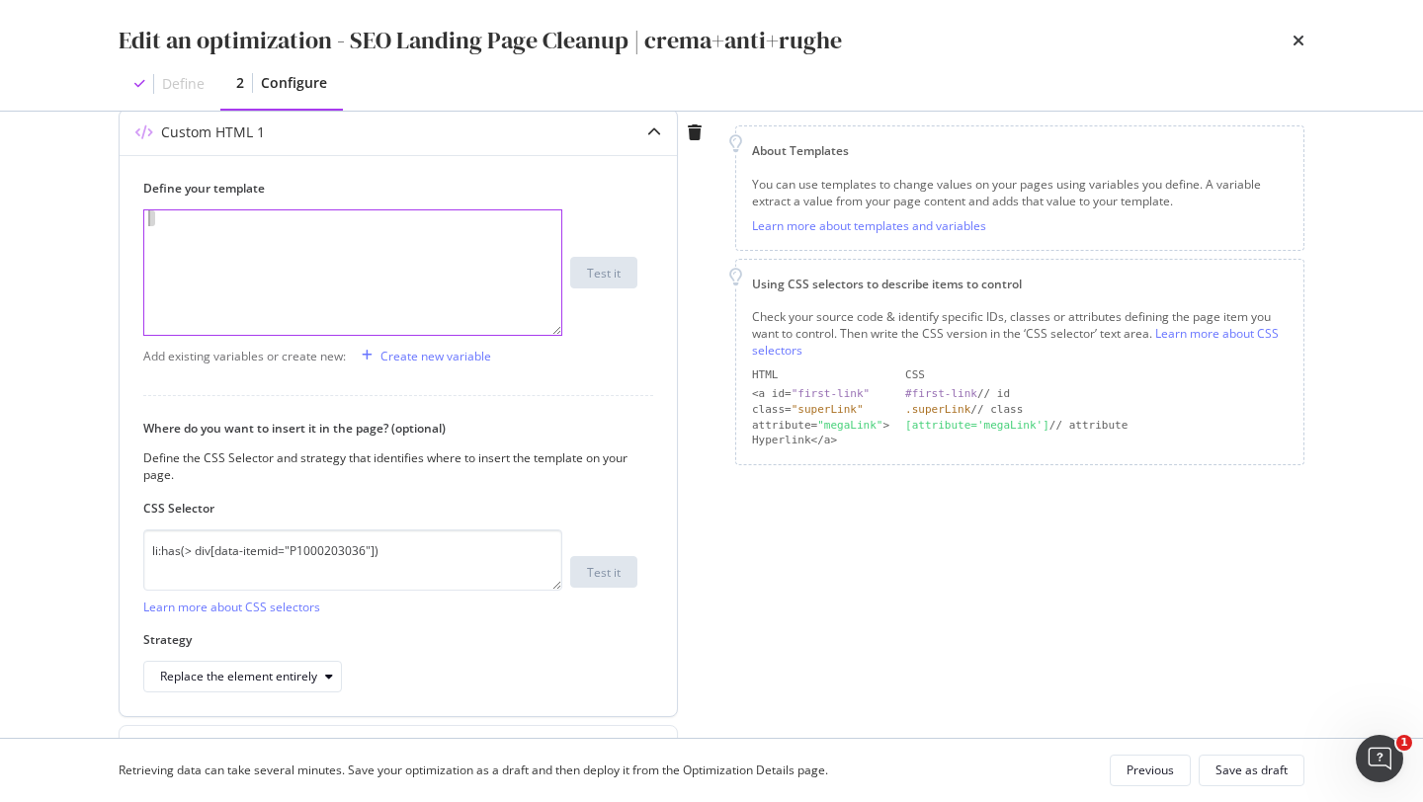
scroll to position [363, 0]
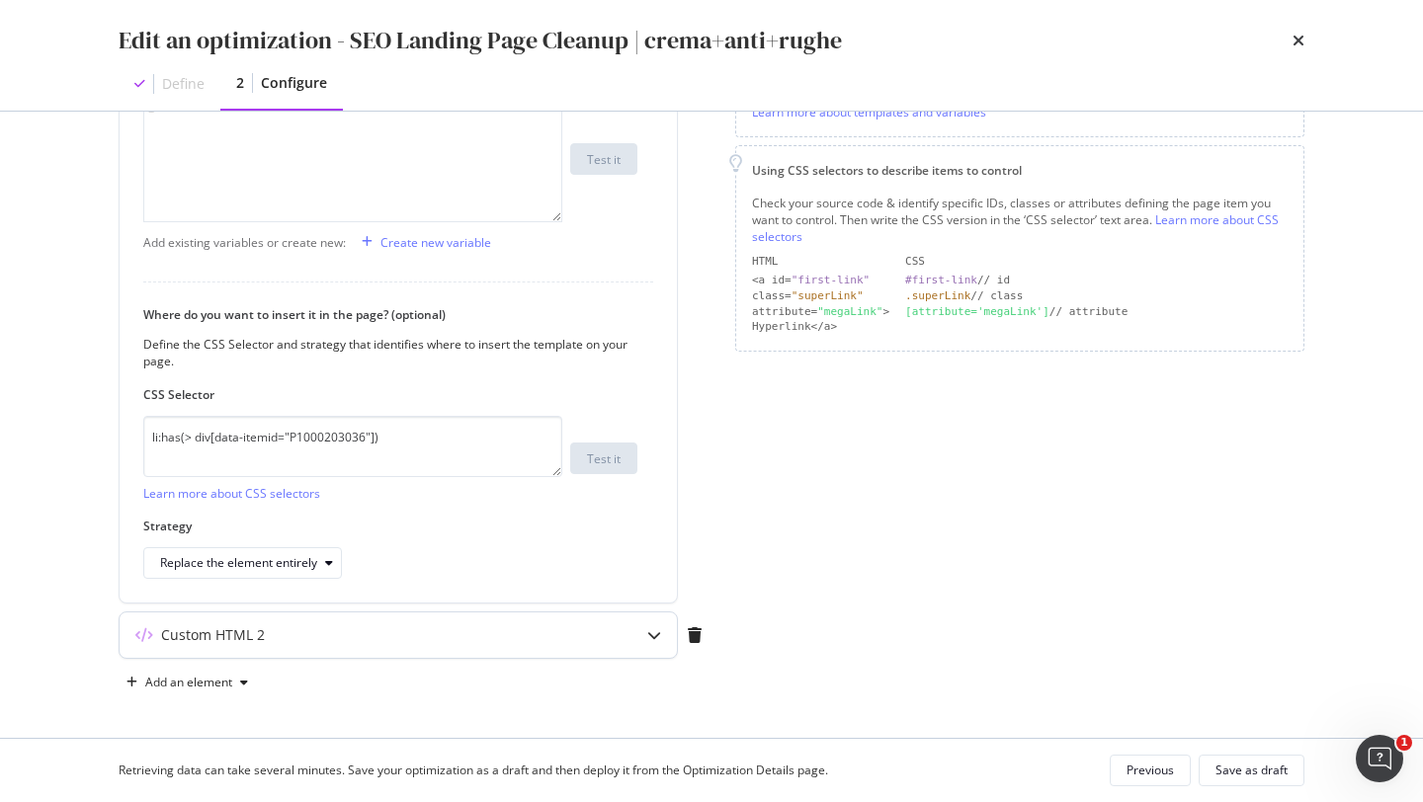
click at [283, 637] on div "Custom HTML 2" at bounding box center [359, 635] width 479 height 20
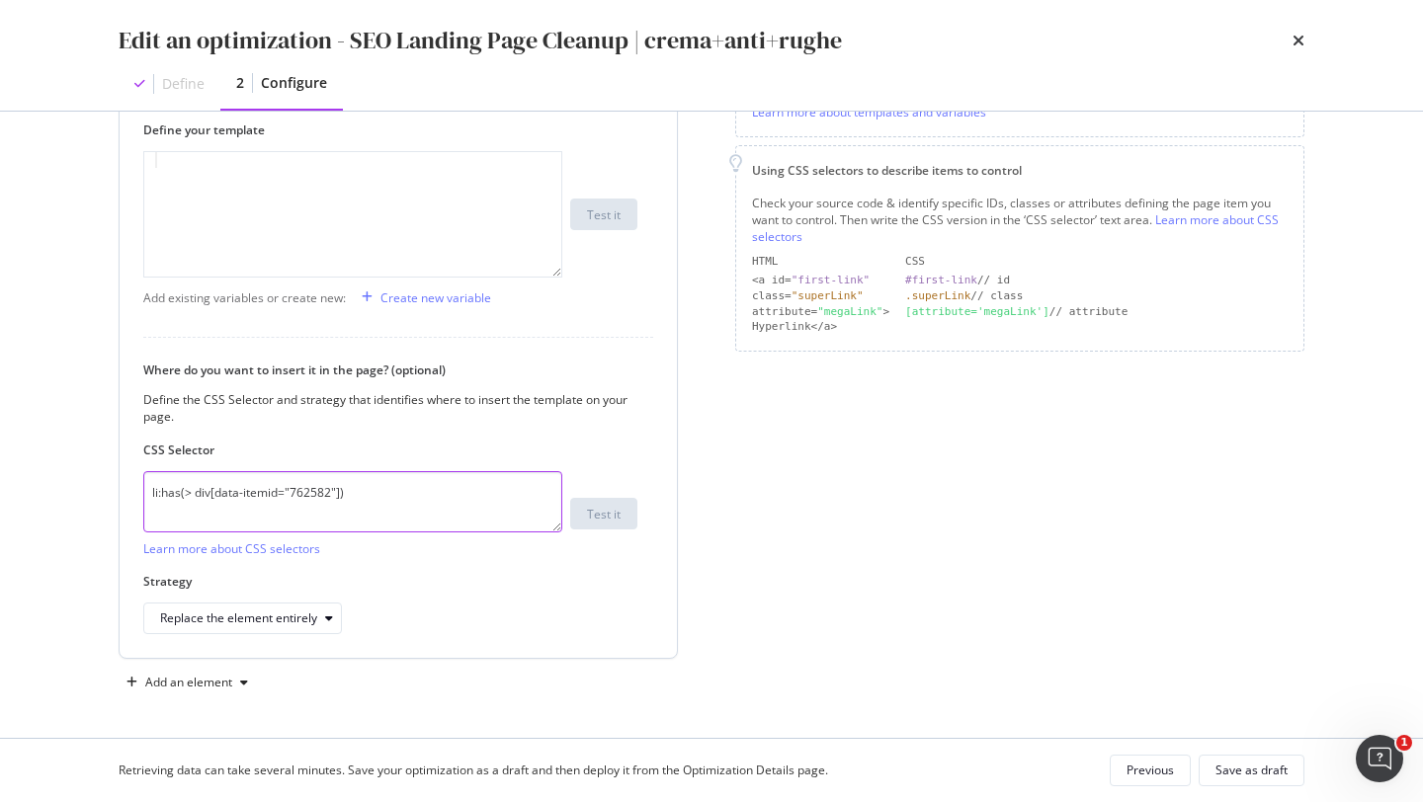
click at [312, 493] on textarea "li:has(> div[data-itemid="762582"])" at bounding box center [352, 501] width 419 height 61
click at [305, 624] on div "Replace the element entirely" at bounding box center [238, 619] width 157 height 12
click at [512, 623] on div "Replace the element entirely" at bounding box center [390, 619] width 494 height 32
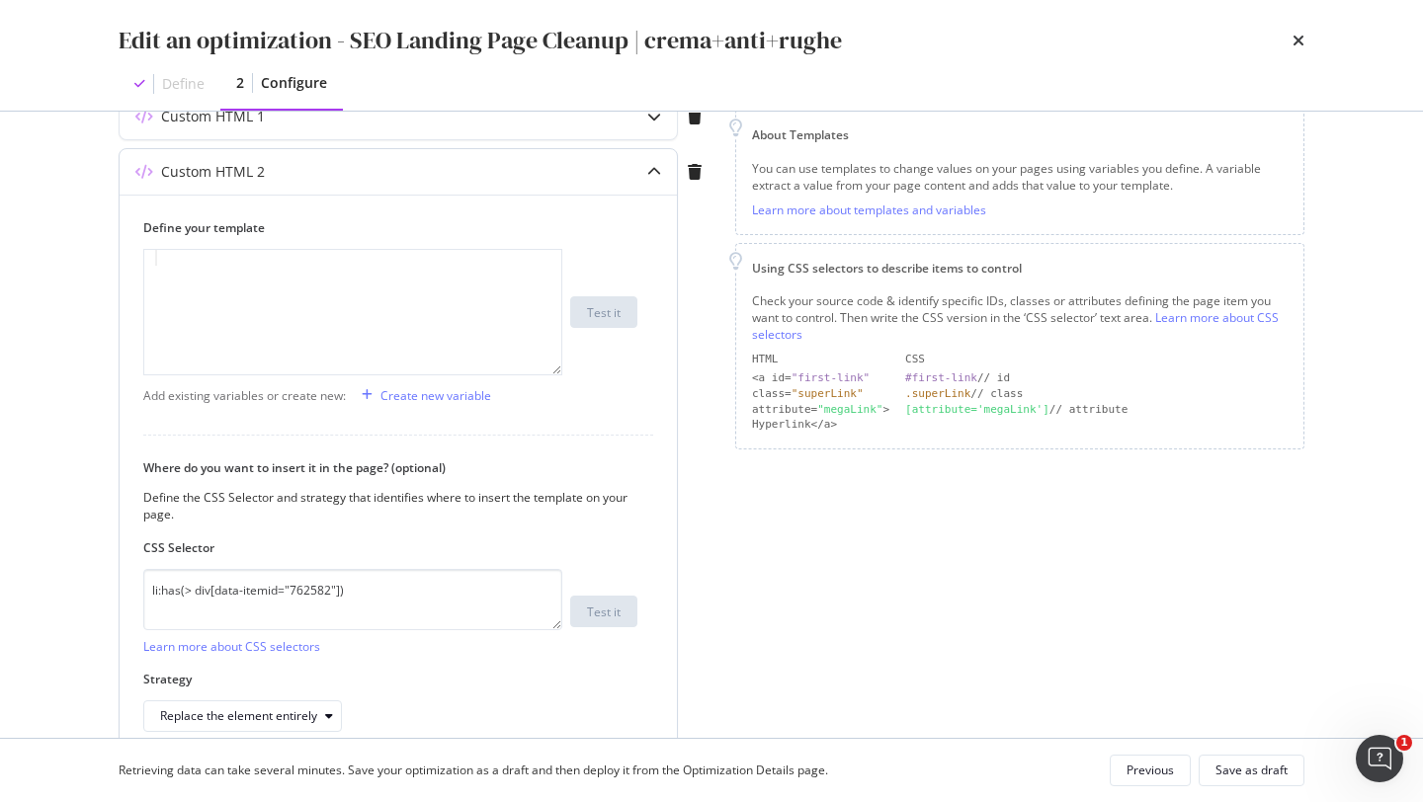
scroll to position [270, 0]
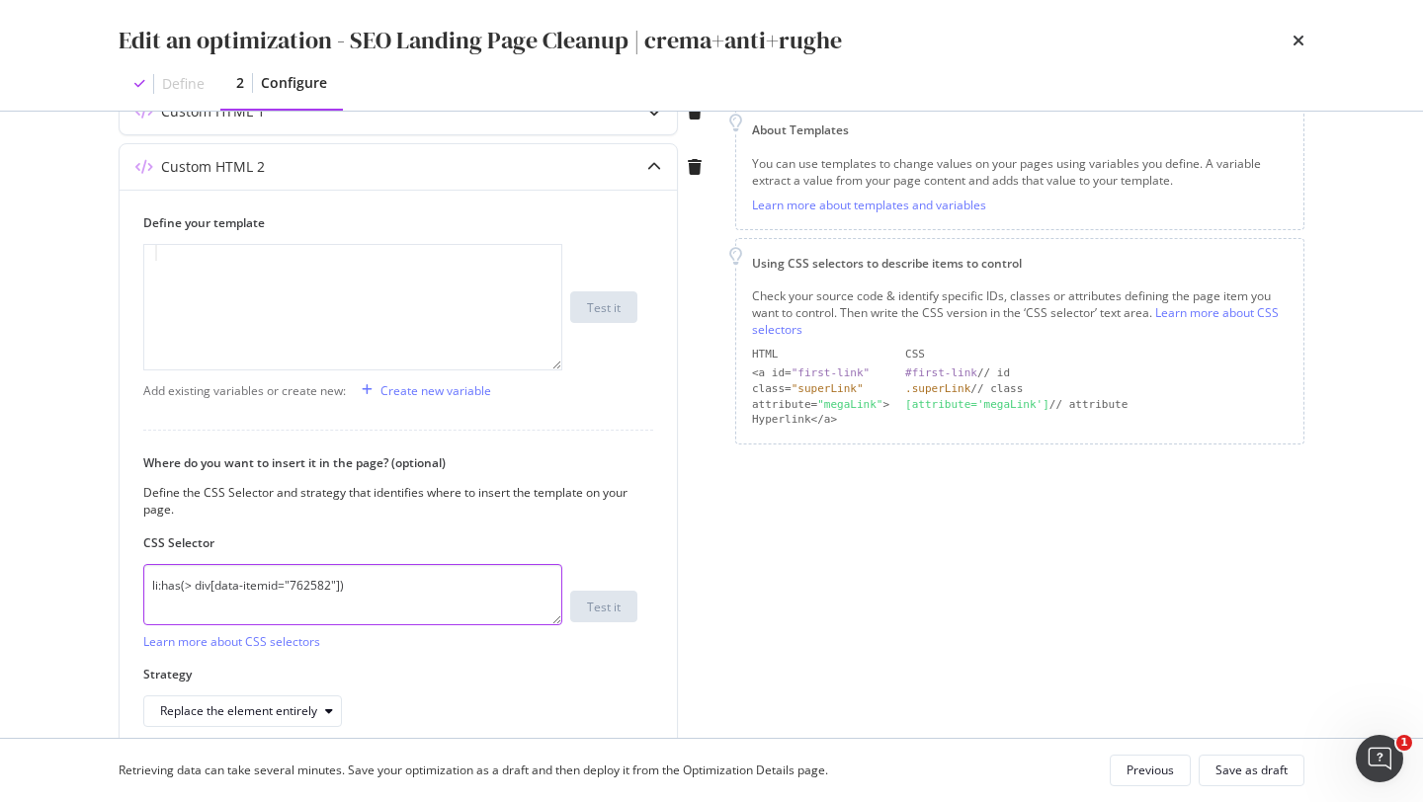
drag, startPoint x: 367, startPoint y: 586, endPoint x: 67, endPoint y: 586, distance: 299.4
click at [67, 586] on div "Edit an optimization - SEO Landing Page Cleanup | crema+anti+rughe Define 2 Con…" at bounding box center [711, 401] width 1423 height 802
paste textarea "div[id*="C303" i], div[class*="C303" i], div[title*="C303" i], div[data-id*="C3…"
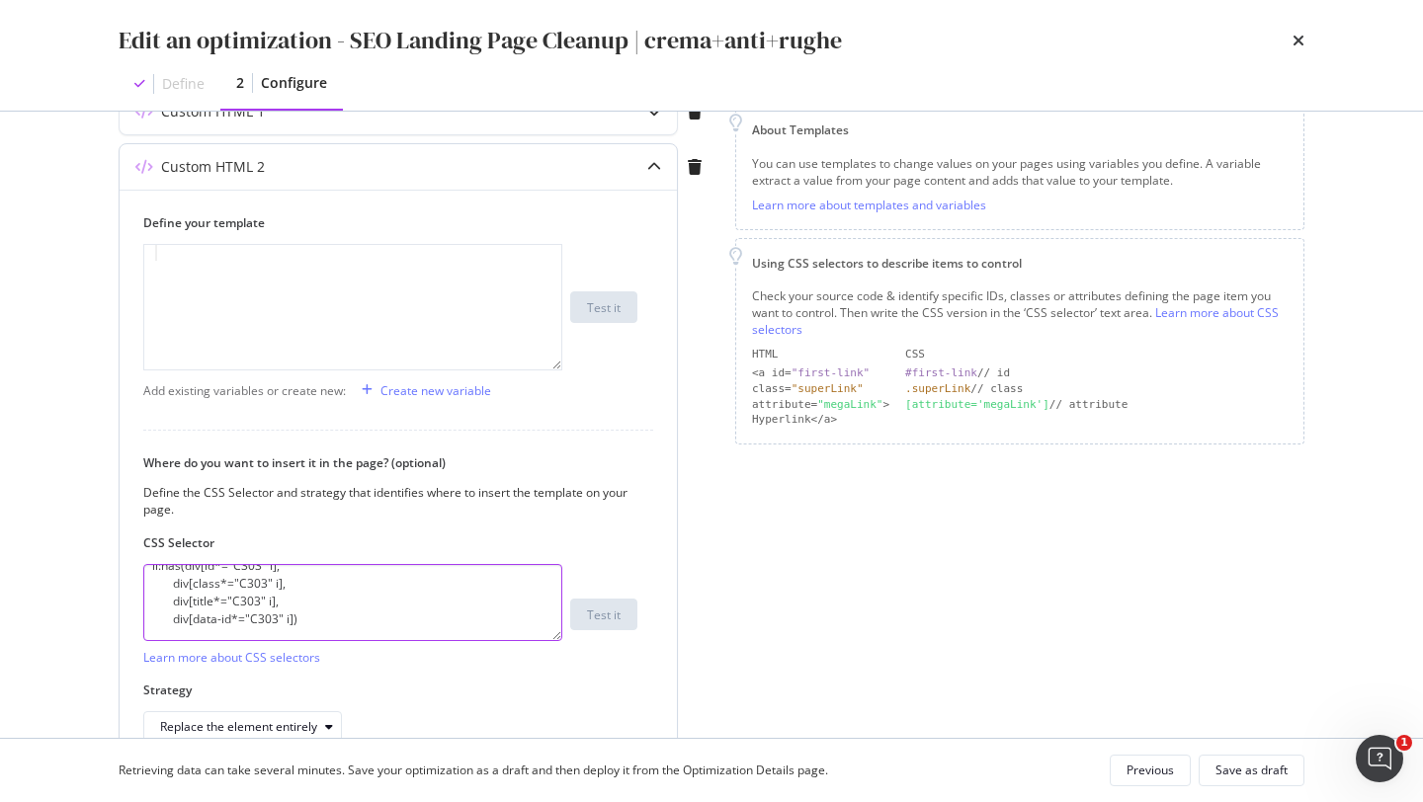
scroll to position [0, 0]
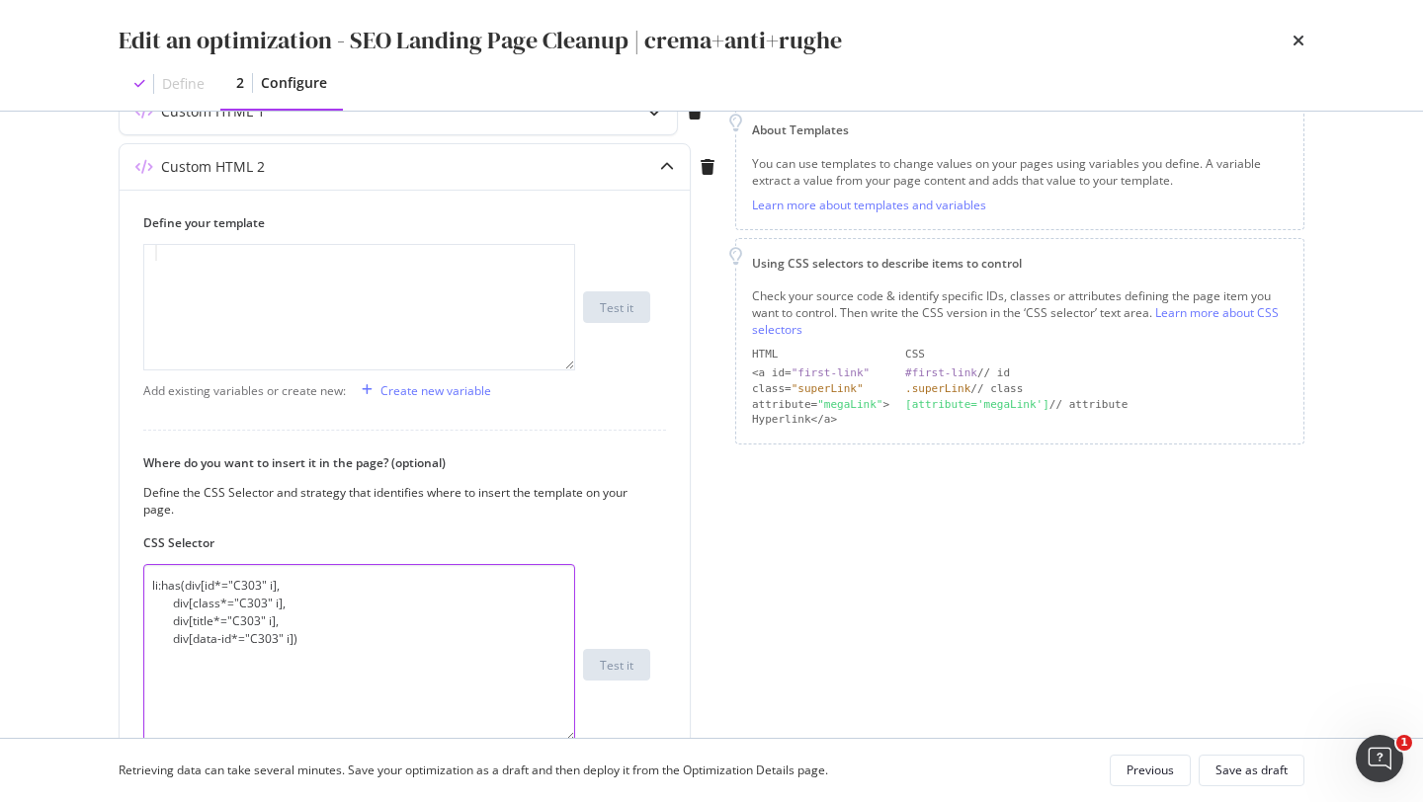
drag, startPoint x: 558, startPoint y: 621, endPoint x: 572, endPoint y: 738, distance: 118.4
click at [572, 738] on div "Edit an optimization - SEO Landing Page Cleanup | crema+anti+rughe Define 2 Con…" at bounding box center [711, 401] width 1423 height 802
click at [208, 586] on textarea "li:has(div[id*="C303" i], div[class*="C303" i], div[title*="C303" i], div[data-…" at bounding box center [359, 653] width 432 height 179
paste textarea "data-tcproduct"
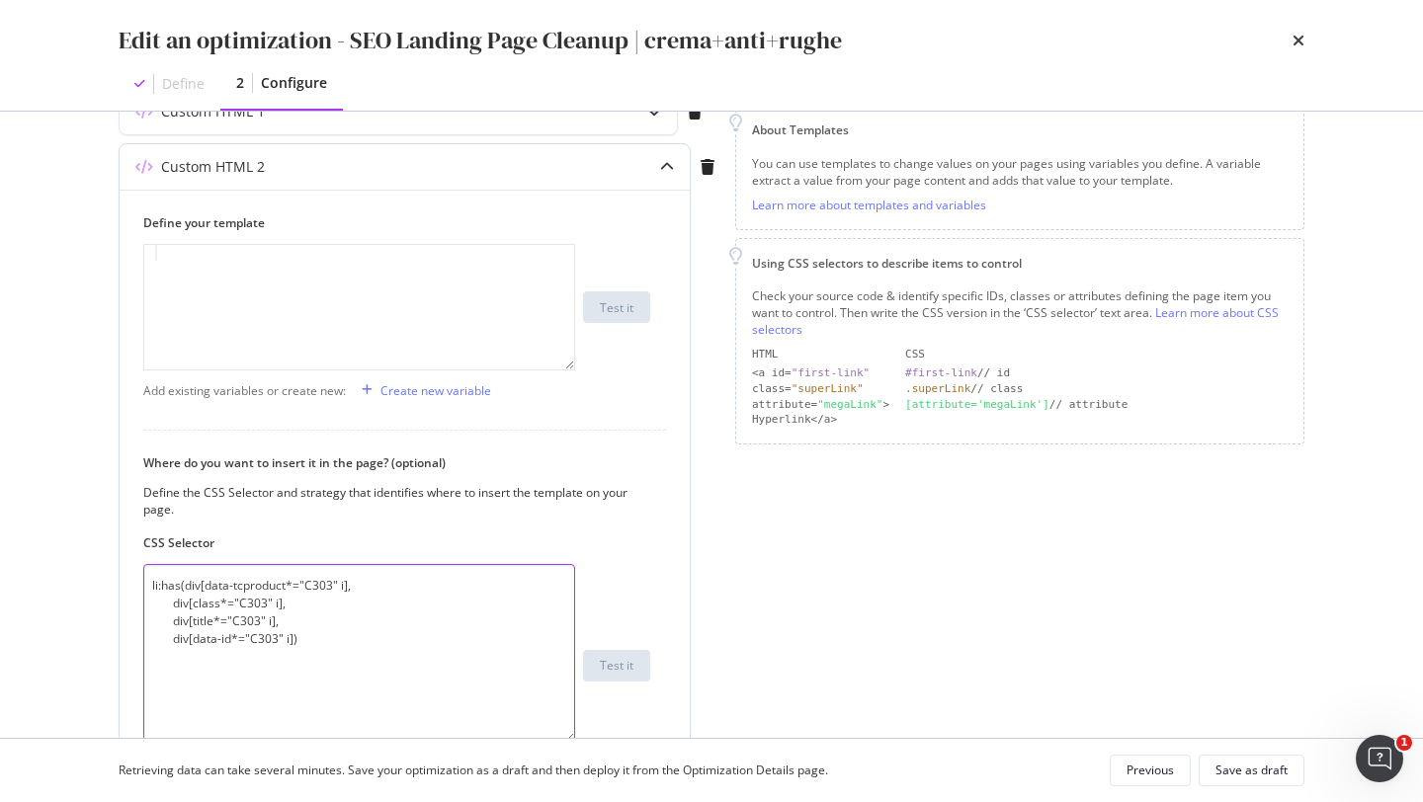
drag, startPoint x: 293, startPoint y: 639, endPoint x: 144, endPoint y: 599, distance: 154.6
click at [144, 599] on textarea "li:has(div[data-tcproduct*="C303" i], div[class*="C303" i], div[title*="C303" i…" at bounding box center [359, 653] width 432 height 179
click at [190, 627] on textarea "li:has(div[data-tcproduct*="C303" i], div[class*="C303" i], div[title*="C303" i…" at bounding box center [359, 653] width 432 height 179
click at [165, 603] on textarea "li:has(div[data-tcproduct*="C303" i], div[class*="C303" i], div[title*="C303" i…" at bounding box center [359, 653] width 432 height 179
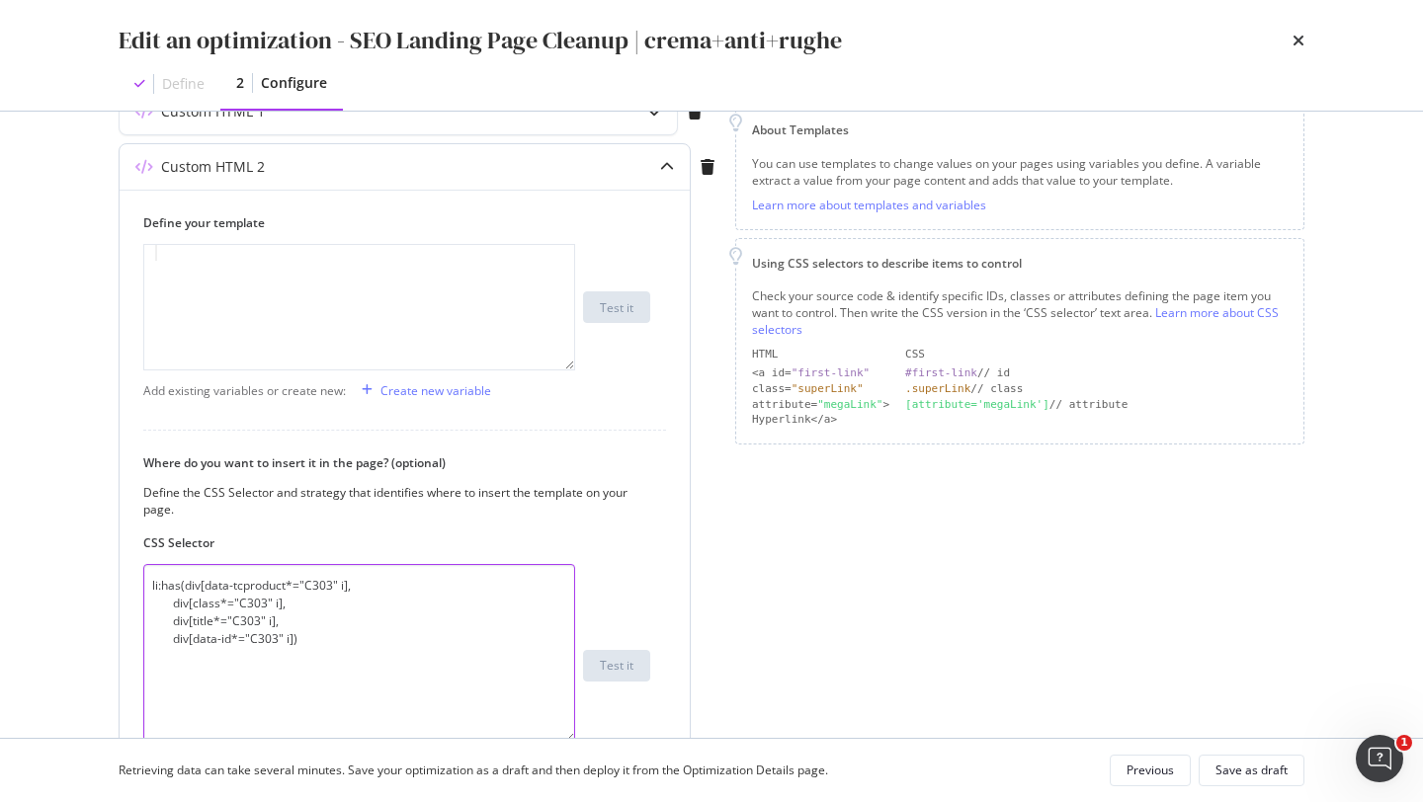
drag, startPoint x: 288, startPoint y: 618, endPoint x: 123, endPoint y: 606, distance: 165.4
click at [123, 606] on div "Define your template 1 XXXXXXXXXXXXXXXXXXXXXXXXXXXXXXXXXXXXXXXXXXXXXXXXXXXXXXXX…" at bounding box center [405, 529] width 570 height 679
click at [162, 602] on textarea "li:has(div[data-tcproduct*="C303" i], div[data-id*="C303" i])" at bounding box center [359, 653] width 432 height 179
click at [316, 586] on textarea "li:has(div[data-tcproduct*="C303" i], div[data-id*="C303" i])" at bounding box center [359, 653] width 432 height 179
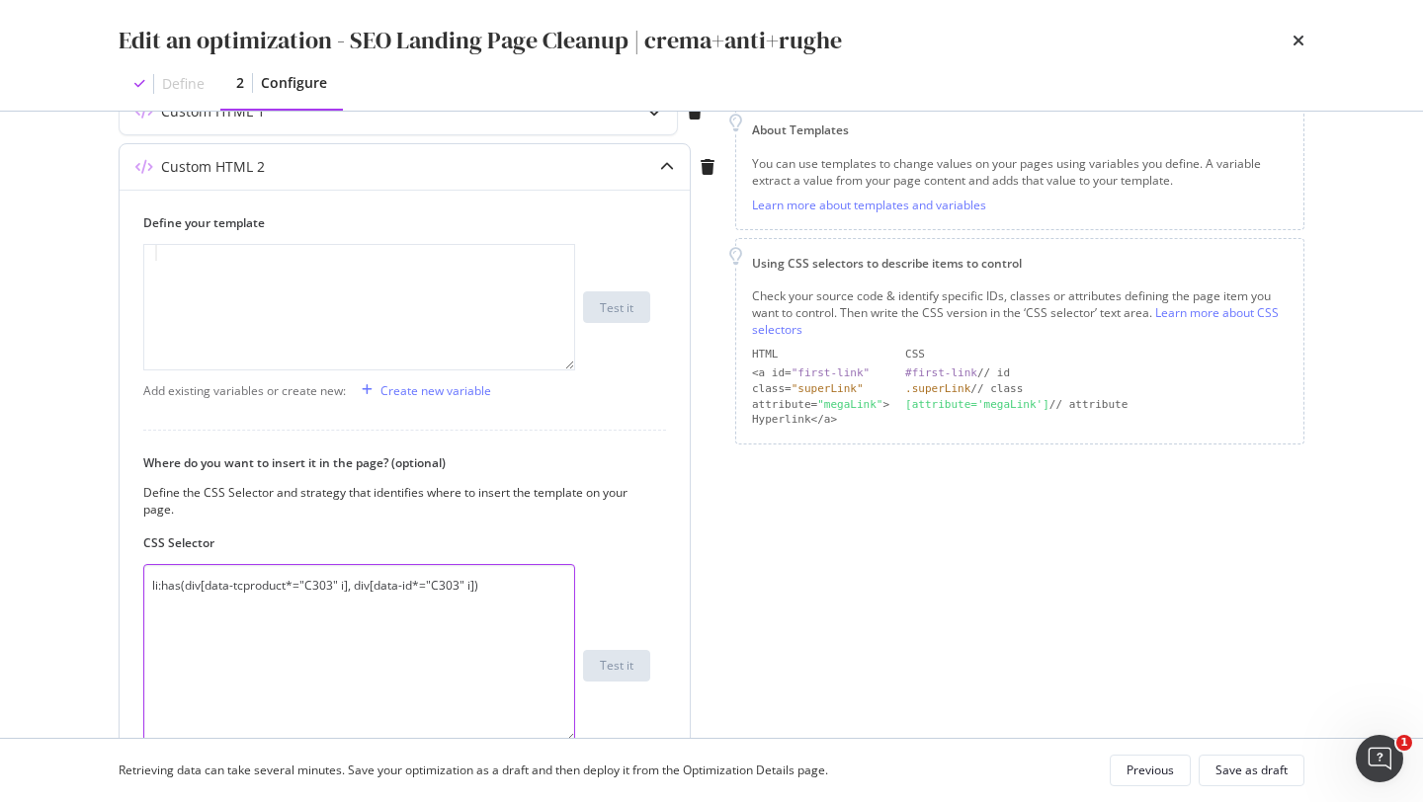
click at [316, 586] on textarea "li:has(div[data-tcproduct*="C303" i], div[data-id*="C303" i])" at bounding box center [359, 653] width 432 height 179
paste textarea "7680"
click at [448, 590] on textarea "li:has(div[data-tcproduct*="C7680" i], div[data-id*="C303" i])" at bounding box center [359, 653] width 432 height 179
paste textarea "7680"
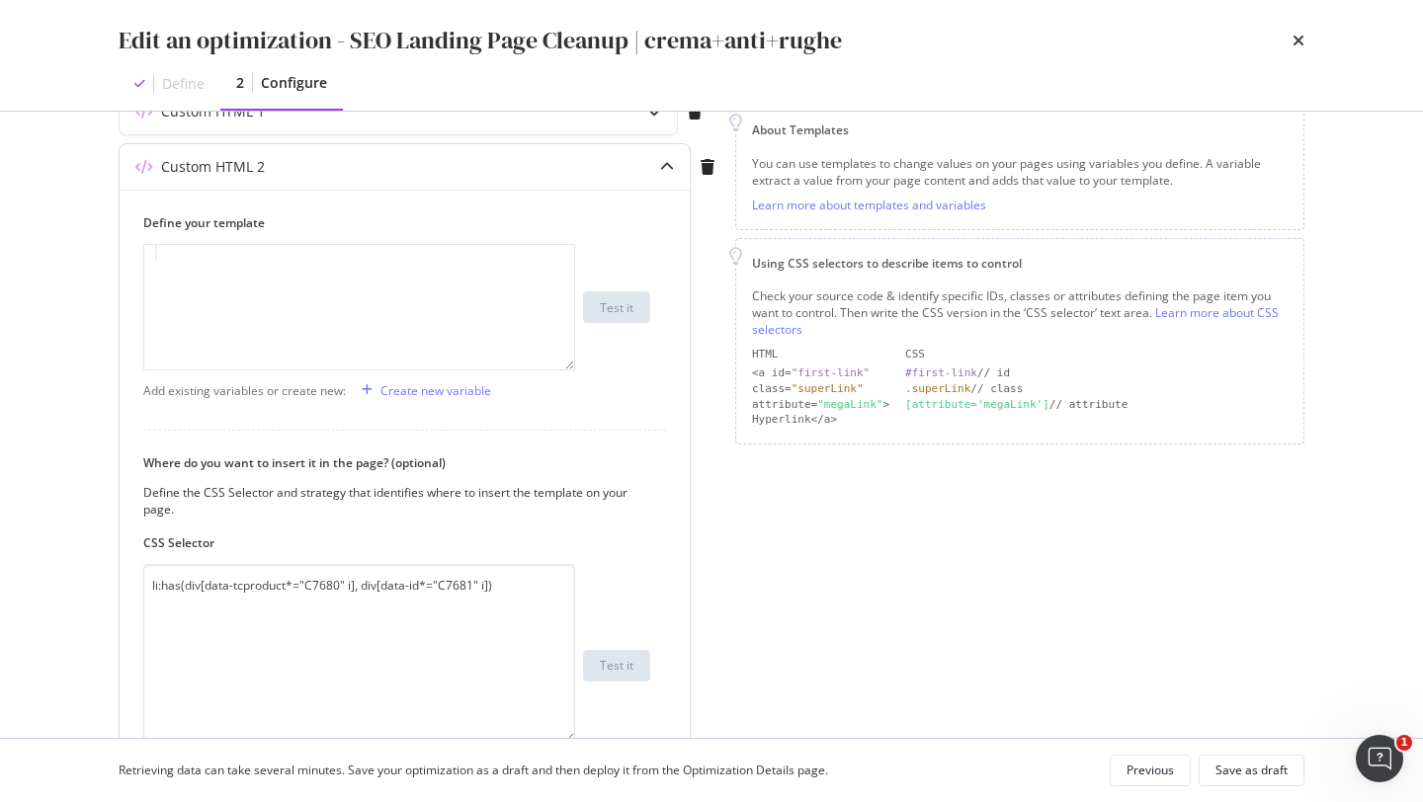
click at [616, 592] on div "li:has(div[data-tcproduct*="C7680" i], div[data-id*="C7681" i]) Learn more abou…" at bounding box center [396, 666] width 507 height 204
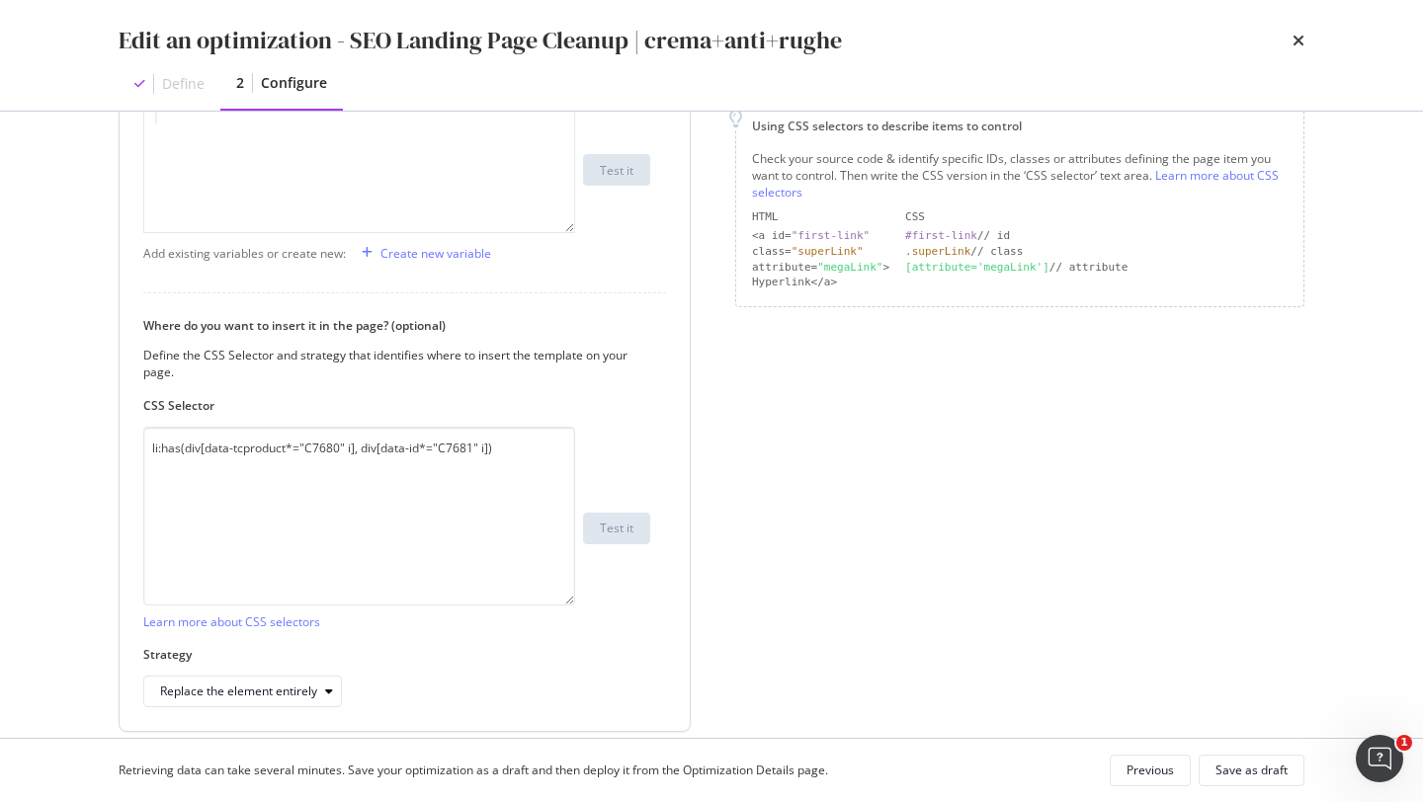
scroll to position [341, 0]
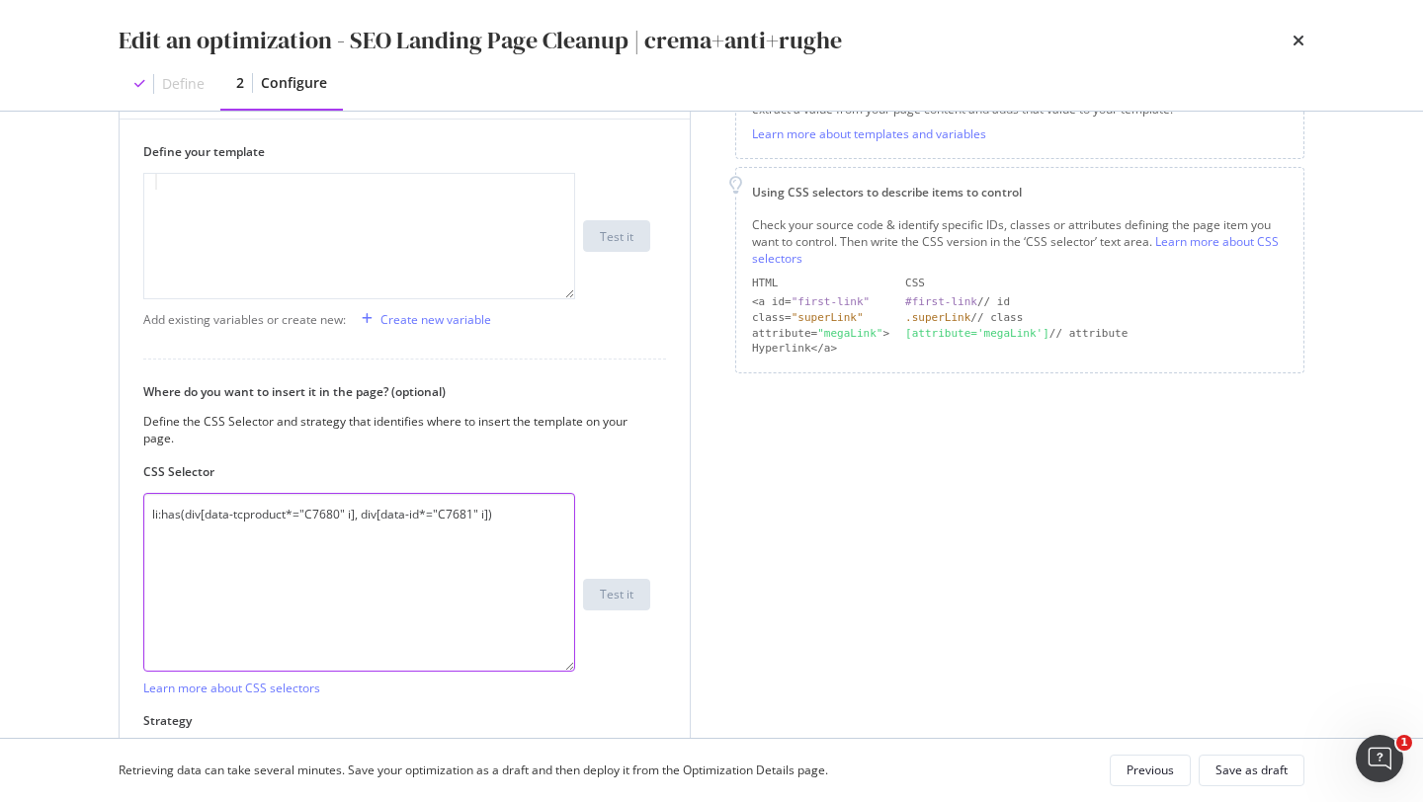
click at [535, 544] on textarea "li:has(div[data-tcproduct*="C7680" i], div[data-id*="C7681" i])" at bounding box center [359, 582] width 432 height 179
click at [349, 520] on textarea "li:has(div[data-tcproduct*="C7680" i], div[data-id*="C7681" i])" at bounding box center [359, 582] width 432 height 179
click at [476, 515] on textarea "li:has(div[data-tcproduct*="C7680"], div[data-id*="C7681" i])" at bounding box center [359, 582] width 432 height 179
click at [484, 524] on textarea "li:has(div[data-tcproduct*="C7680"], div[data-id*="C7681"])" at bounding box center [359, 582] width 432 height 179
drag, startPoint x: 473, startPoint y: 516, endPoint x: 348, endPoint y: 516, distance: 125.5
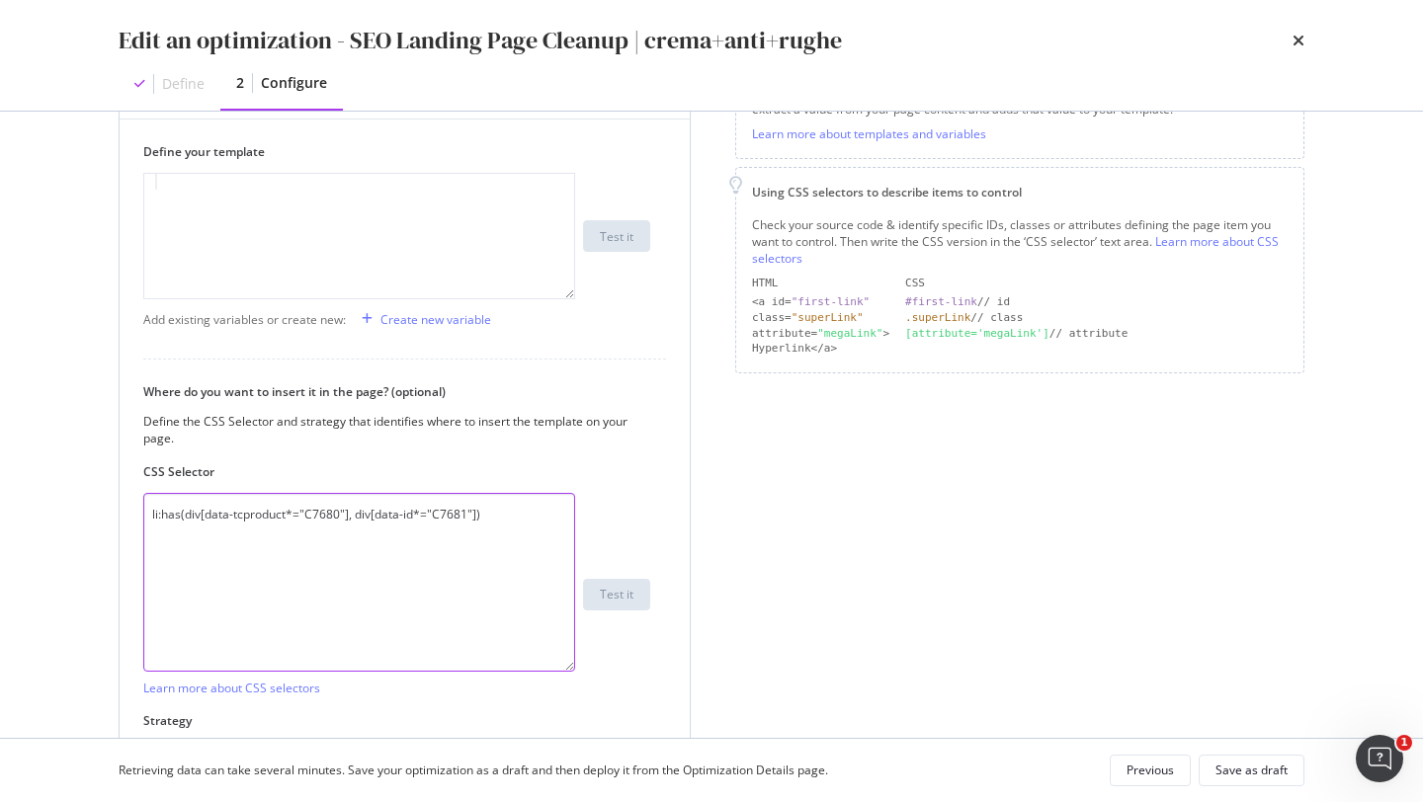
click at [348, 516] on textarea "li:has(div[data-tcproduct*="C7680"], div[data-id*="C7681"])" at bounding box center [359, 582] width 432 height 179
click at [583, 510] on div "li:has(div[data-tcproduct*="C7680"]) Learn more about CSS selectors Test it" at bounding box center [396, 595] width 507 height 204
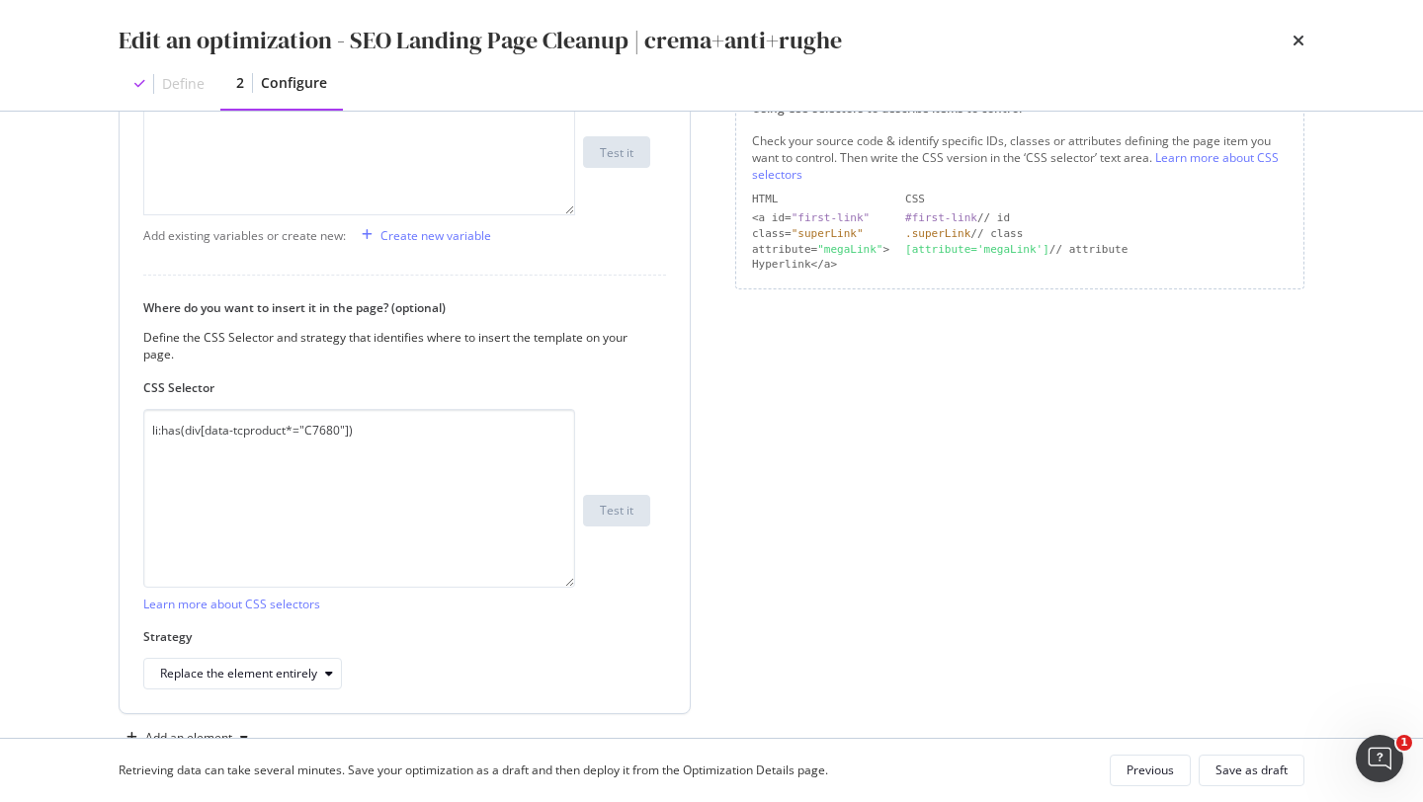
scroll to position [480, 0]
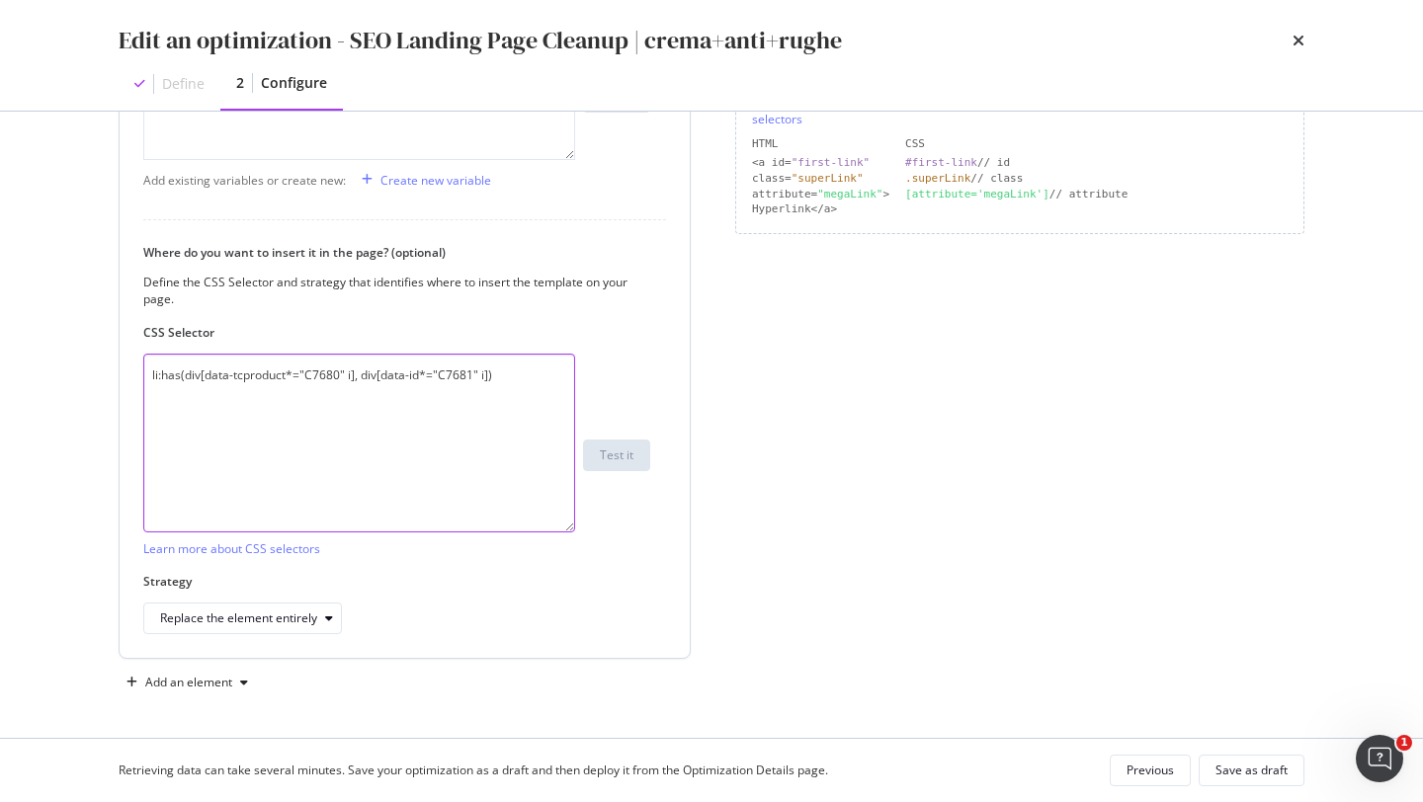
type textarea "li:has(div[data-tcproduct*="C7680" i], div[data-id*="C7681" i])"
click at [450, 610] on div "Replace the element entirely" at bounding box center [396, 619] width 507 height 32
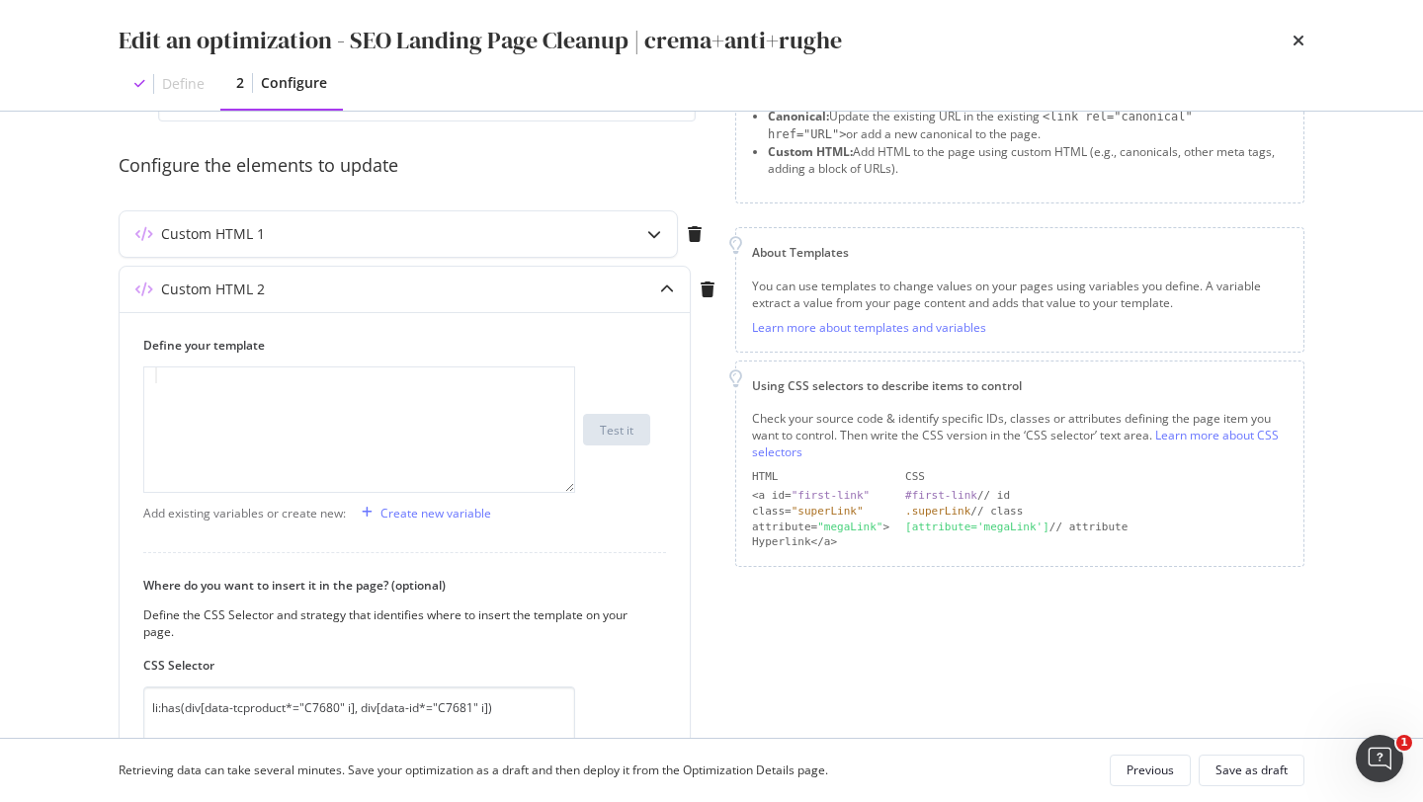
scroll to position [0, 0]
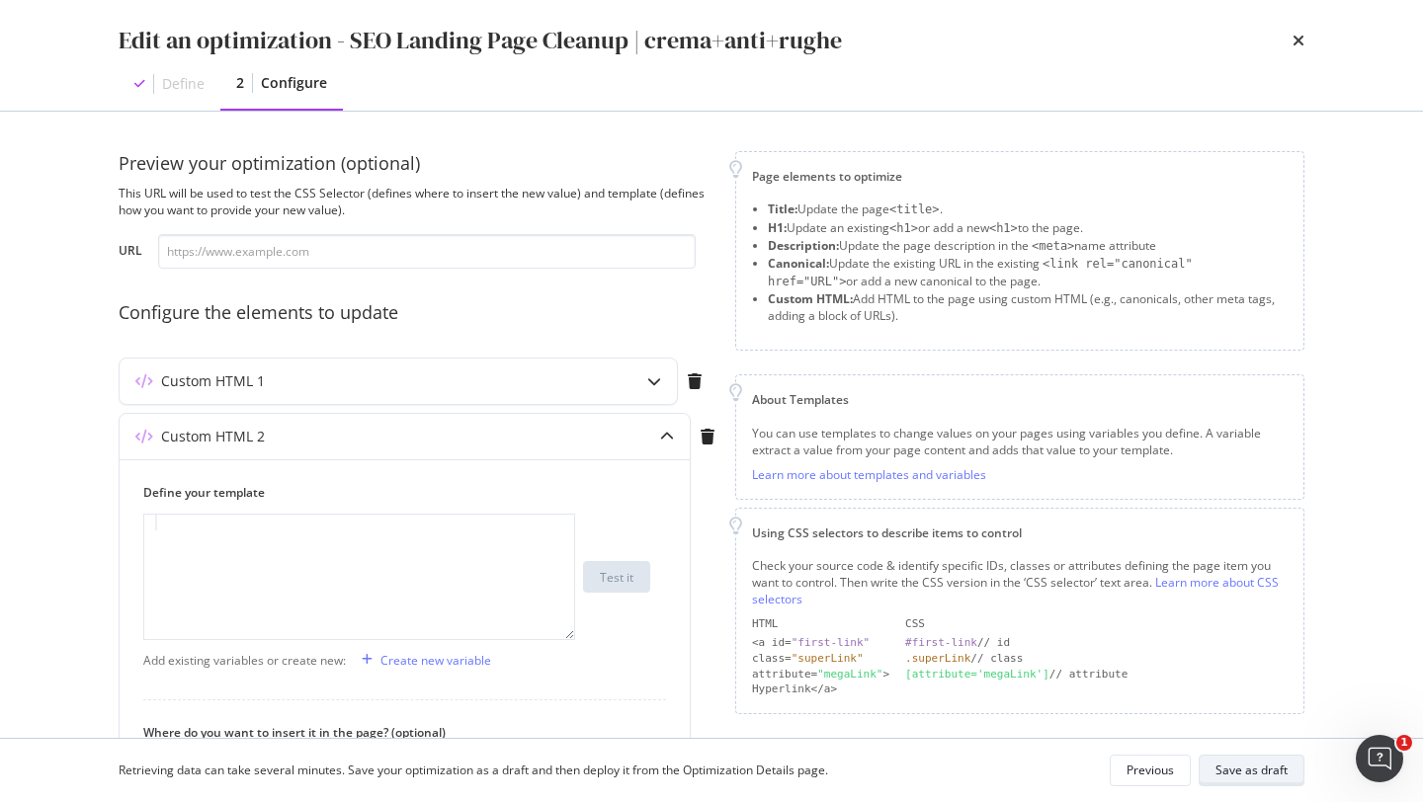
click at [1265, 767] on div "Save as draft" at bounding box center [1251, 770] width 72 height 17
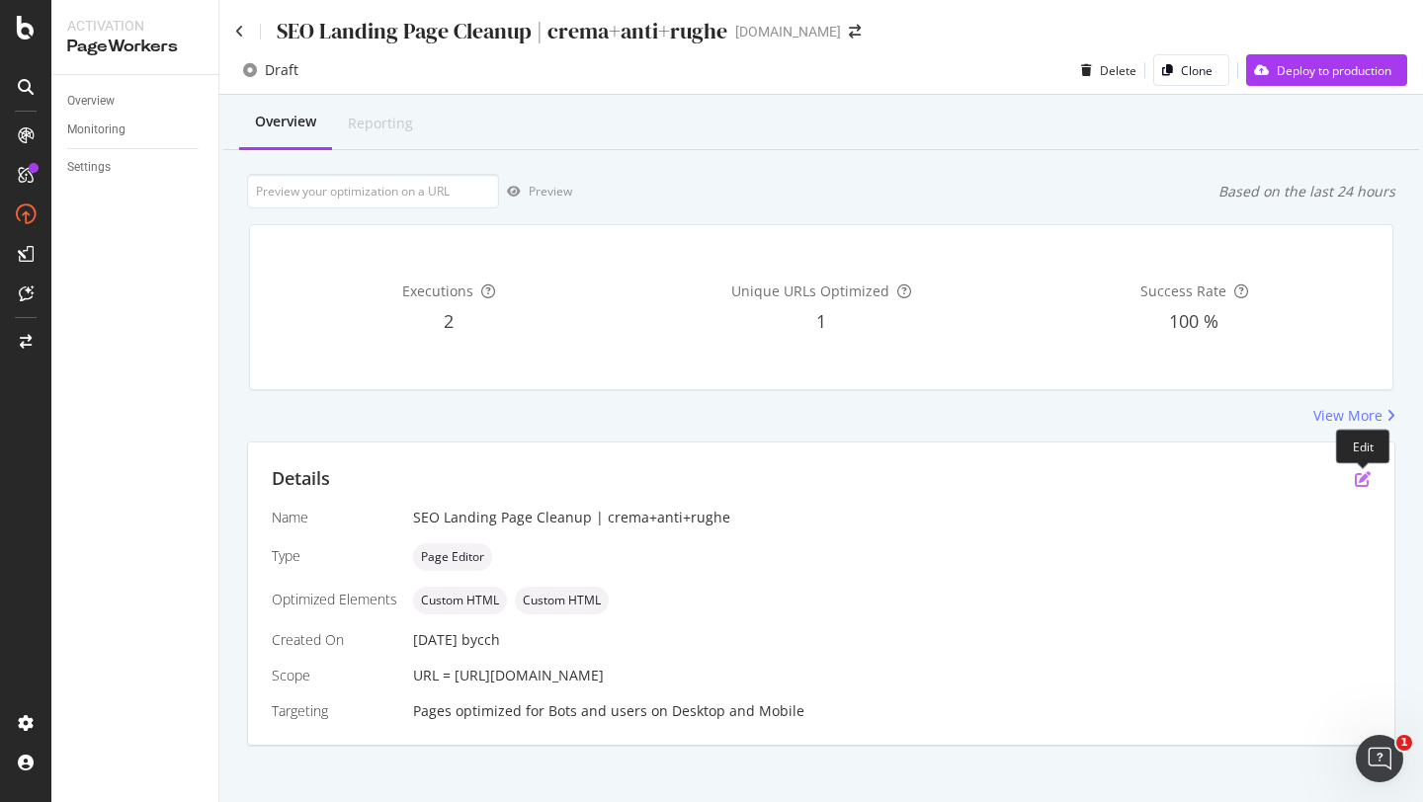
click at [1367, 475] on icon "pen-to-square" at bounding box center [1363, 479] width 16 height 16
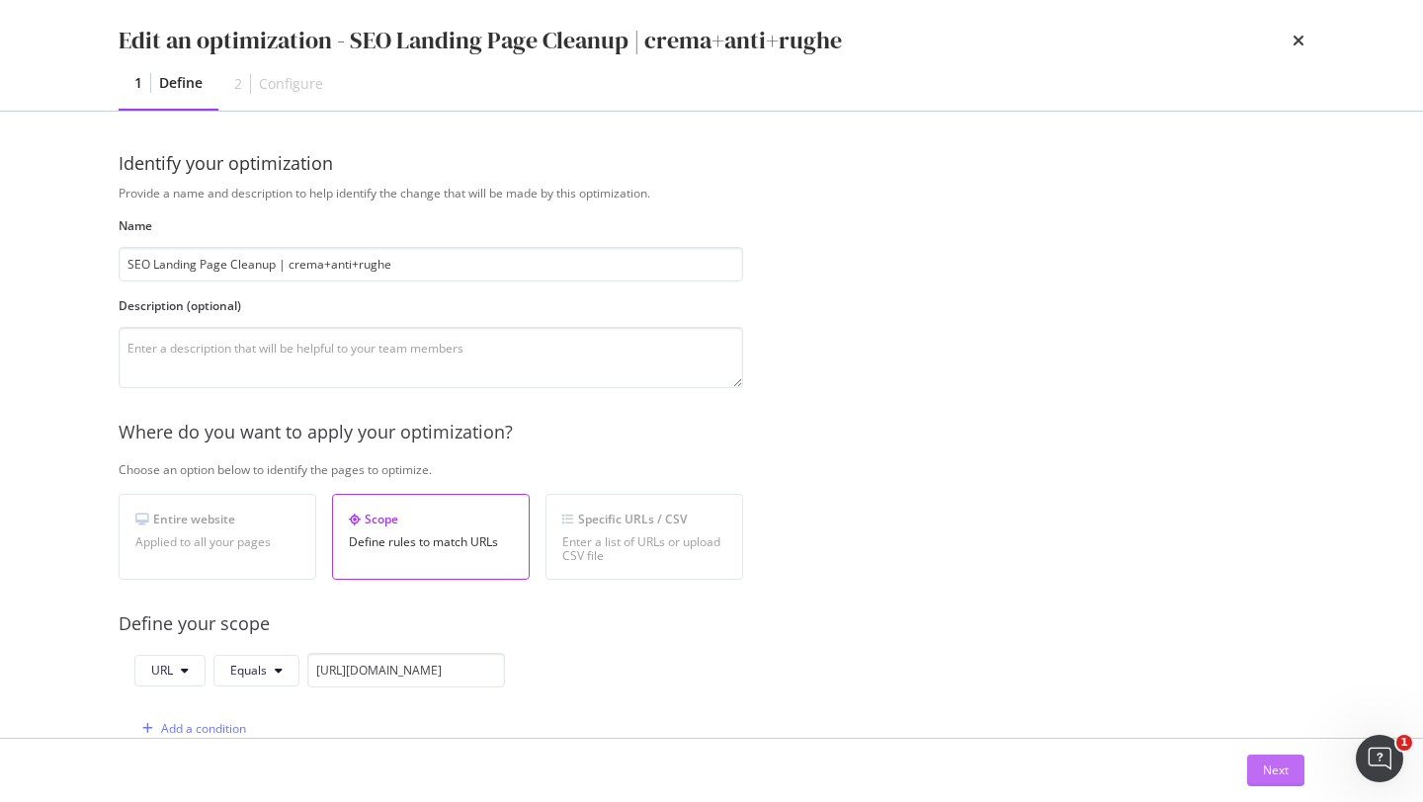
click at [1262, 763] on button "Next" at bounding box center [1275, 771] width 57 height 32
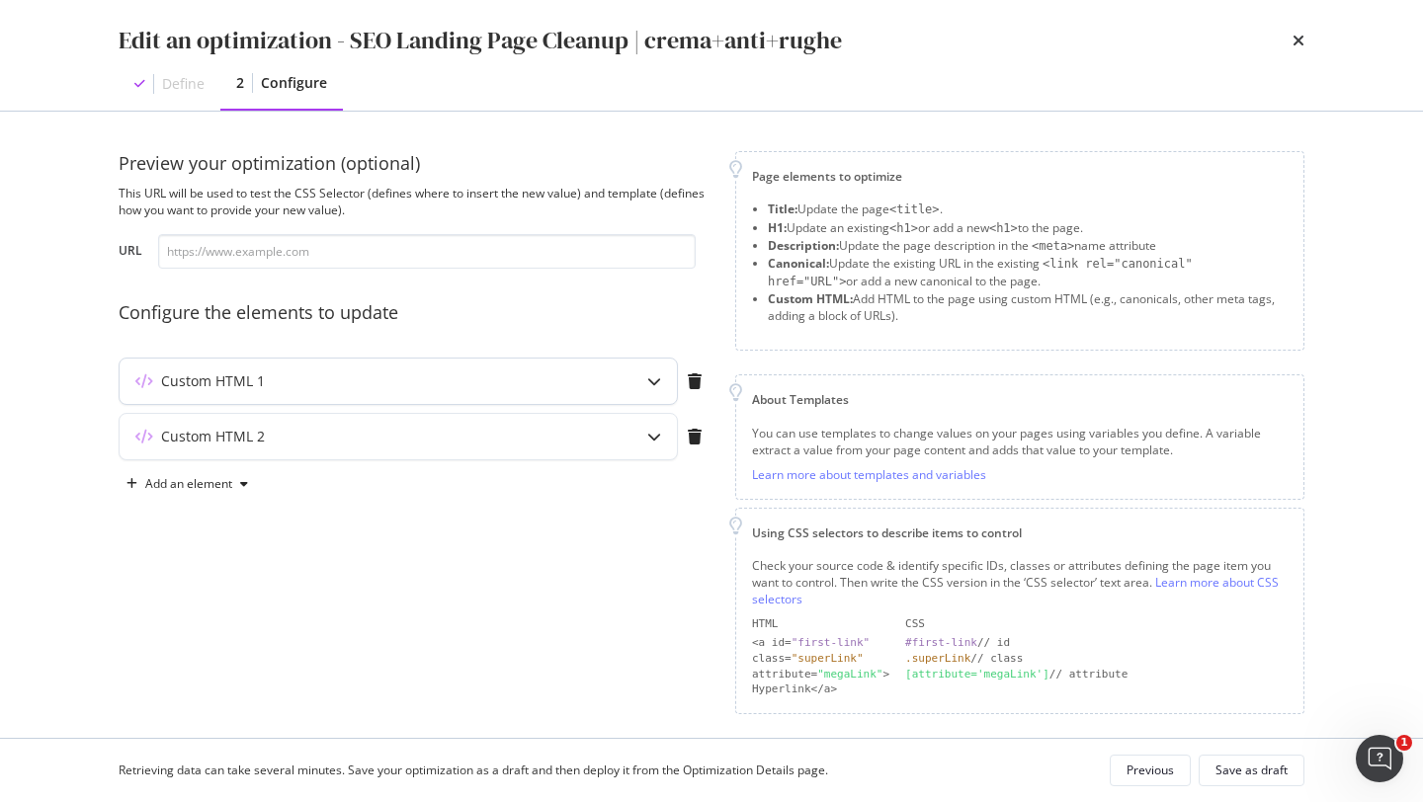
click at [608, 397] on div "Custom HTML 1" at bounding box center [398, 381] width 557 height 45
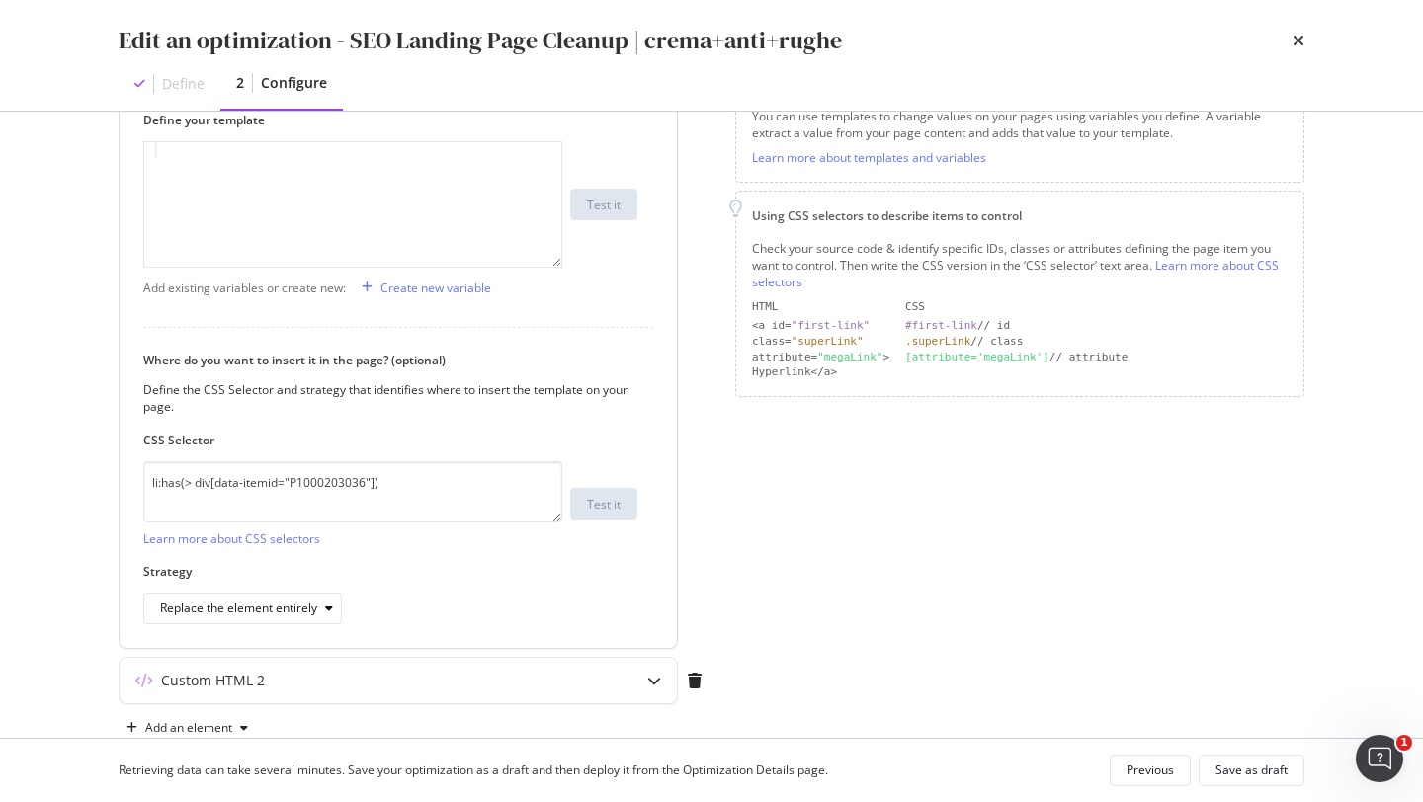
scroll to position [363, 0]
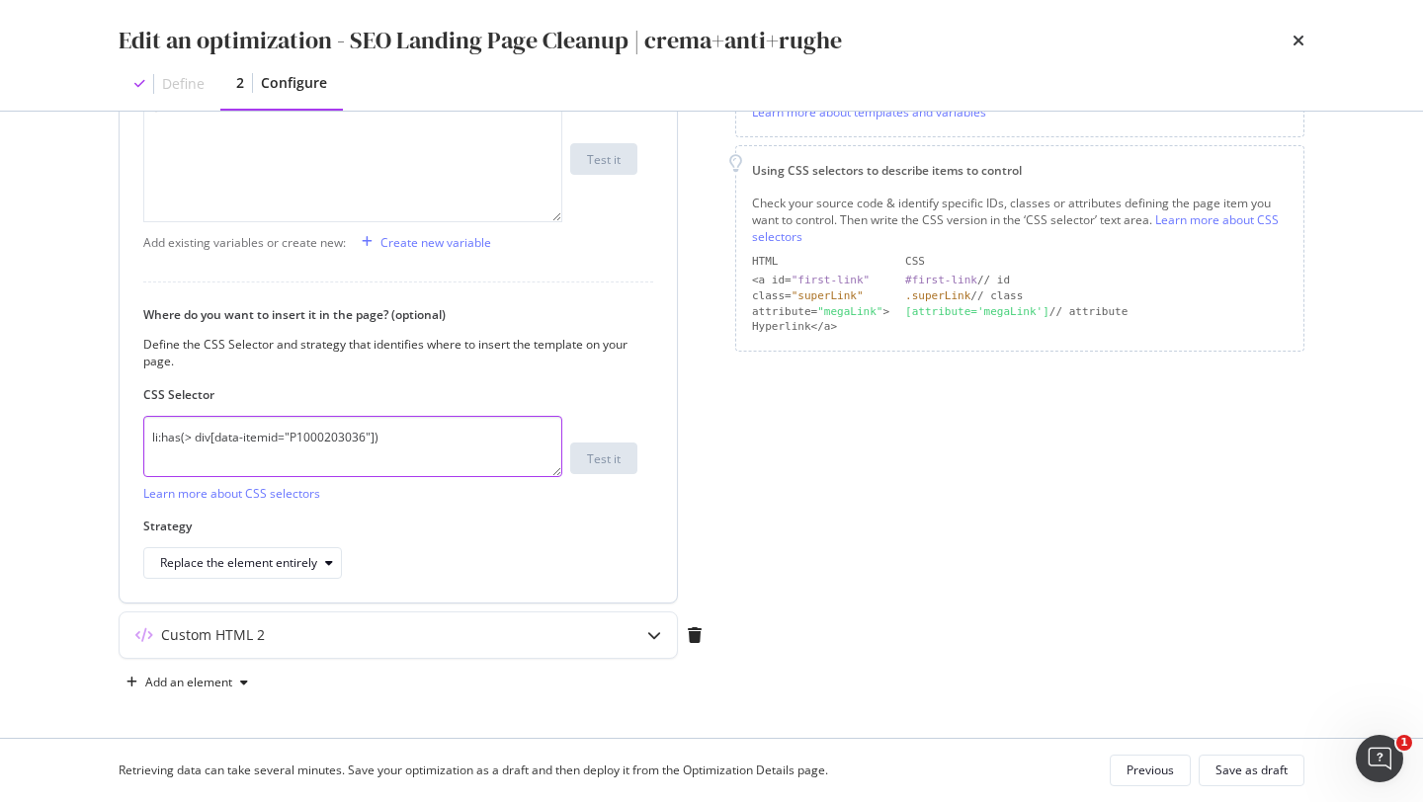
click at [327, 438] on textarea "li:has(> div[data-itemid="P1000203036"])" at bounding box center [352, 446] width 419 height 61
paste textarea "762582"
type textarea "li:has(> div[data-itemid="762582"])"
click at [586, 637] on div "Custom HTML 2" at bounding box center [359, 635] width 479 height 20
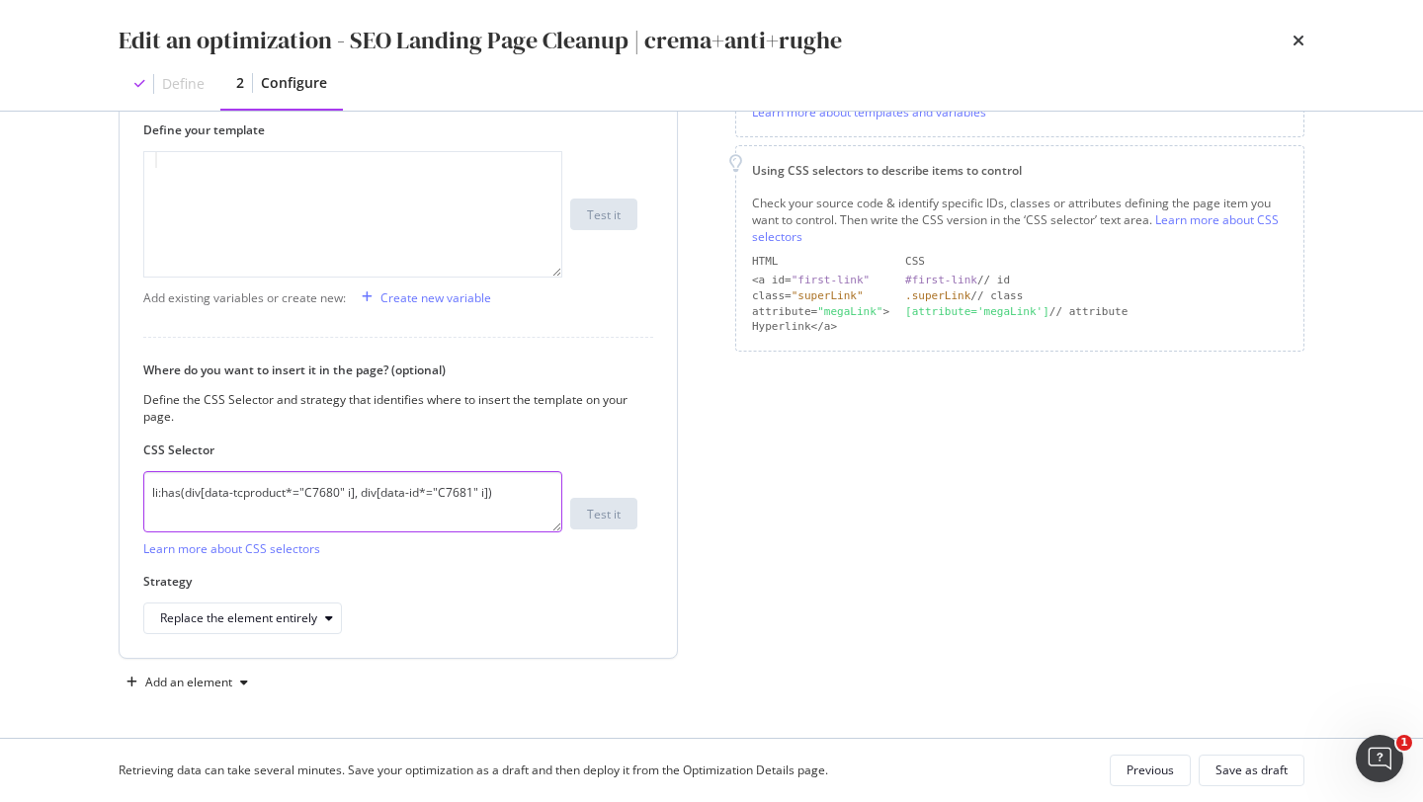
click at [470, 494] on textarea "li:has(div[data-tcproduct*="C7680" i], div[data-id*="C7681" i])" at bounding box center [352, 501] width 419 height 61
drag, startPoint x: 522, startPoint y: 491, endPoint x: 0, endPoint y: 460, distance: 522.6
click at [0, 460] on div "Edit an optimization - SEO Landing Page Cleanup | crema+anti+rughe Define 2 Con…" at bounding box center [711, 401] width 1423 height 802
type textarea "li:has(div[data-tcproduct*="C7680" i], div[data-id*="C7682" i])"
click at [1229, 768] on div "Save as draft" at bounding box center [1251, 770] width 72 height 17
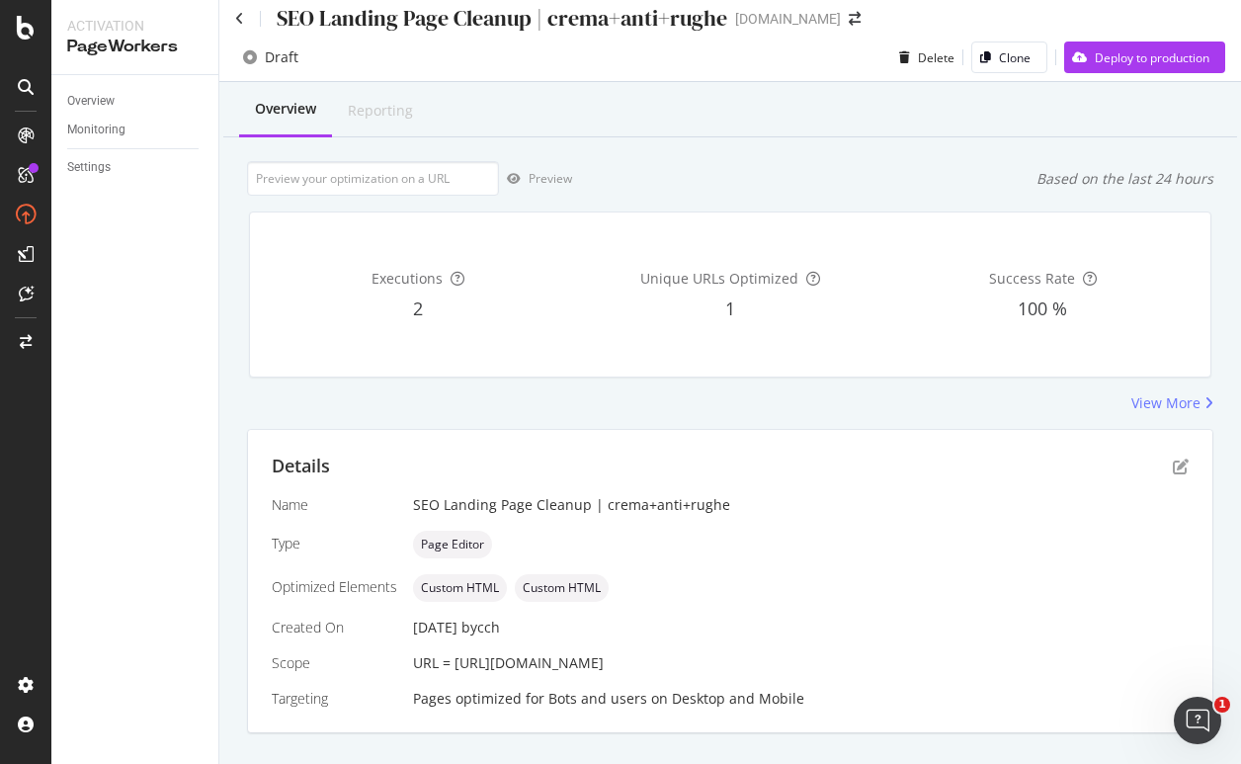
scroll to position [51, 0]
